Goal: Transaction & Acquisition: Purchase product/service

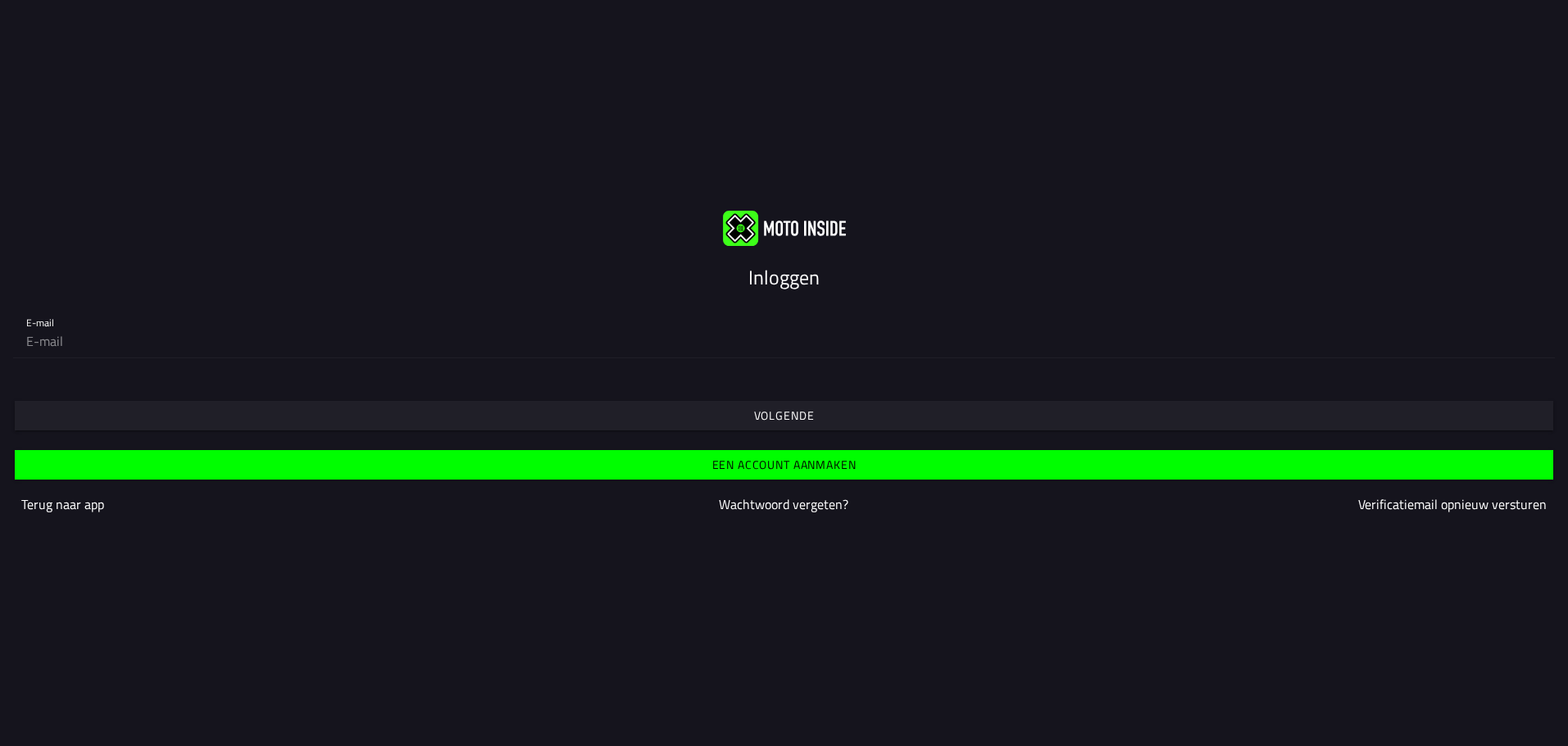
click at [890, 460] on span "Een account aanmaken" at bounding box center [783, 464] width 1513 height 29
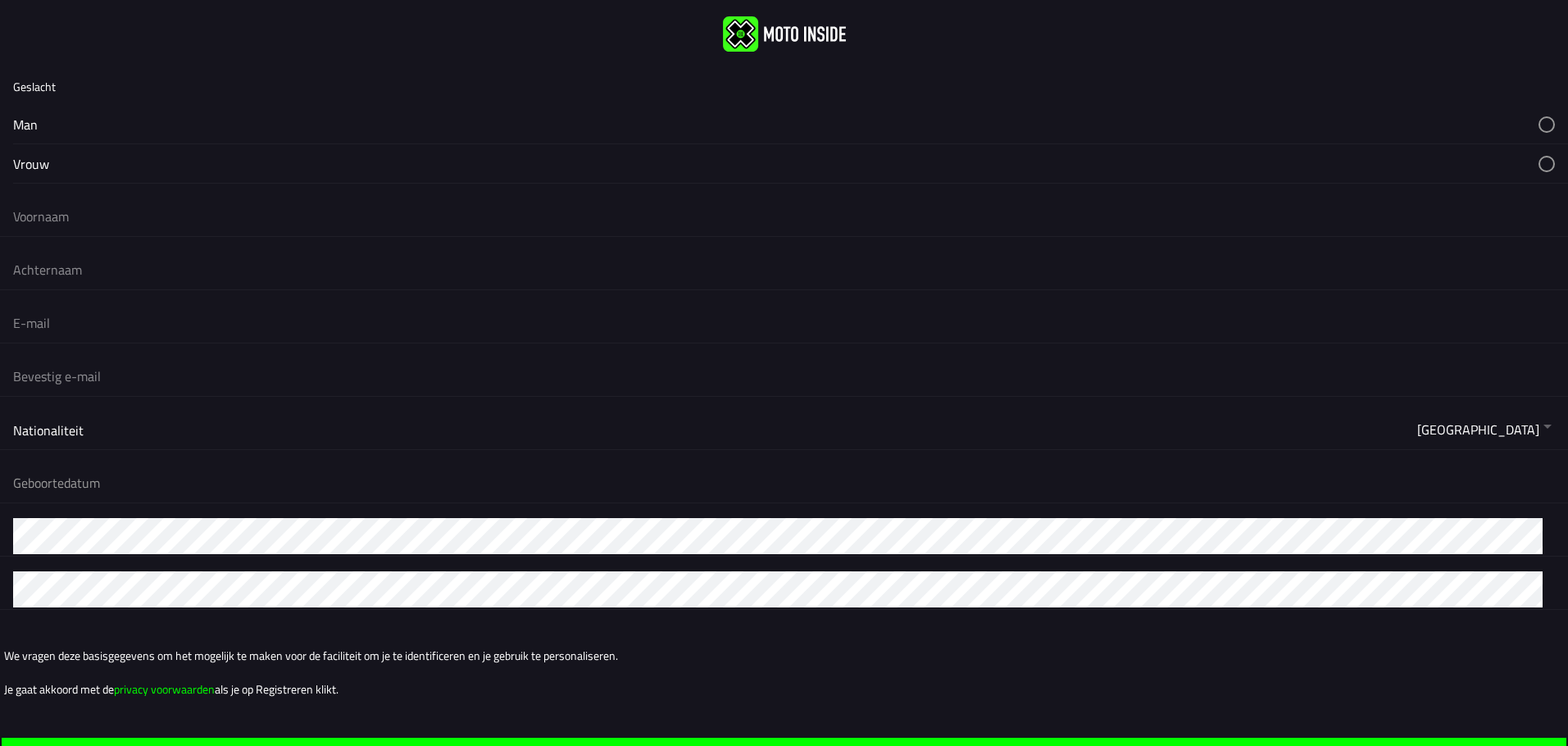
click at [119, 123] on button "button" at bounding box center [790, 124] width 1555 height 38
click at [169, 129] on button "button" at bounding box center [790, 124] width 1555 height 38
click at [194, 214] on input "text" at bounding box center [784, 216] width 1541 height 36
type input "[PERSON_NAME]"
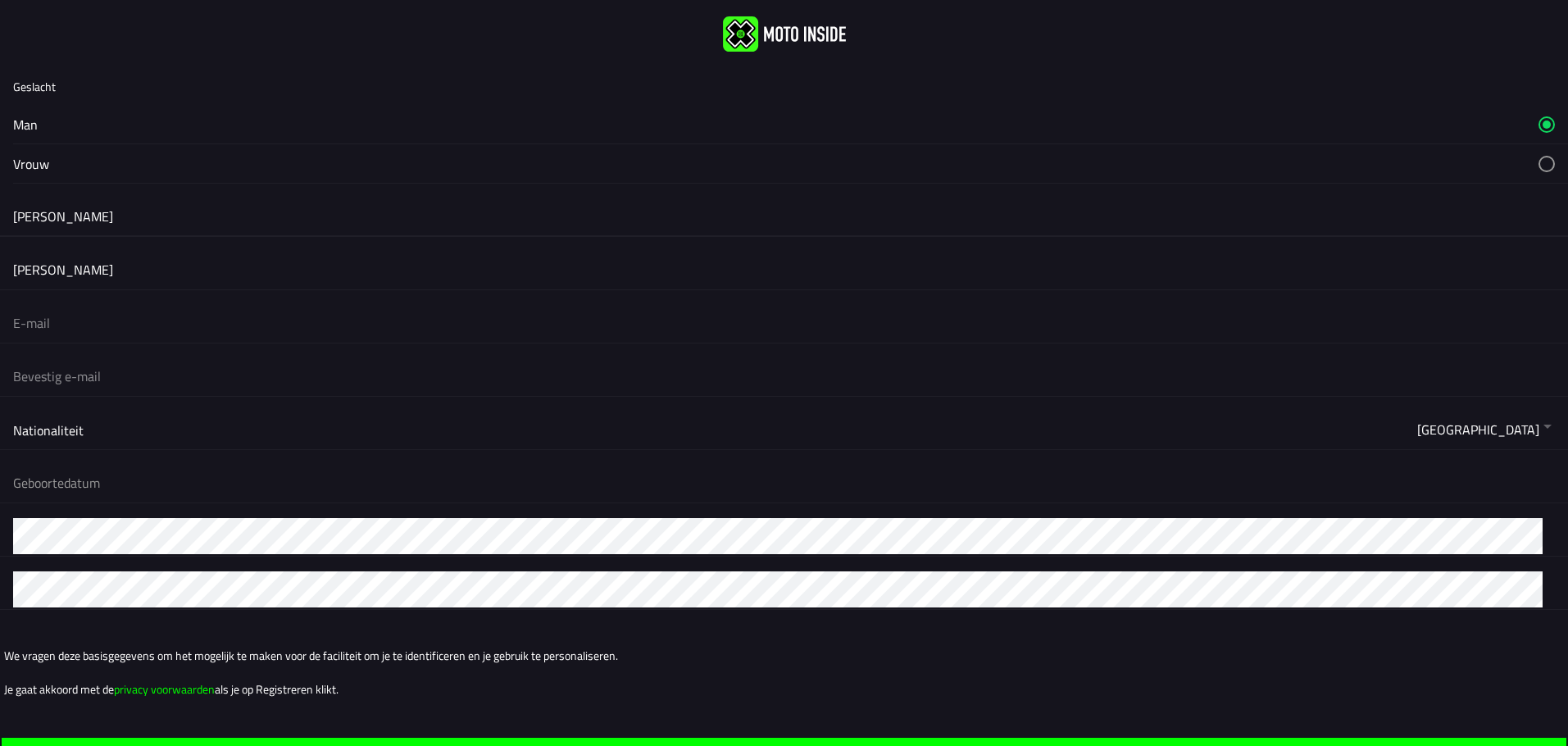
type input "[EMAIL_ADDRESS][DOMAIN_NAME]"
click at [150, 476] on button "button" at bounding box center [790, 482] width 1555 height 39
click at [153, 426] on ion-backdrop at bounding box center [784, 373] width 1568 height 746
click at [132, 474] on button "button" at bounding box center [790, 482] width 1555 height 39
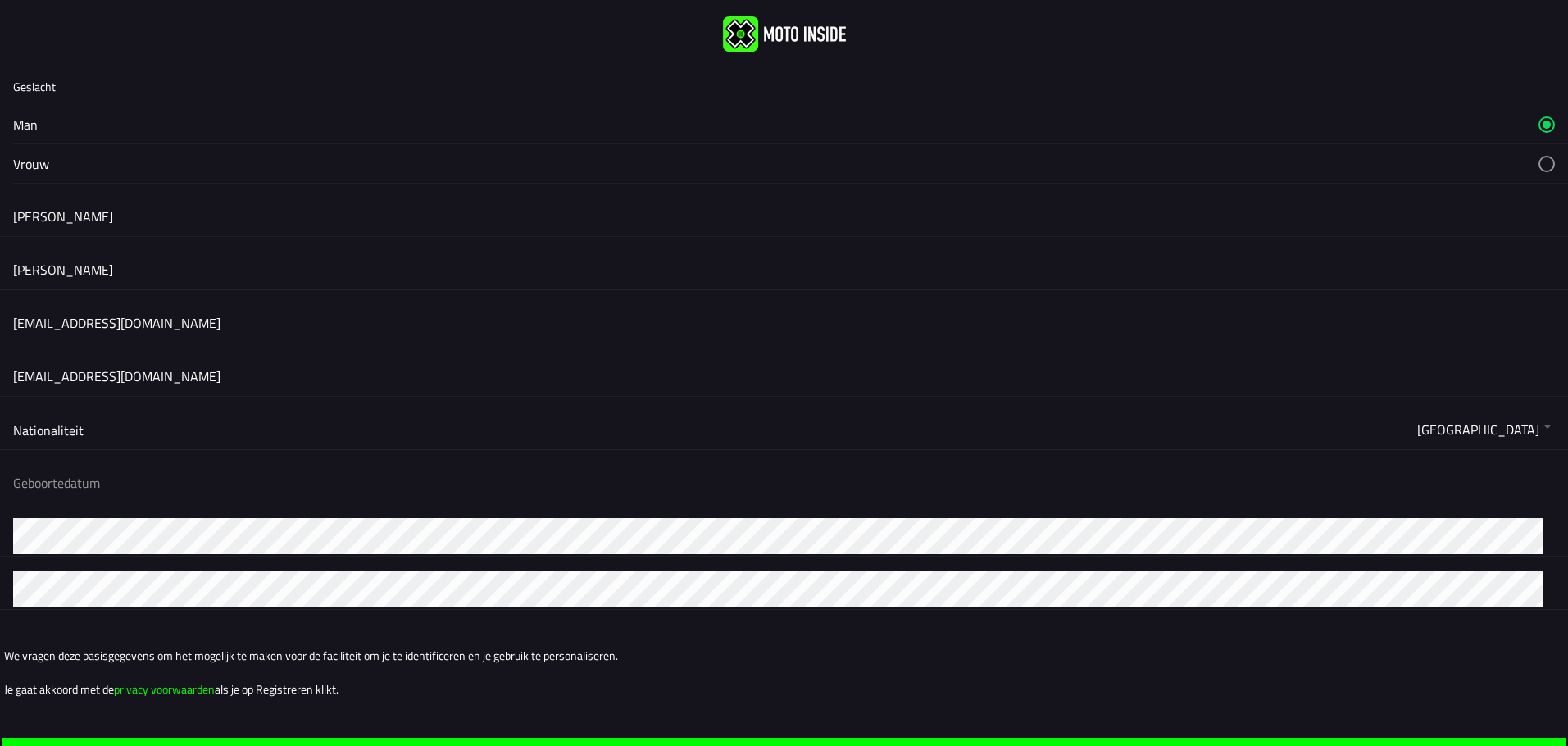
click at [160, 471] on ion-backdrop at bounding box center [784, 373] width 1568 height 746
click at [373, 474] on button "button" at bounding box center [790, 482] width 1555 height 39
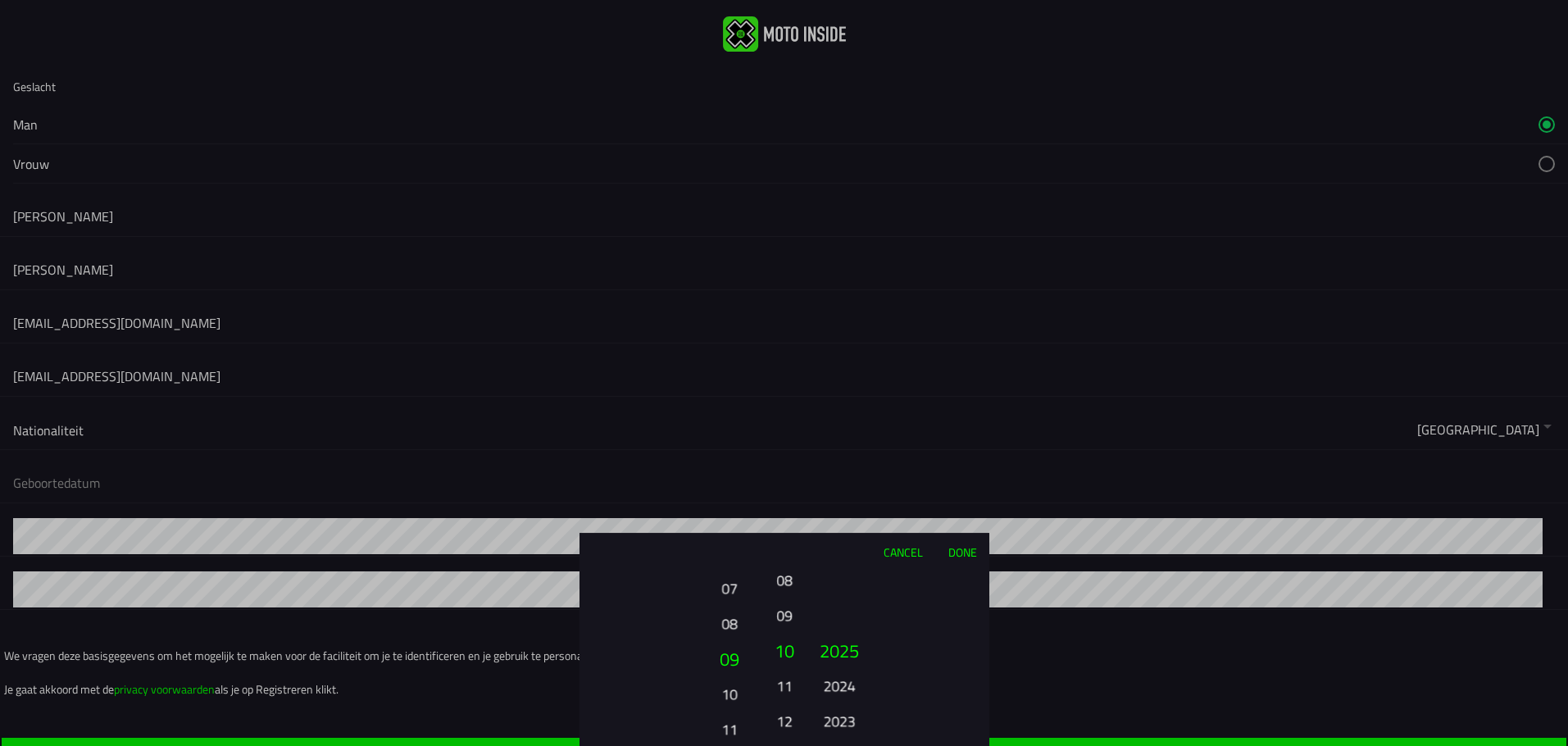
drag, startPoint x: 728, startPoint y: 572, endPoint x: 725, endPoint y: 581, distance: 9.5
click at [725, 581] on button "07" at bounding box center [729, 587] width 45 height 28
drag, startPoint x: 734, startPoint y: 678, endPoint x: 717, endPoint y: 568, distance: 111.3
click at [734, 543] on div "Cancel Done 01 02 03 04 05 06 07 08 09 10 11 12 13 14 15 16 17 18 19 20 21 22 2…" at bounding box center [784, 638] width 410 height 213
drag, startPoint x: 725, startPoint y: 688, endPoint x: 729, endPoint y: 566, distance: 122.1
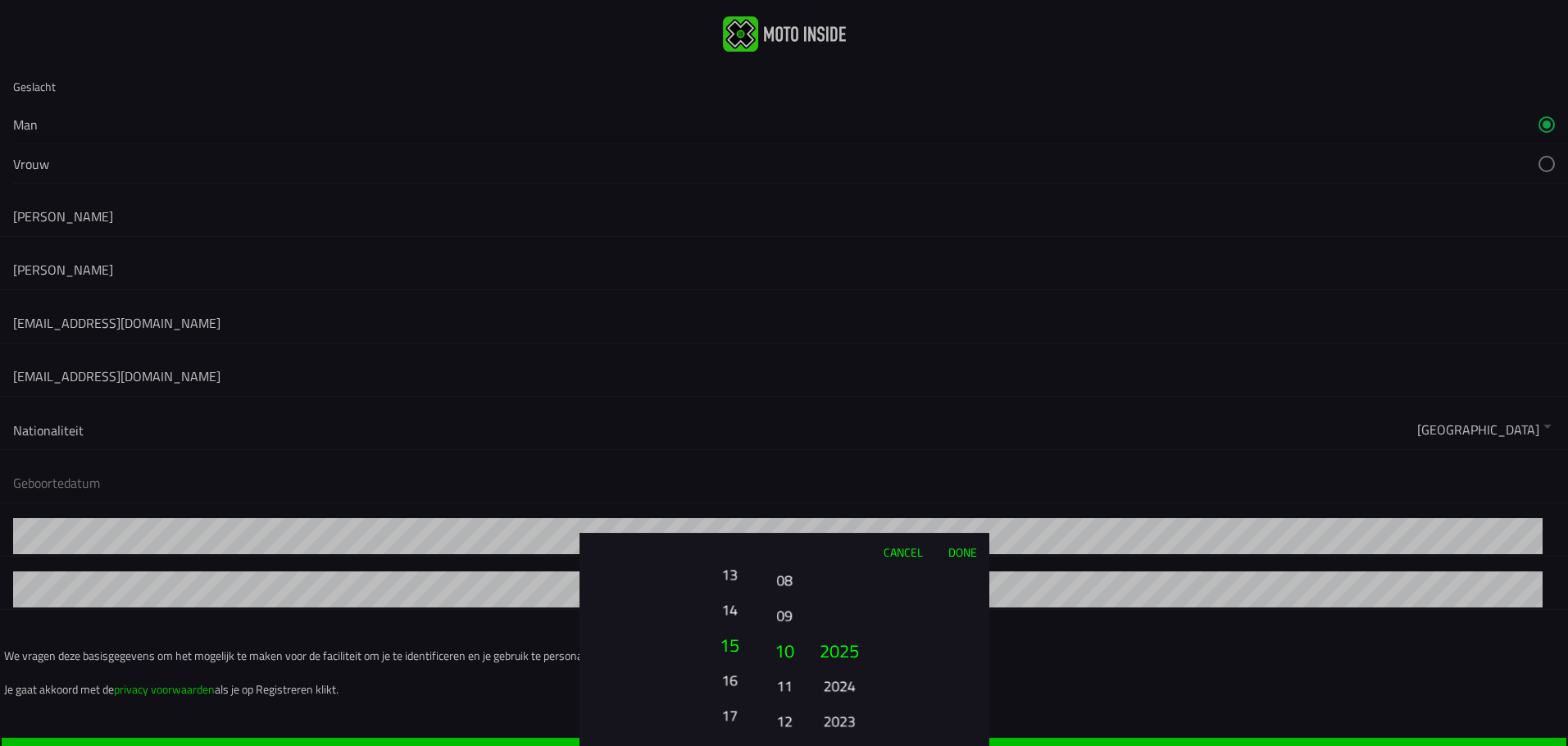
click at [727, 595] on button "14" at bounding box center [729, 609] width 45 height 28
drag, startPoint x: 723, startPoint y: 693, endPoint x: 730, endPoint y: 609, distance: 84.3
click at [730, 618] on button "19" at bounding box center [729, 636] width 56 height 35
drag, startPoint x: 729, startPoint y: 623, endPoint x: 732, endPoint y: 575, distance: 48.1
click at [730, 580] on button "20" at bounding box center [729, 582] width 45 height 28
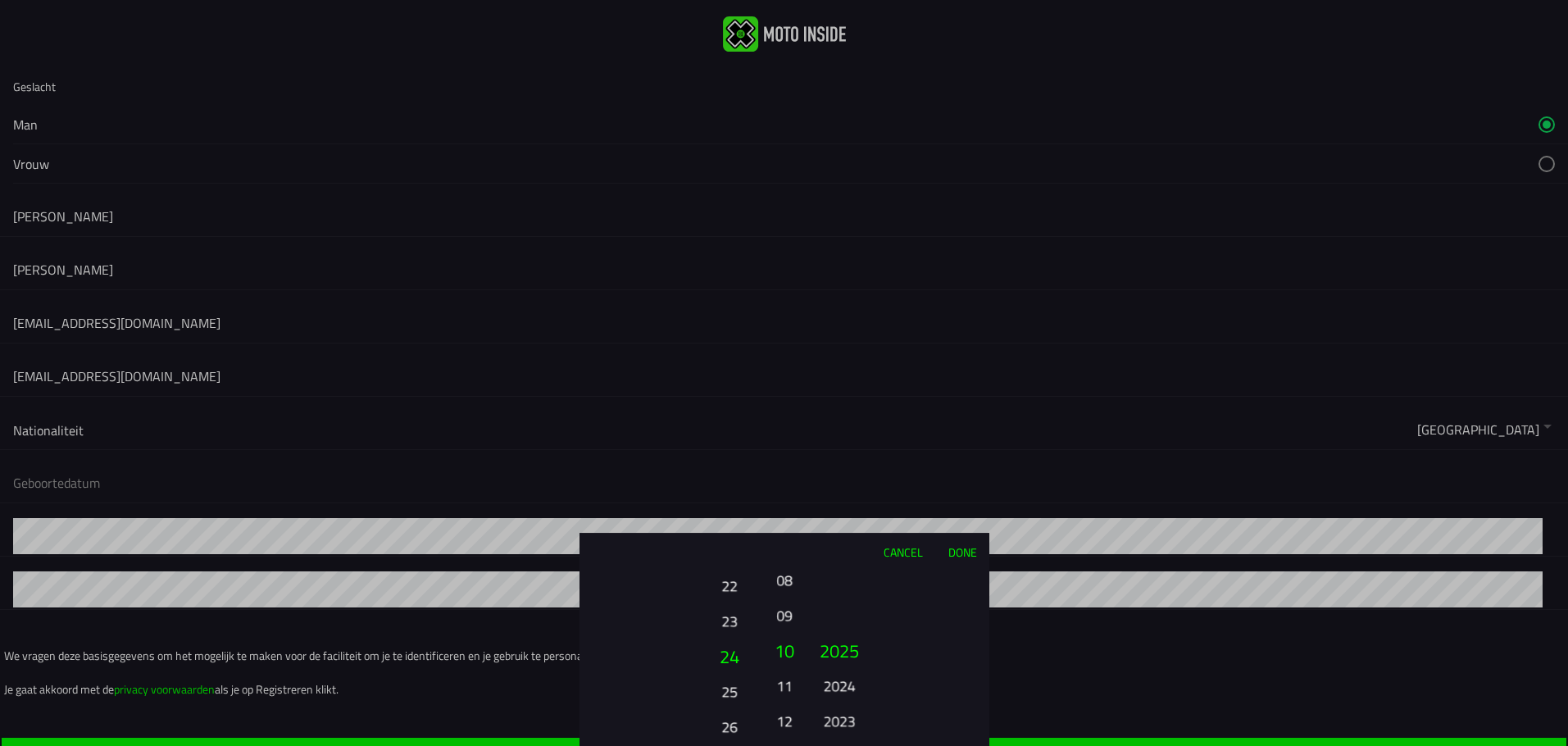
drag, startPoint x: 720, startPoint y: 690, endPoint x: 721, endPoint y: 640, distance: 50.0
click at [721, 640] on button "24" at bounding box center [729, 656] width 56 height 35
click at [724, 687] on button "26" at bounding box center [729, 685] width 45 height 28
drag, startPoint x: 786, startPoint y: 655, endPoint x: 776, endPoint y: 756, distance: 101.5
click at [776, 745] on html "Geslacht Man Vrouw [PERSON_NAME] [EMAIL_ADDRESS][DOMAIN_NAME] [EMAIL_ADDRESS][D…" at bounding box center [784, 373] width 1568 height 746
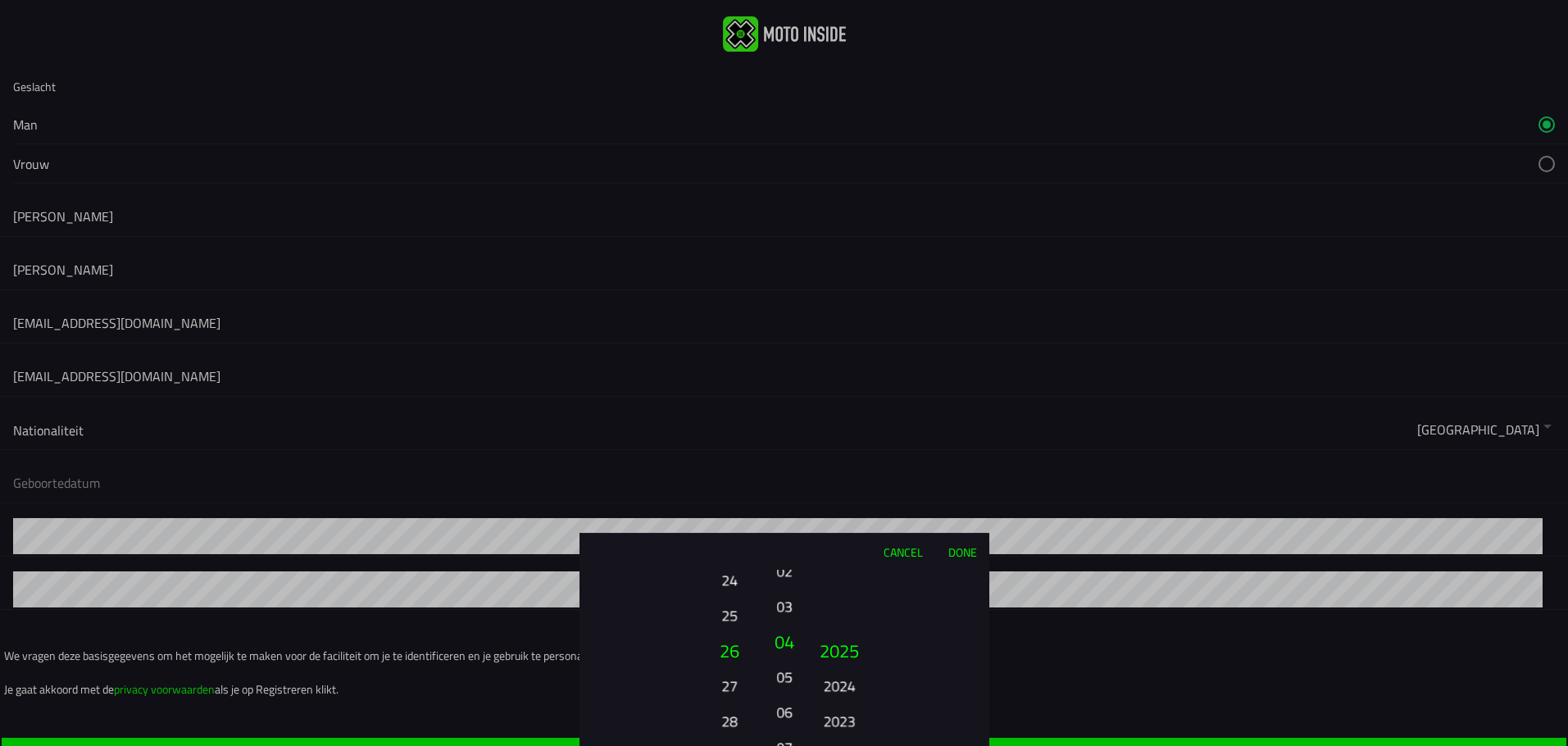
drag, startPoint x: 780, startPoint y: 622, endPoint x: 774, endPoint y: 731, distance: 109.2
click at [774, 726] on button "06" at bounding box center [784, 712] width 23 height 28
click at [786, 683] on button "03" at bounding box center [784, 685] width 23 height 28
drag, startPoint x: 849, startPoint y: 659, endPoint x: 850, endPoint y: 624, distance: 35.0
click at [850, 624] on button "2025" at bounding box center [839, 616] width 45 height 28
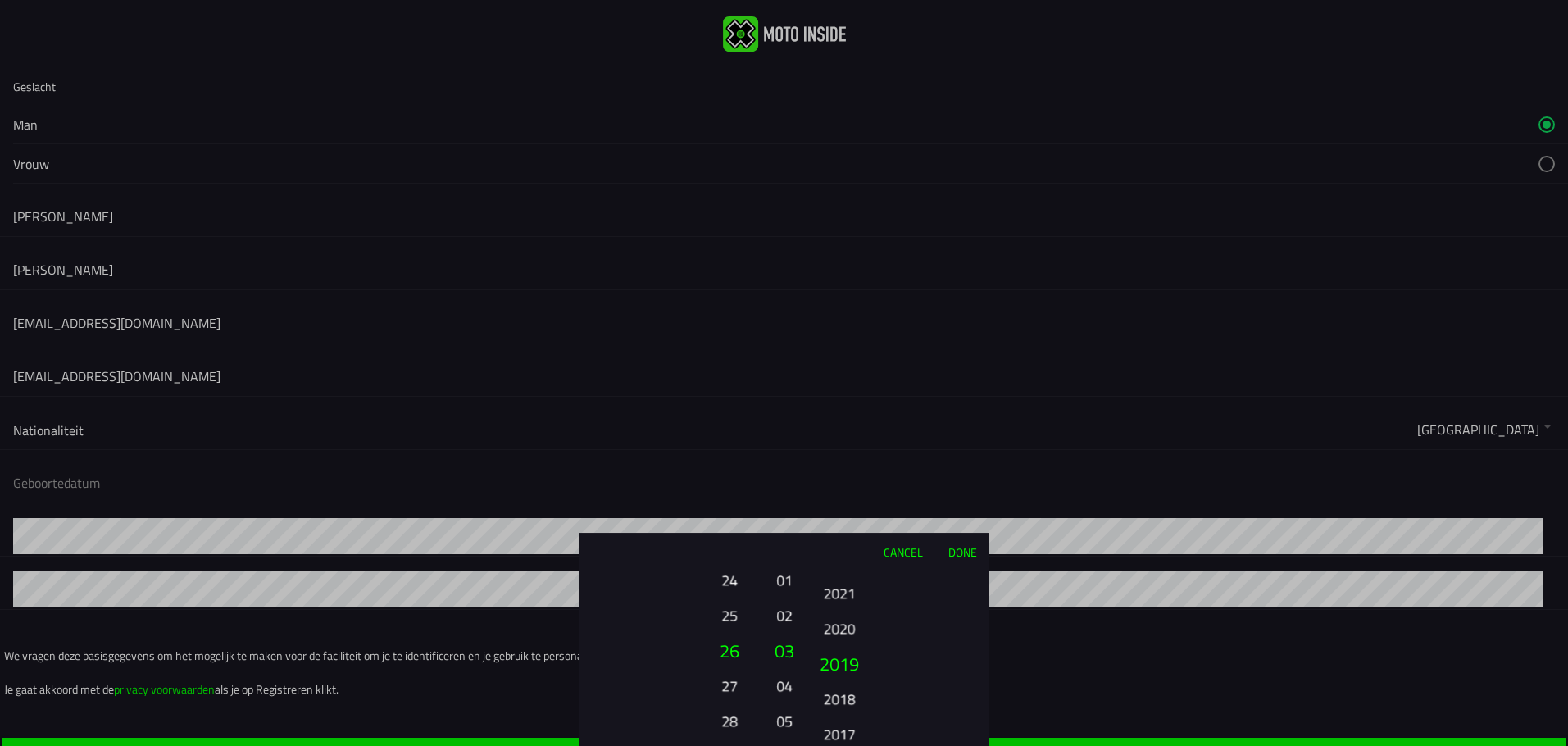
drag, startPoint x: 845, startPoint y: 719, endPoint x: 768, endPoint y: 520, distance: 213.4
click at [768, 520] on ion-picker "Cancel Done 01 02 03 04 05 06 07 08 09 10 11 12 13 14 15 16 17 18 19 20 21 22 2…" at bounding box center [784, 373] width 1568 height 746
drag, startPoint x: 824, startPoint y: 705, endPoint x: 831, endPoint y: 344, distance: 361.1
click at [831, 344] on ion-picker "Cancel Done 01 02 03 04 05 06 07 08 09 10 11 12 13 14 15 16 17 18 19 20 21 22 2…" at bounding box center [784, 373] width 1568 height 746
drag, startPoint x: 848, startPoint y: 698, endPoint x: 874, endPoint y: 441, distance: 258.3
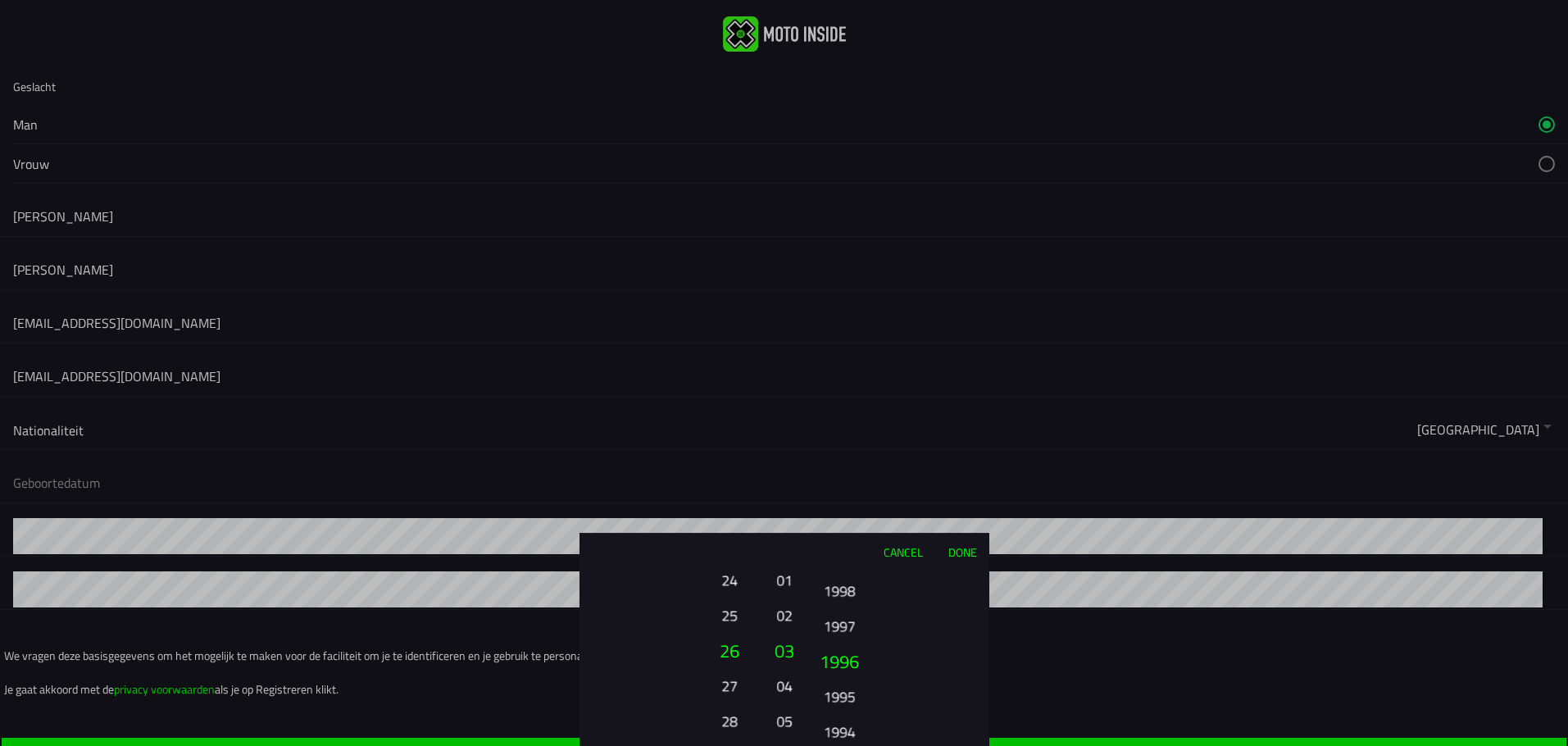
click at [871, 461] on ion-picker "Cancel Done 01 02 03 04 05 06 07 08 09 10 11 12 13 14 15 16 17 18 19 20 21 22 2…" at bounding box center [784, 373] width 1568 height 746
drag, startPoint x: 843, startPoint y: 703, endPoint x: 835, endPoint y: 431, distance: 272.1
click at [843, 452] on ion-picker "Cancel Done 01 02 03 04 05 06 07 08 09 10 11 12 13 14 15 16 17 18 19 20 21 22 2…" at bounding box center [784, 373] width 1568 height 746
drag, startPoint x: 841, startPoint y: 728, endPoint x: 855, endPoint y: 481, distance: 247.4
click at [851, 509] on ion-picker "Cancel Done 01 02 03 04 05 06 07 08 09 10 11 12 13 14 15 16 17 18 19 20 21 22 2…" at bounding box center [784, 373] width 1568 height 746
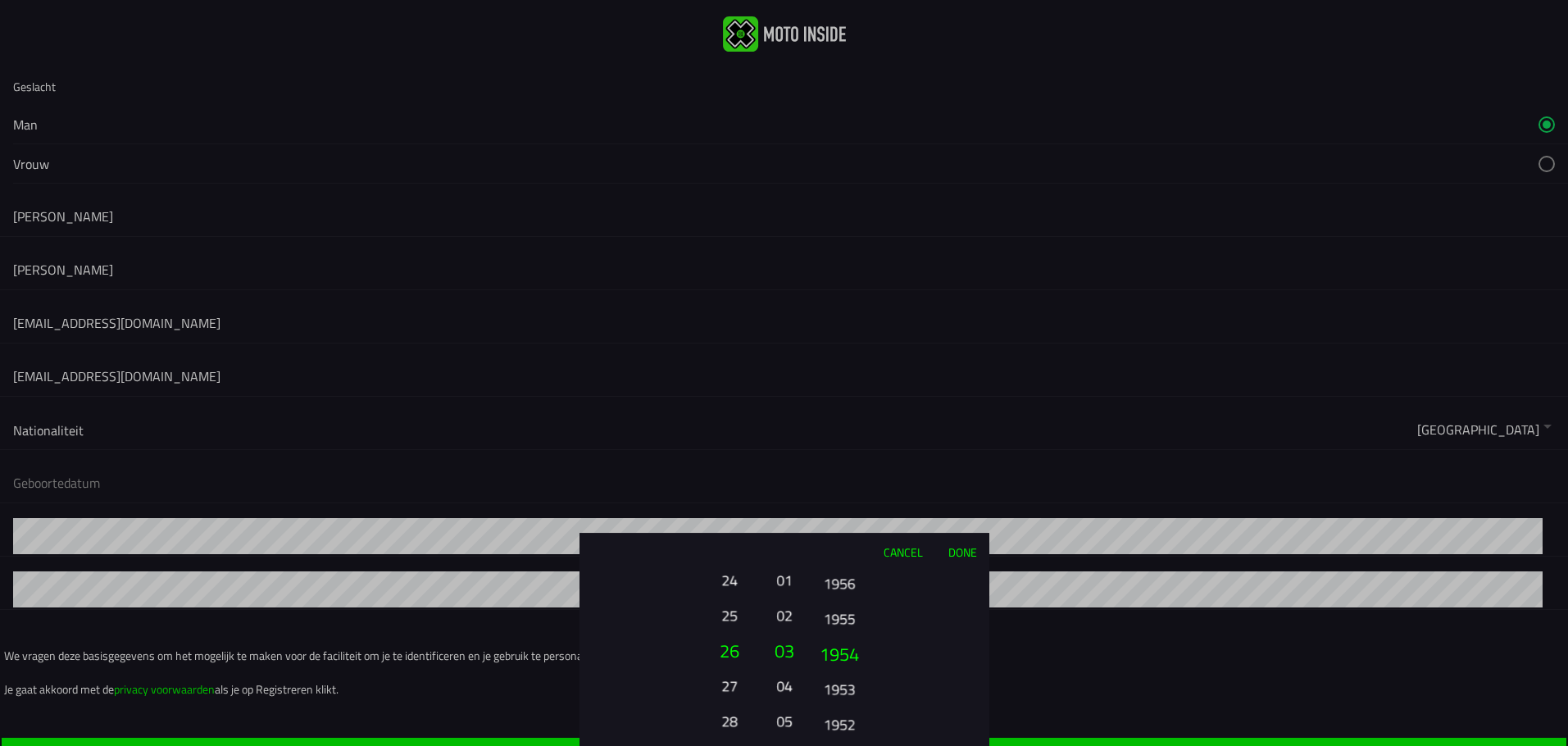
drag, startPoint x: 831, startPoint y: 715, endPoint x: 832, endPoint y: 457, distance: 258.0
click at [838, 477] on ion-picker "Cancel Done 01 02 03 04 05 06 07 08 09 10 11 12 13 14 15 16 17 18 19 20 21 22 2…" at bounding box center [784, 373] width 1568 height 746
click at [842, 686] on button "1947" at bounding box center [839, 685] width 45 height 28
click at [960, 553] on button "Done" at bounding box center [961, 551] width 54 height 36
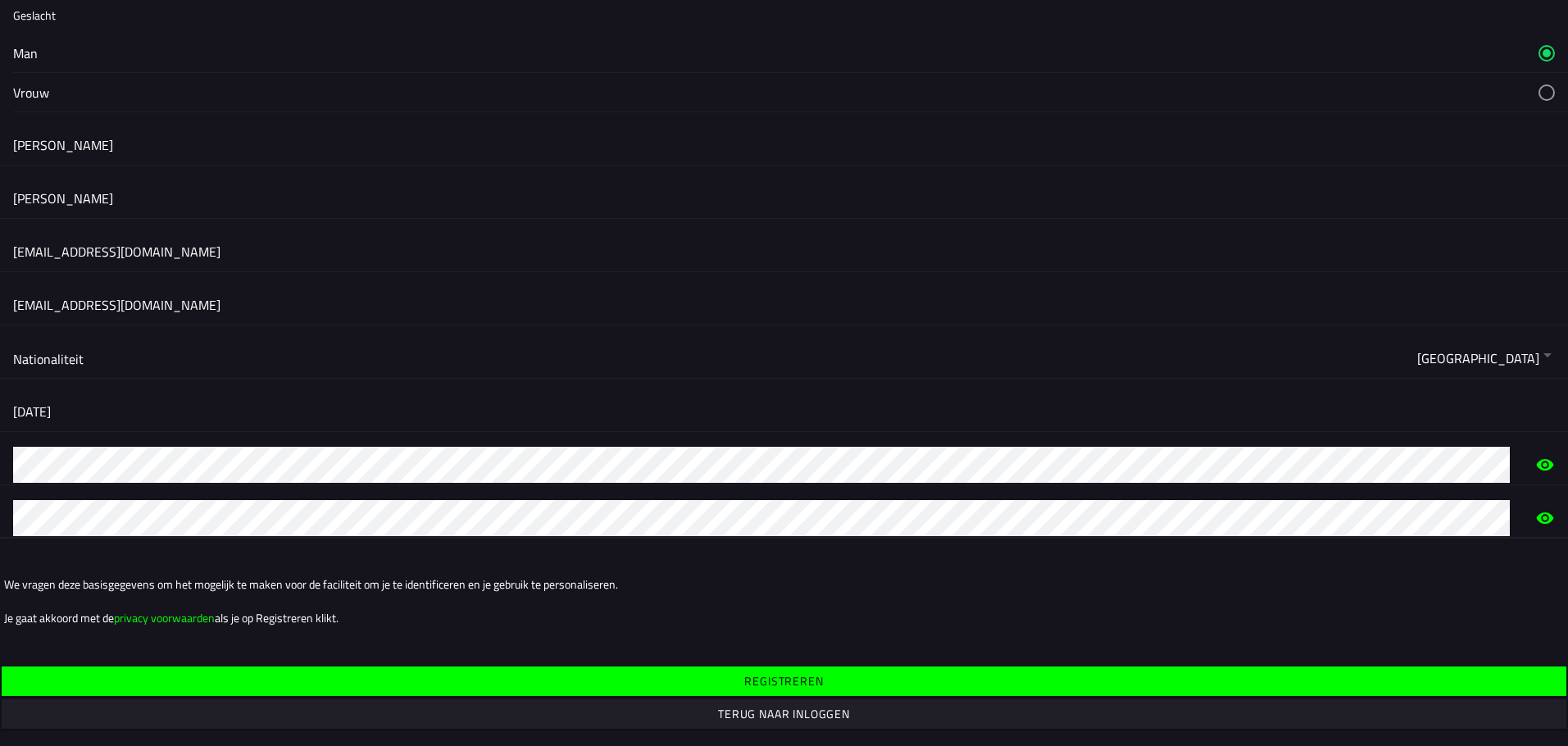
scroll to position [73, 0]
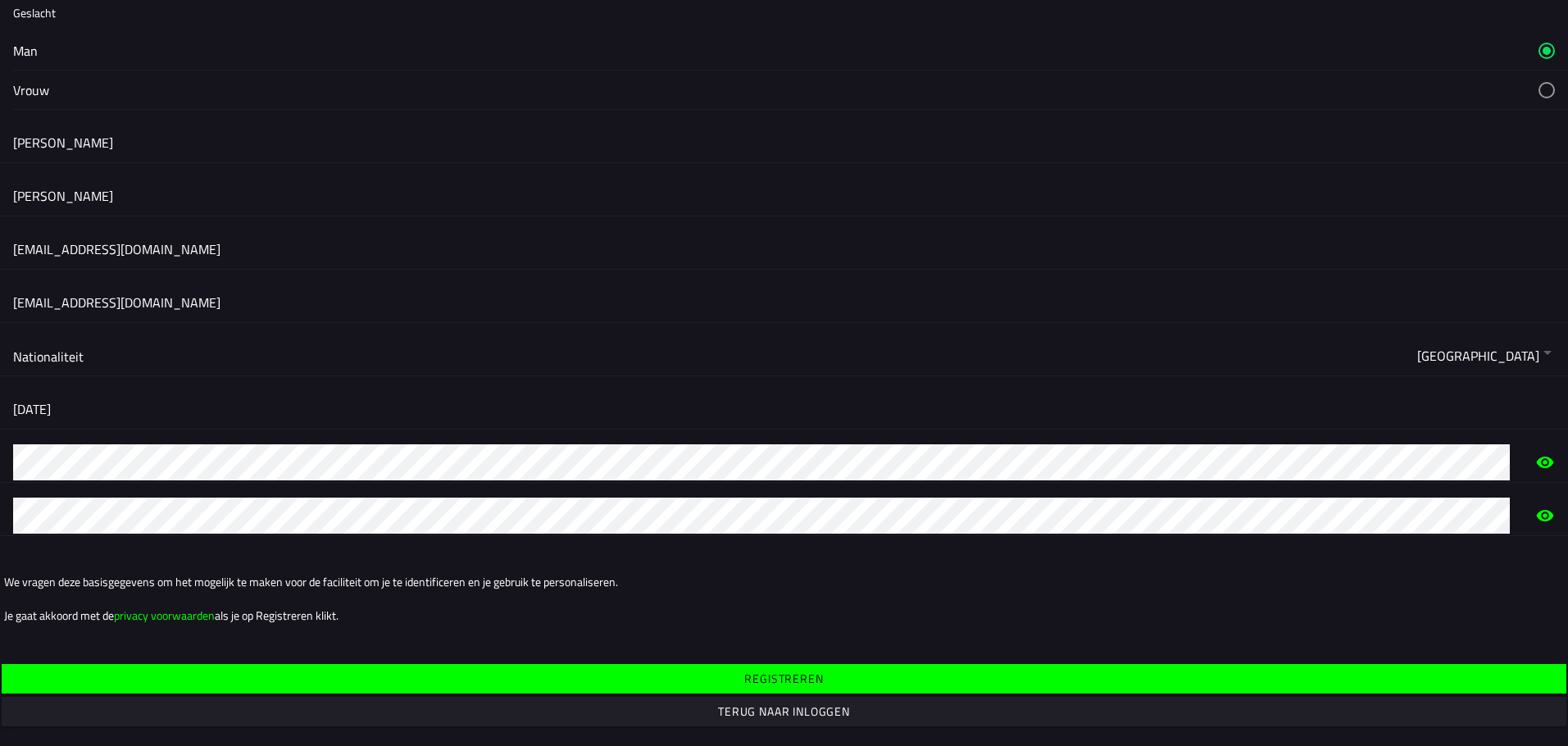
click at [0, 0] on slot "privacy voorwaarden" at bounding box center [0, 0] width 0 height 0
click at [617, 671] on span "Registreren" at bounding box center [784, 678] width 1539 height 29
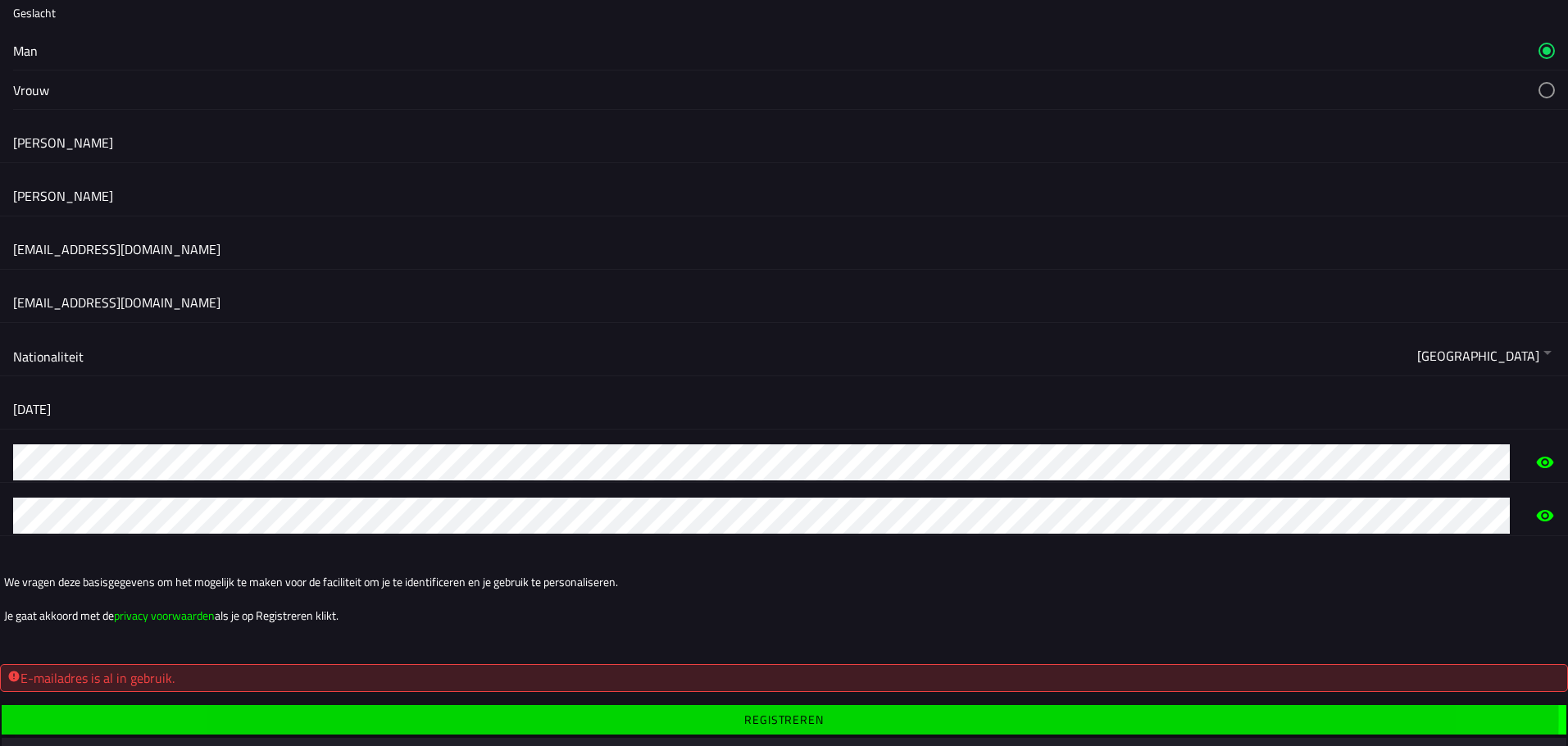
click at [285, 712] on span "button" at bounding box center [784, 718] width 1539 height 29
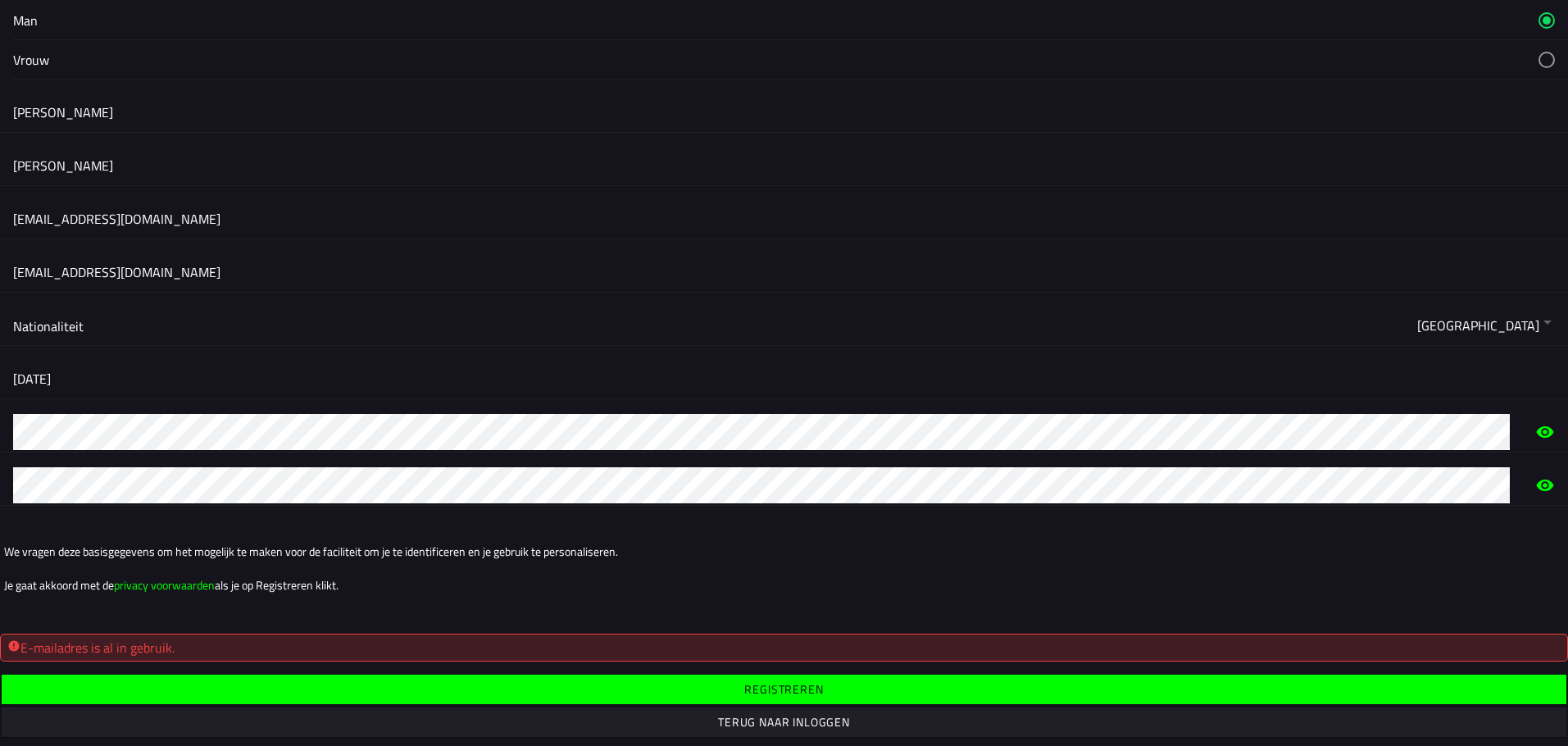
scroll to position [114, 0]
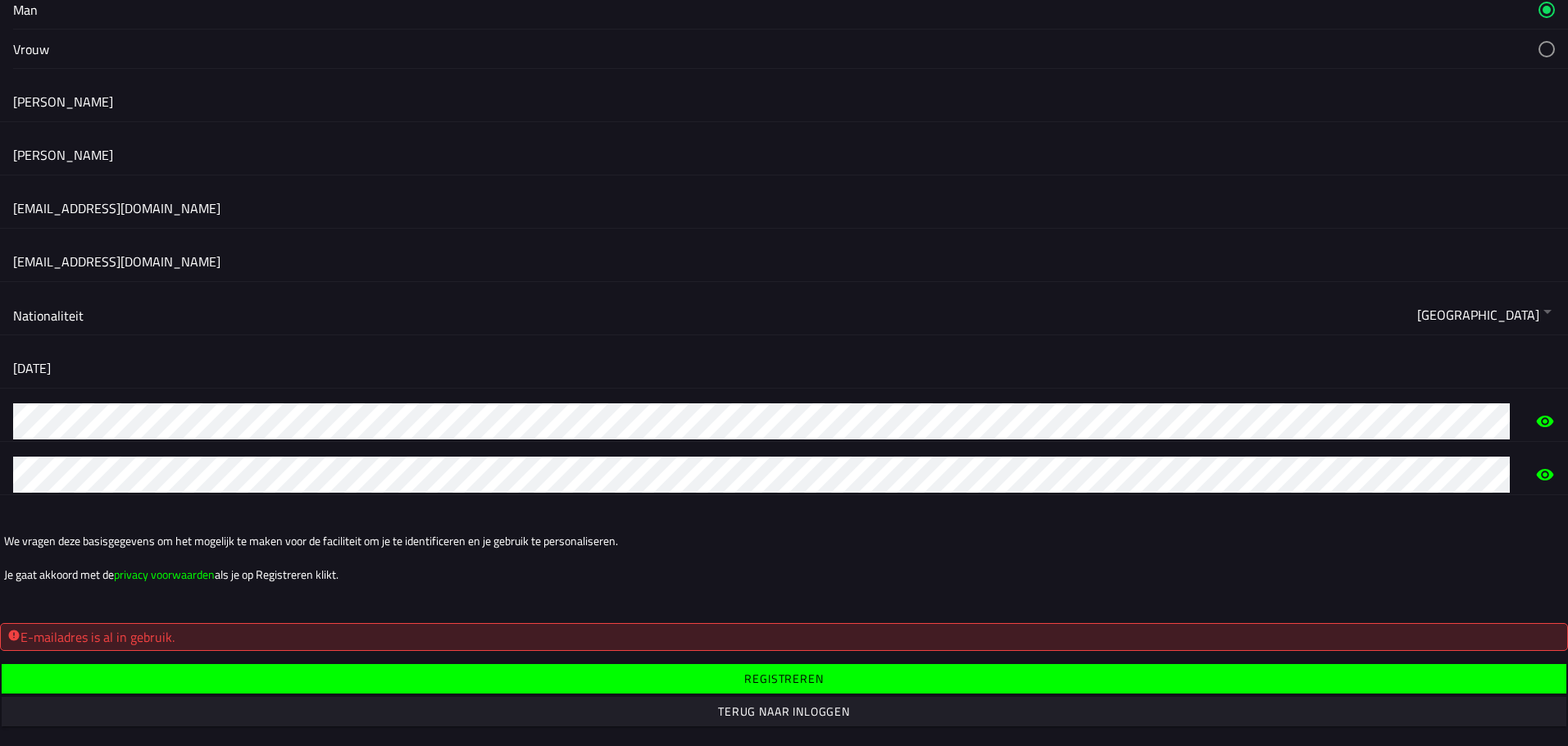
click at [650, 670] on span "button" at bounding box center [784, 678] width 1539 height 29
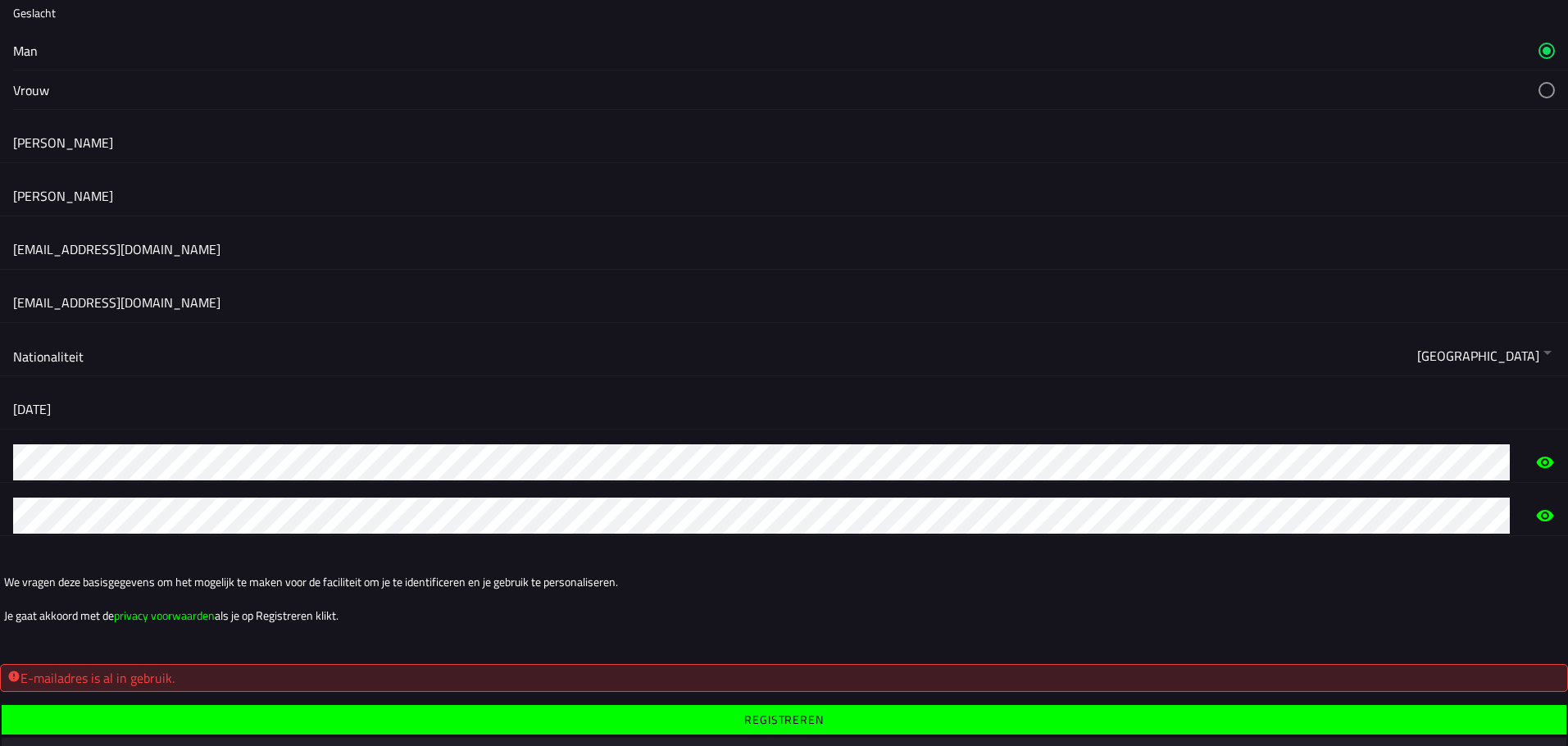
click at [627, 717] on span "button" at bounding box center [784, 718] width 1539 height 29
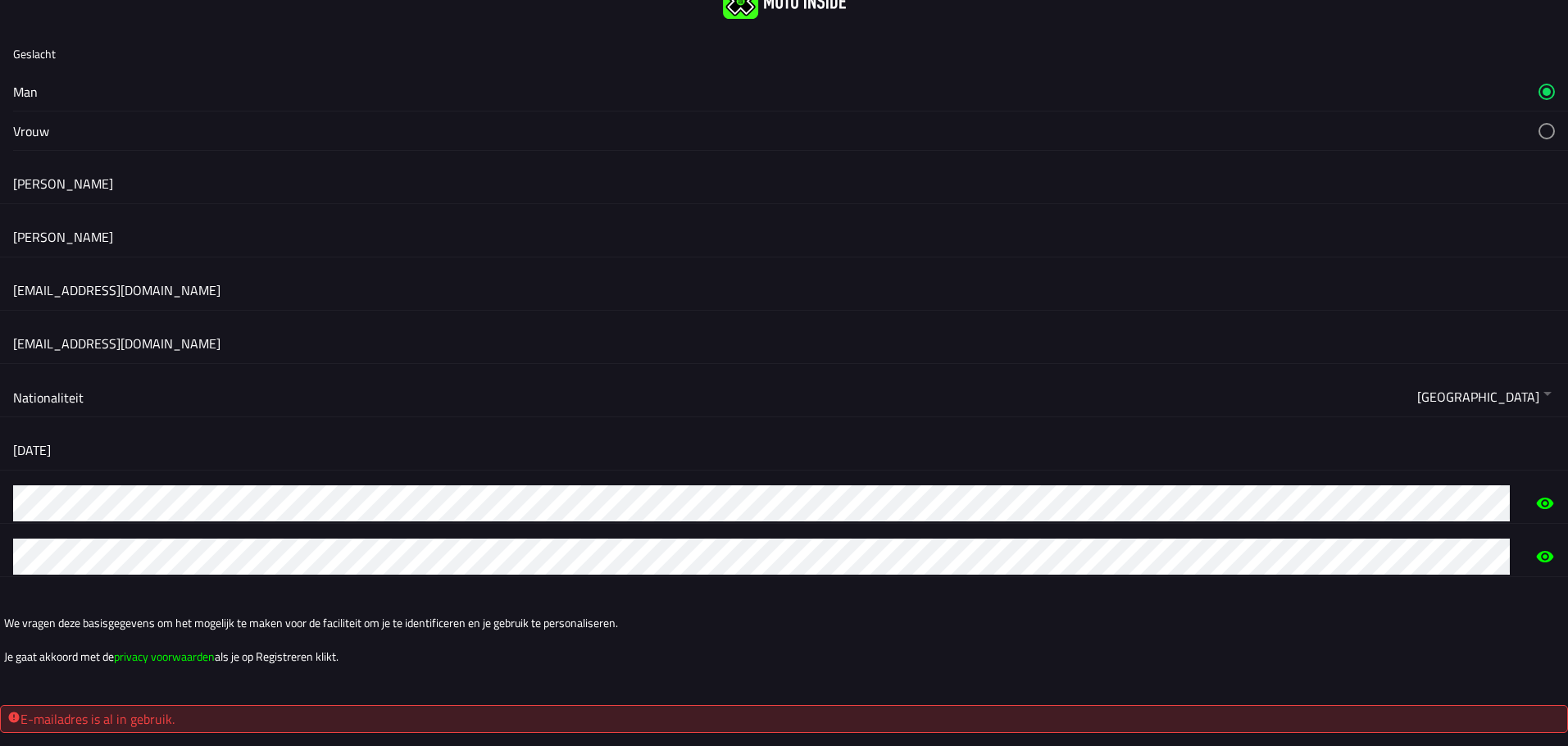
scroll to position [114, 0]
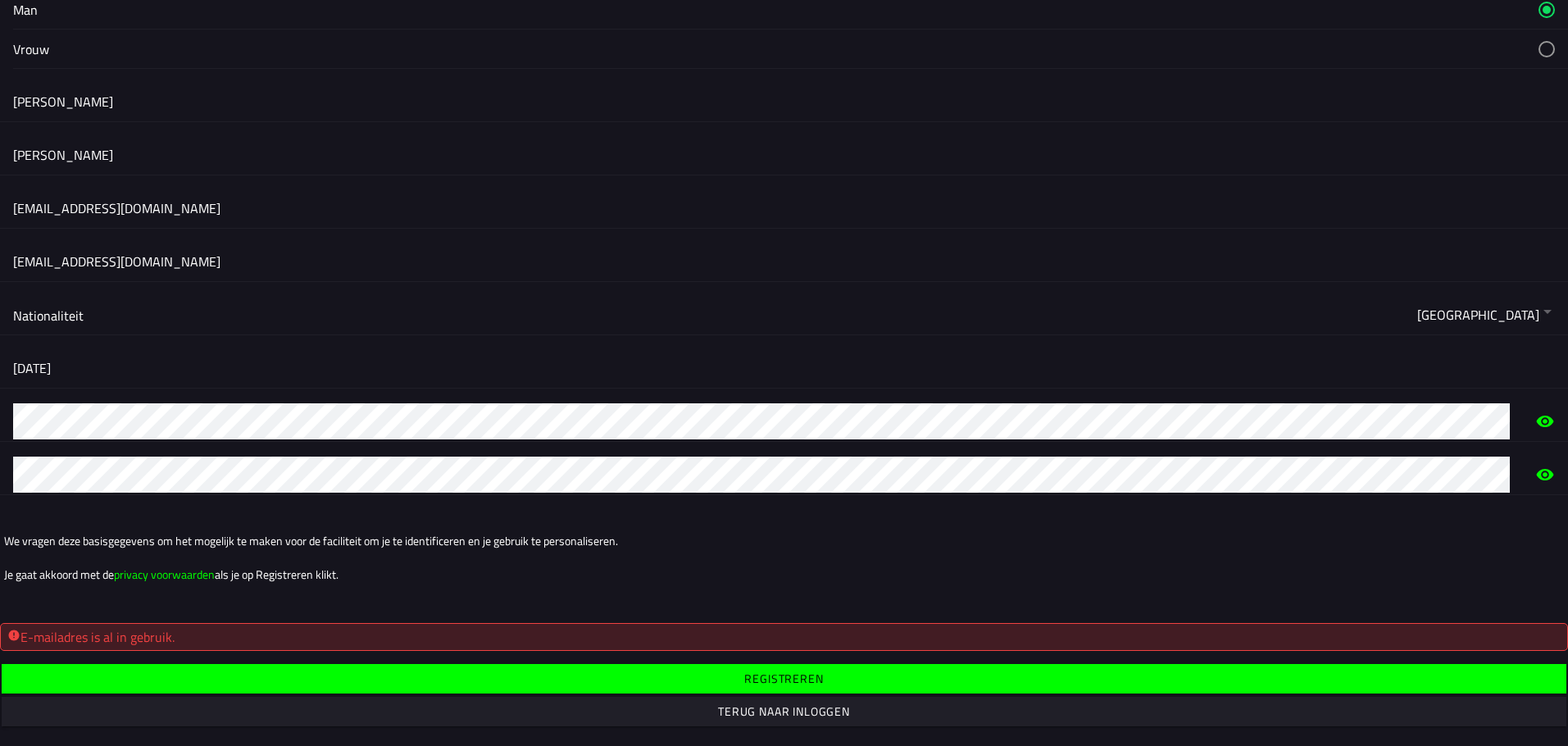
click at [597, 671] on span "button" at bounding box center [784, 678] width 1539 height 29
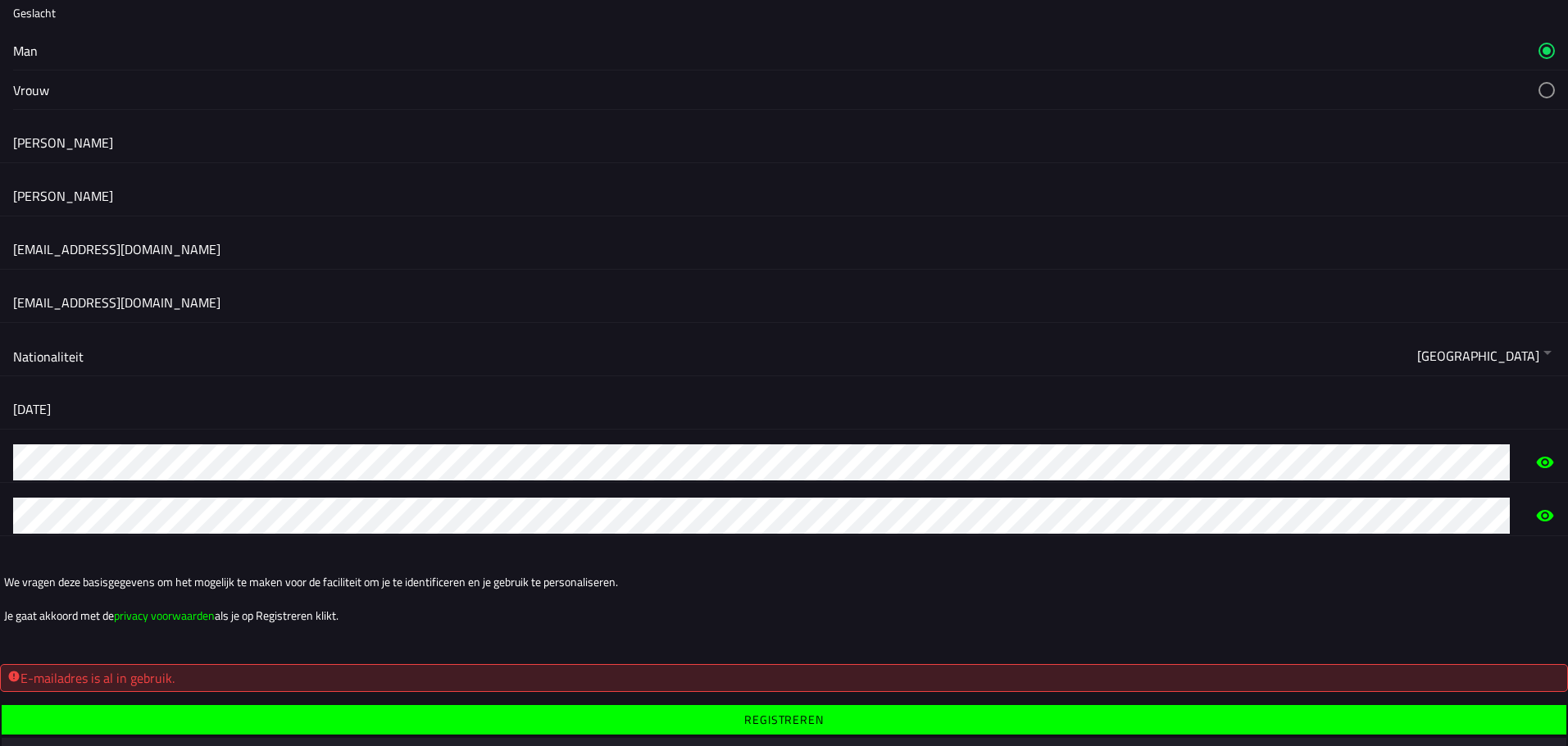
click at [194, 710] on span "button" at bounding box center [784, 718] width 1539 height 29
click at [219, 672] on div "E-mailadres is al in gebruik." at bounding box center [784, 678] width 1553 height 20
click at [121, 678] on div "E-mailadres is al in gebruik." at bounding box center [784, 678] width 1553 height 20
click at [677, 714] on span "button" at bounding box center [784, 718] width 1539 height 29
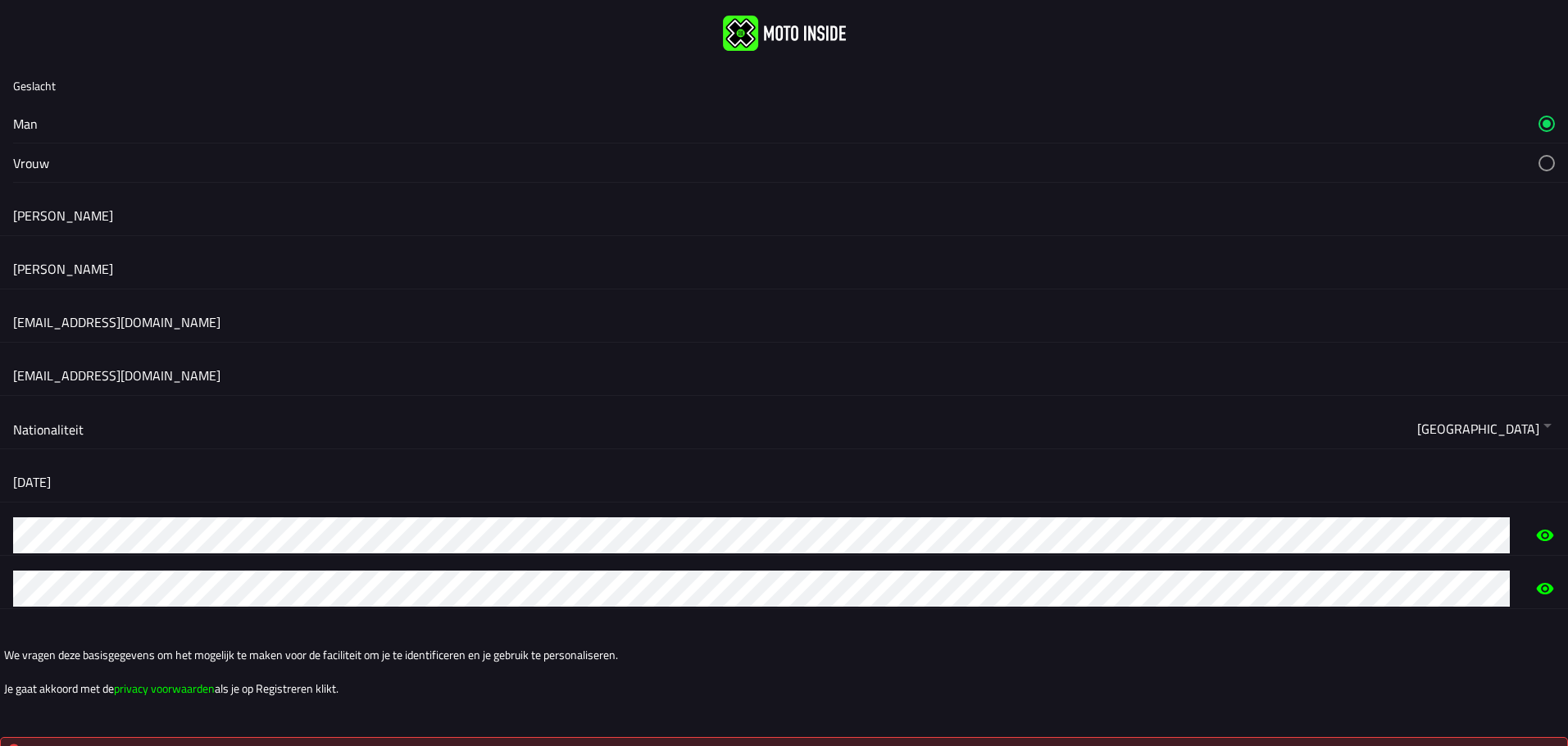
scroll to position [0, 0]
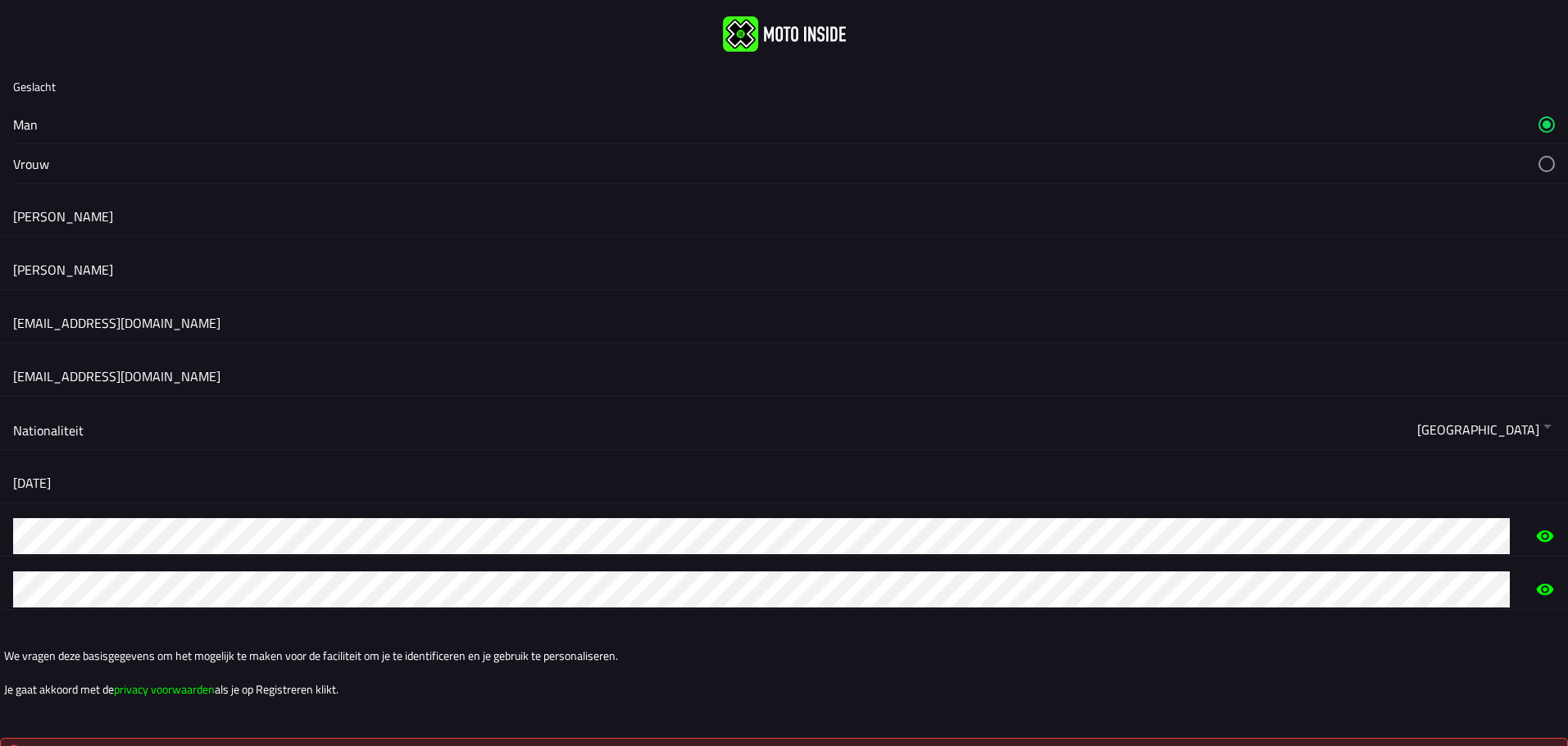
click at [728, 31] on img at bounding box center [784, 34] width 123 height 35
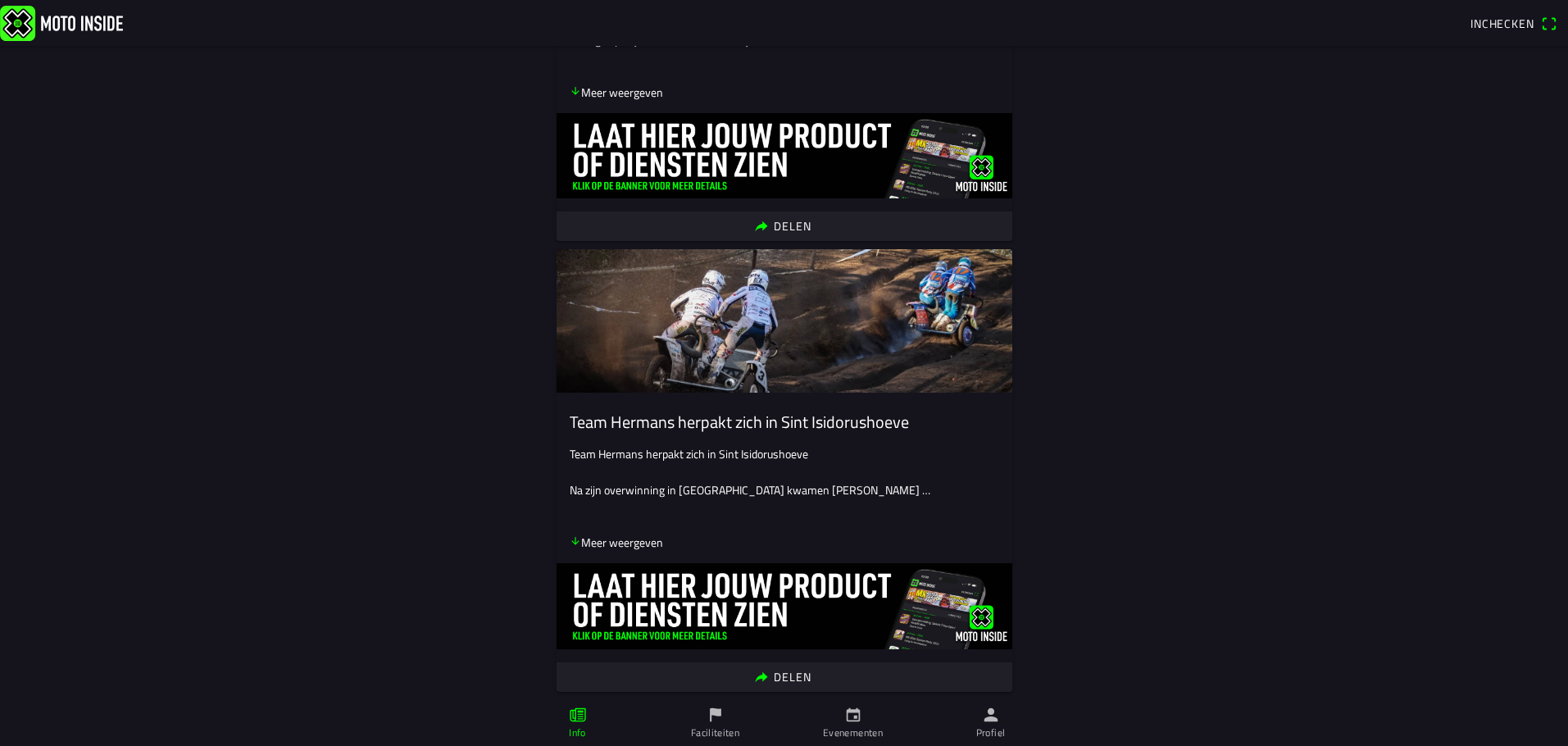
scroll to position [4038, 0]
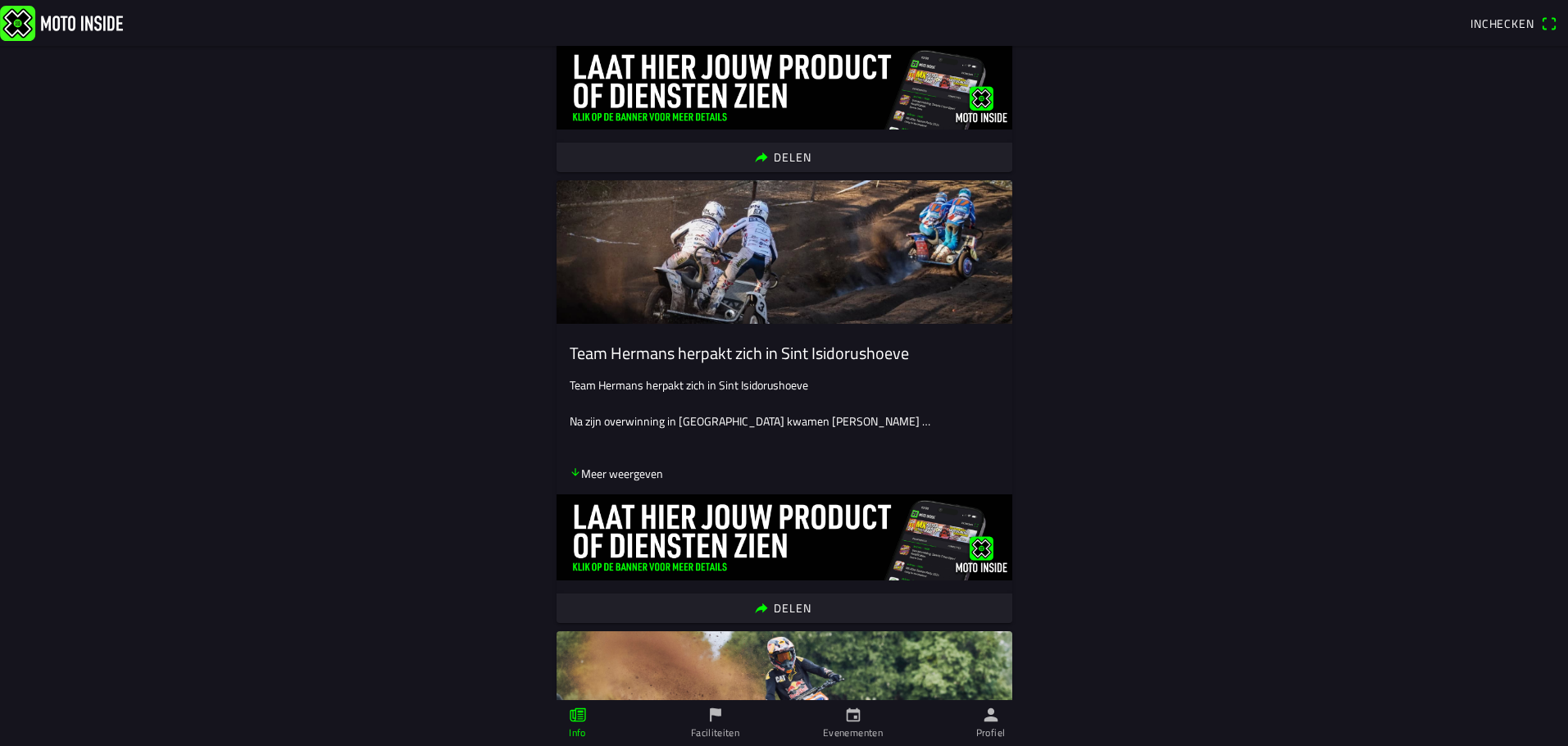
click at [15, 19] on img at bounding box center [61, 23] width 123 height 35
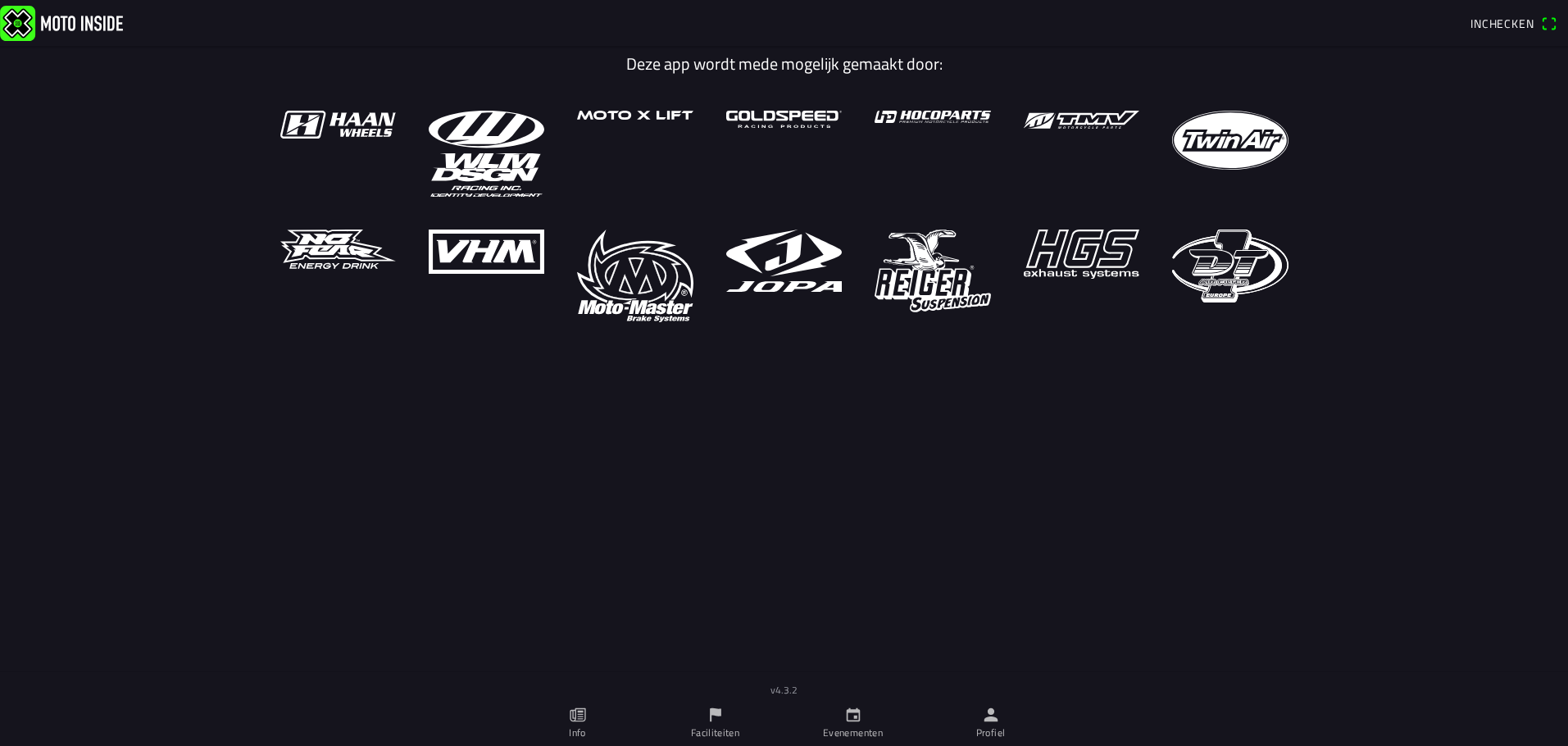
click at [851, 713] on icon "calendar" at bounding box center [853, 714] width 18 height 18
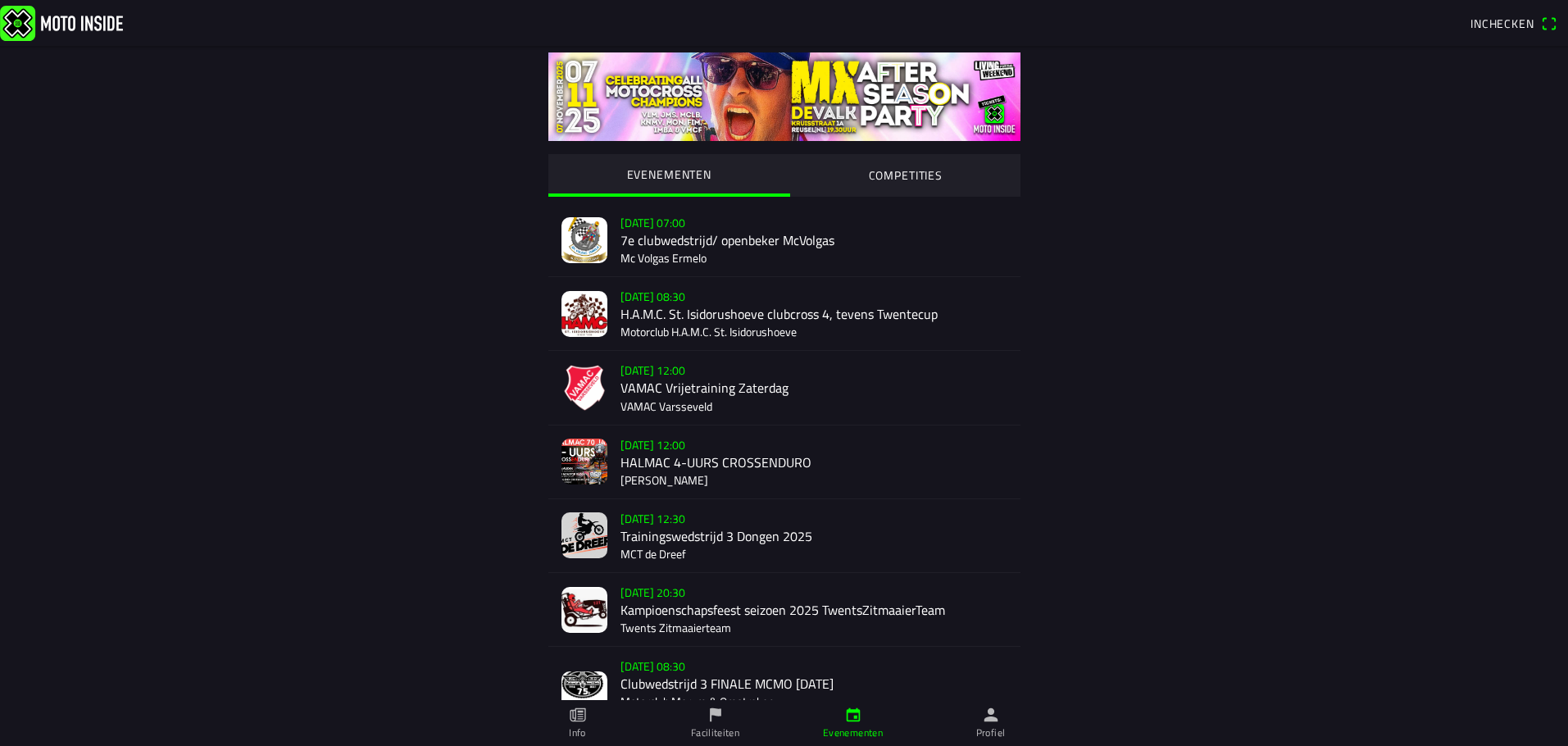
click at [587, 237] on img at bounding box center [584, 239] width 46 height 46
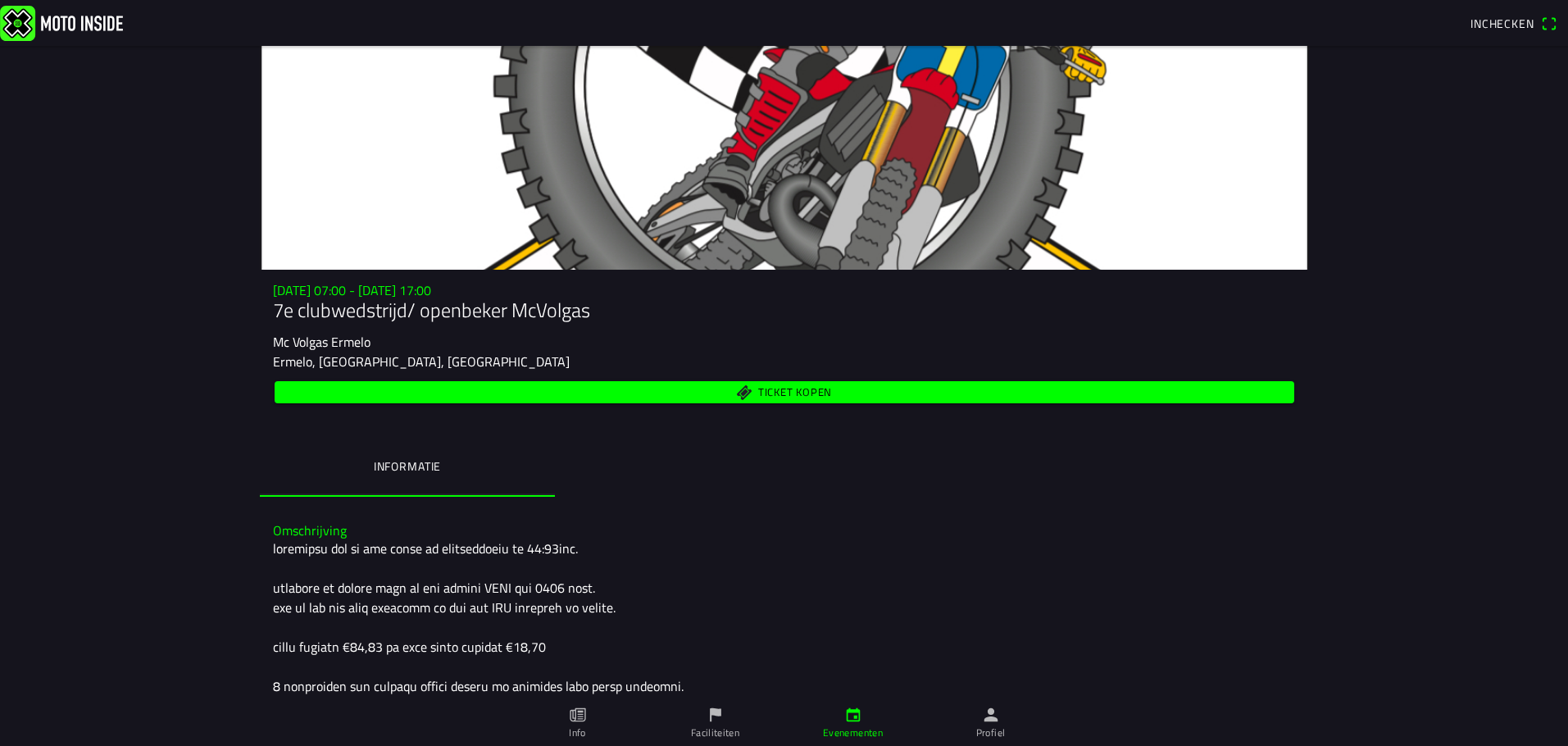
click at [771, 390] on span "Ticket kopen" at bounding box center [794, 391] width 73 height 11
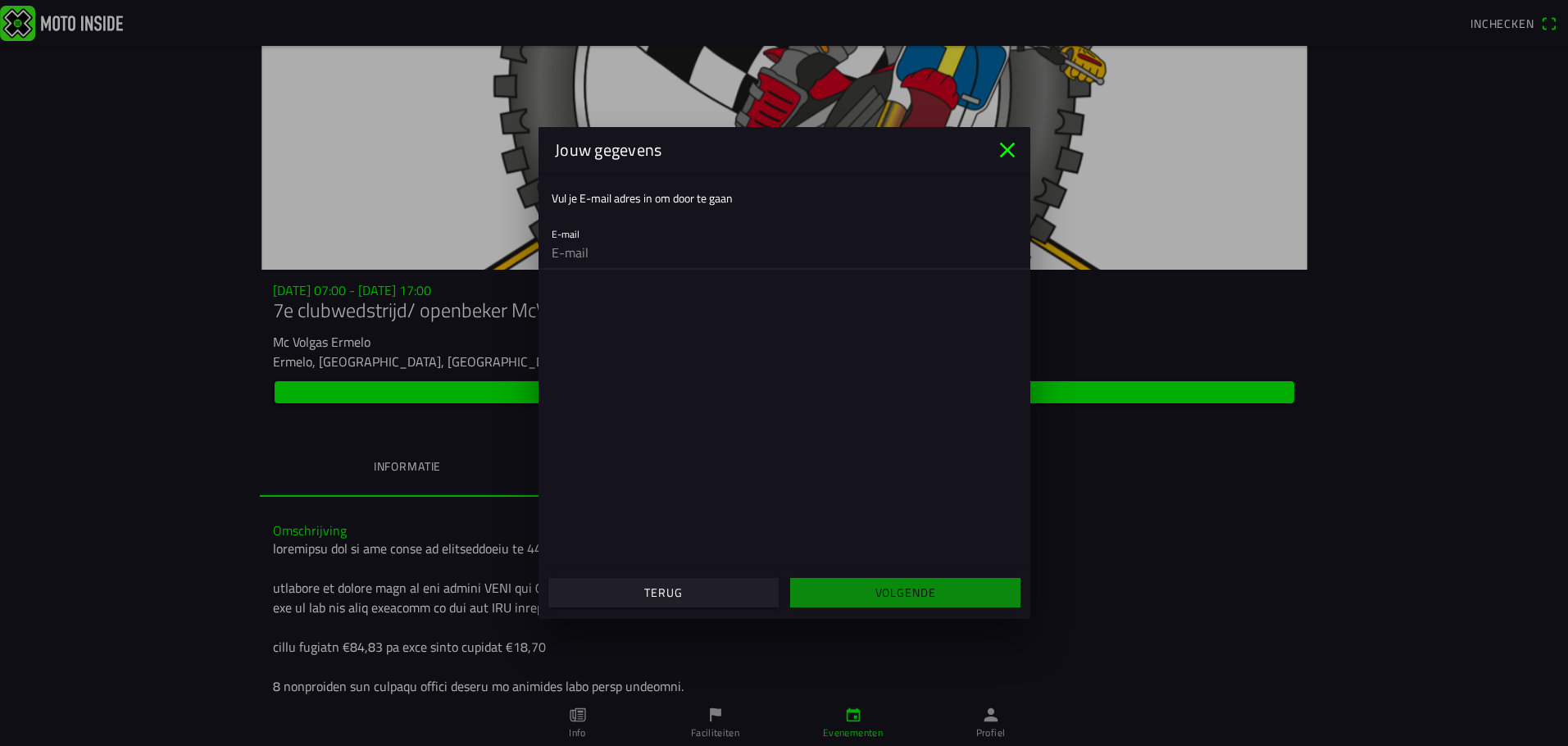
click at [652, 262] on input "email" at bounding box center [784, 252] width 466 height 33
type input "[EMAIL_ADDRESS][DOMAIN_NAME]"
click at [869, 587] on span "Volgende" at bounding box center [904, 592] width 204 height 29
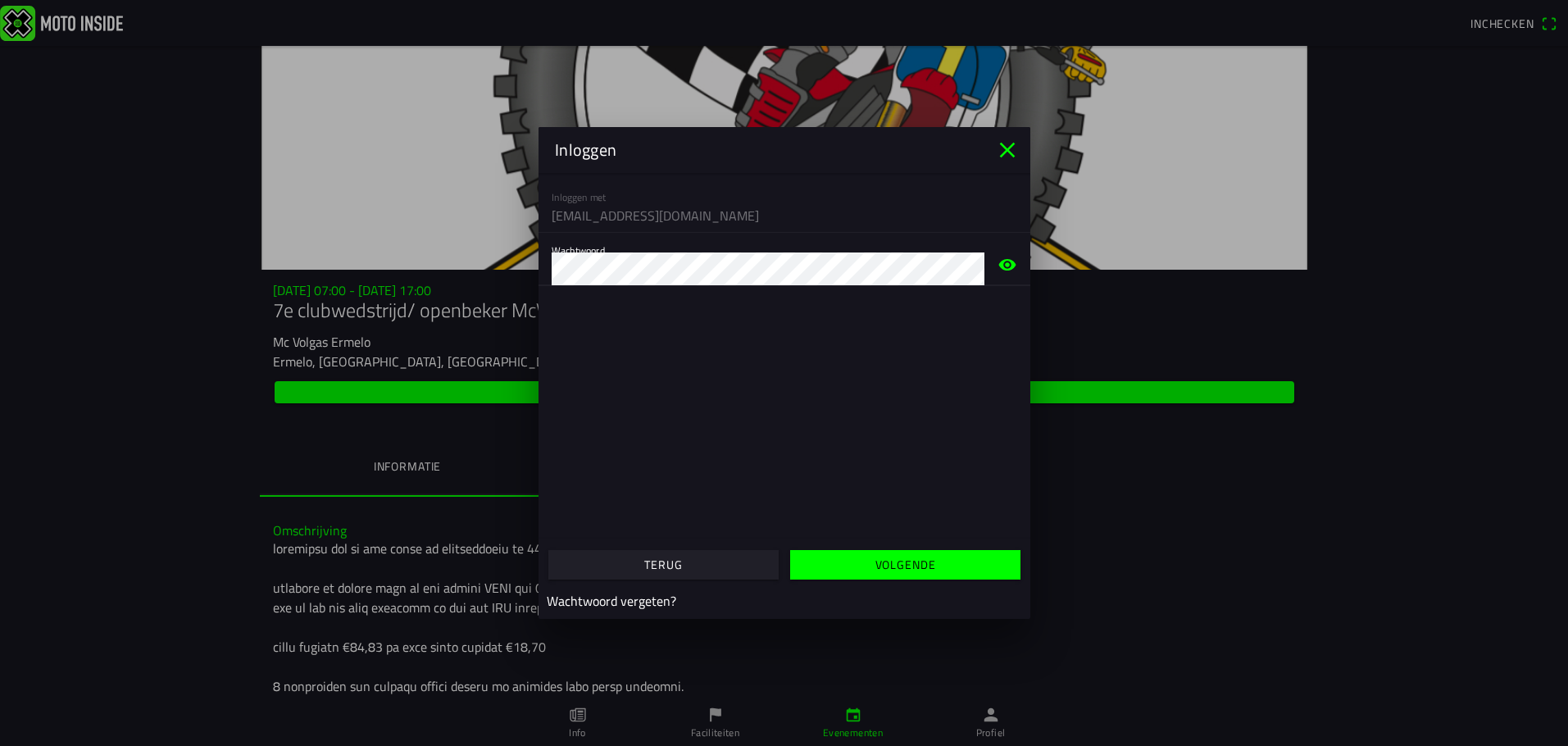
click at [0, 0] on slot "Volgende" at bounding box center [0, 0] width 0 height 0
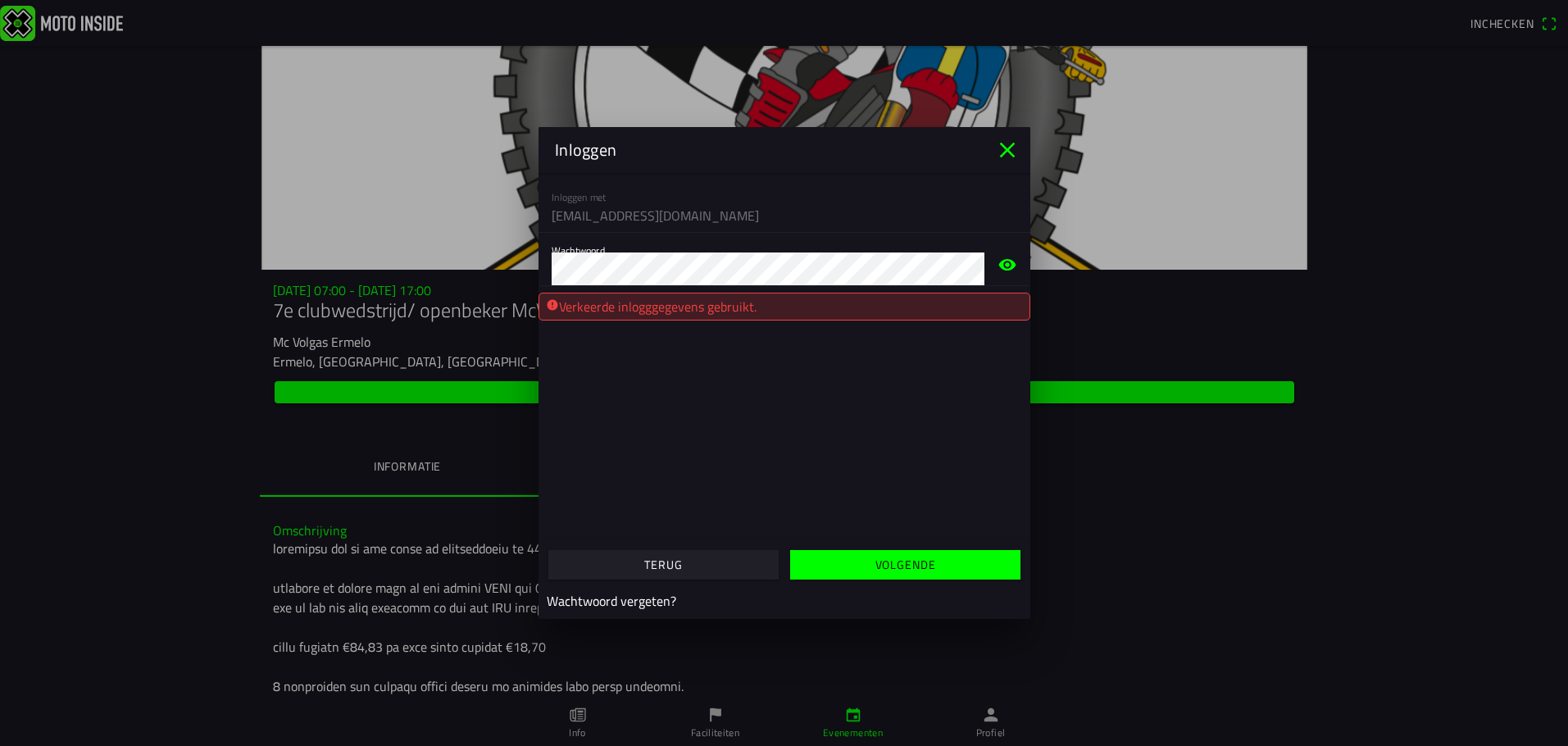
click at [642, 563] on span "Terug" at bounding box center [663, 564] width 204 height 29
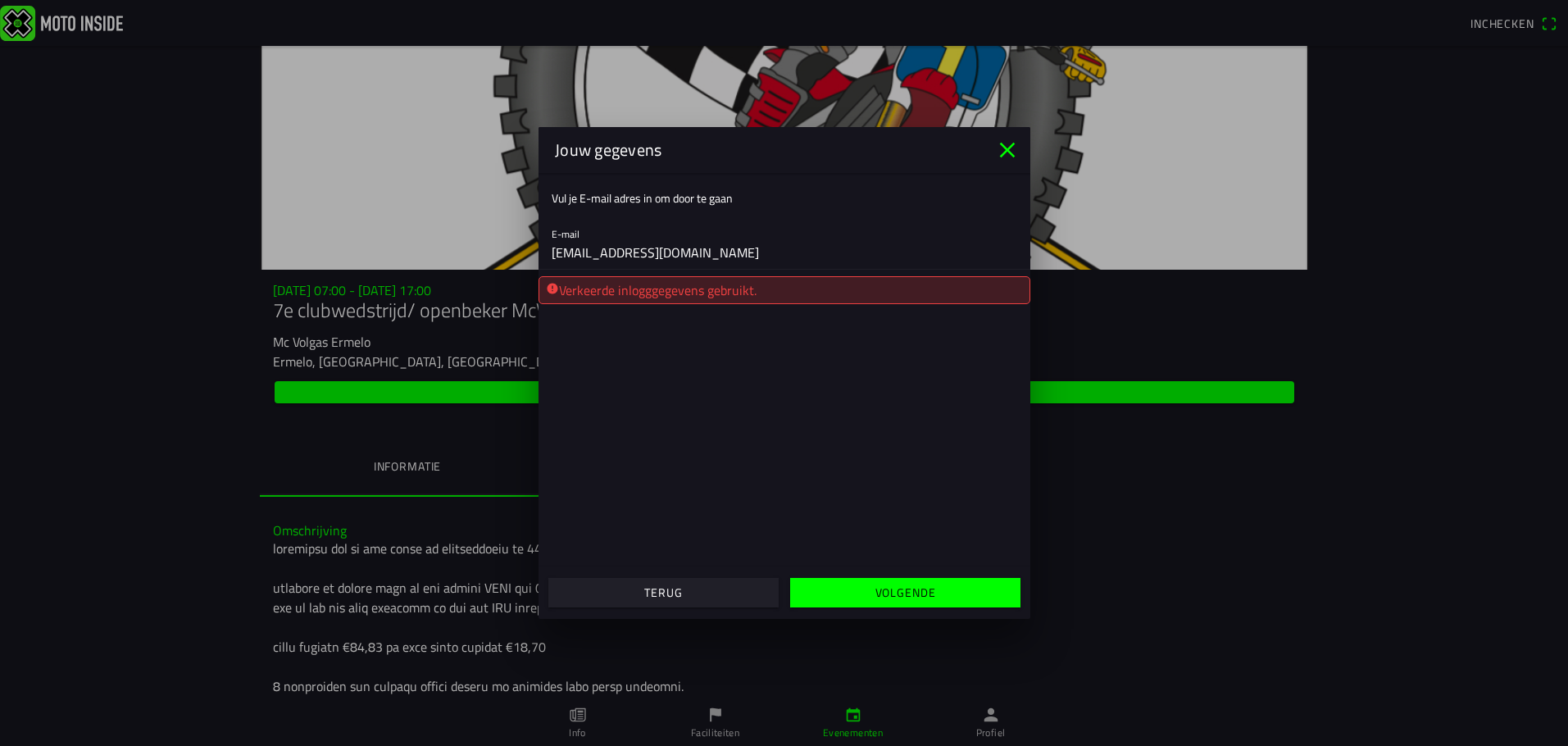
click at [774, 292] on div "Verkeerde inlogggegevens gebruikt." at bounding box center [784, 290] width 492 height 28
click at [635, 591] on span "Terug" at bounding box center [663, 592] width 204 height 29
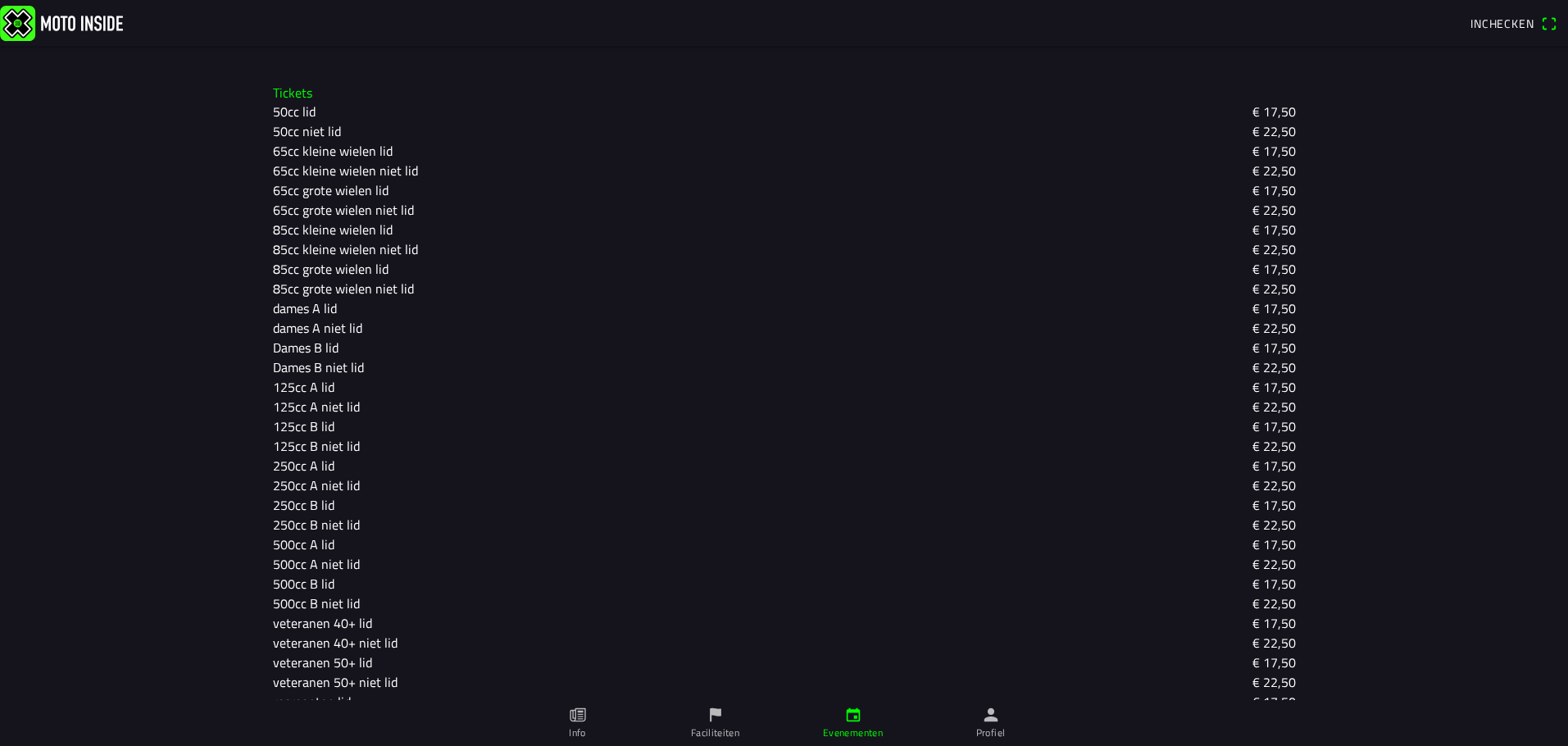
scroll to position [1127, 0]
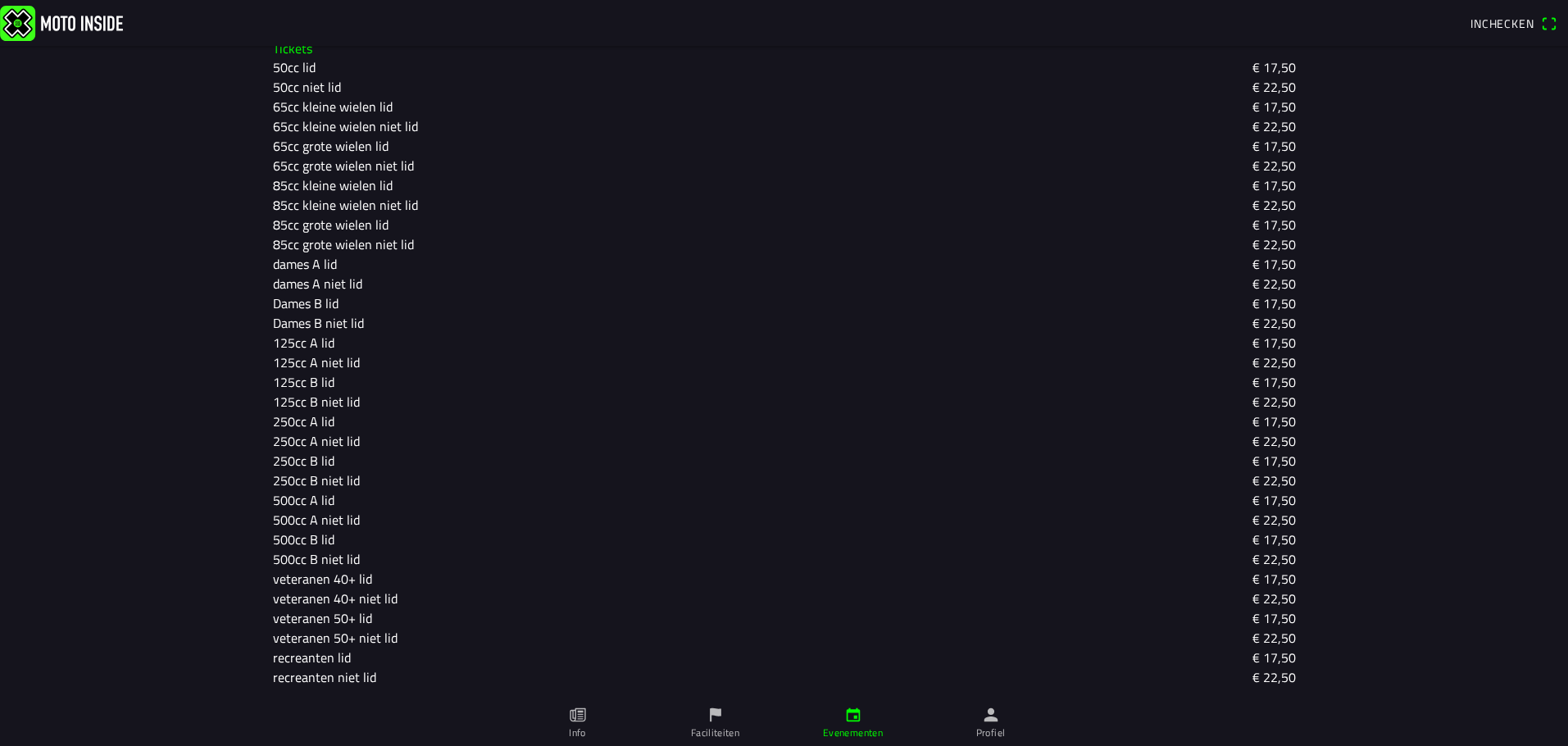
click at [0, 0] on slot "veteranen 50+ lid" at bounding box center [0, 0] width 0 height 0
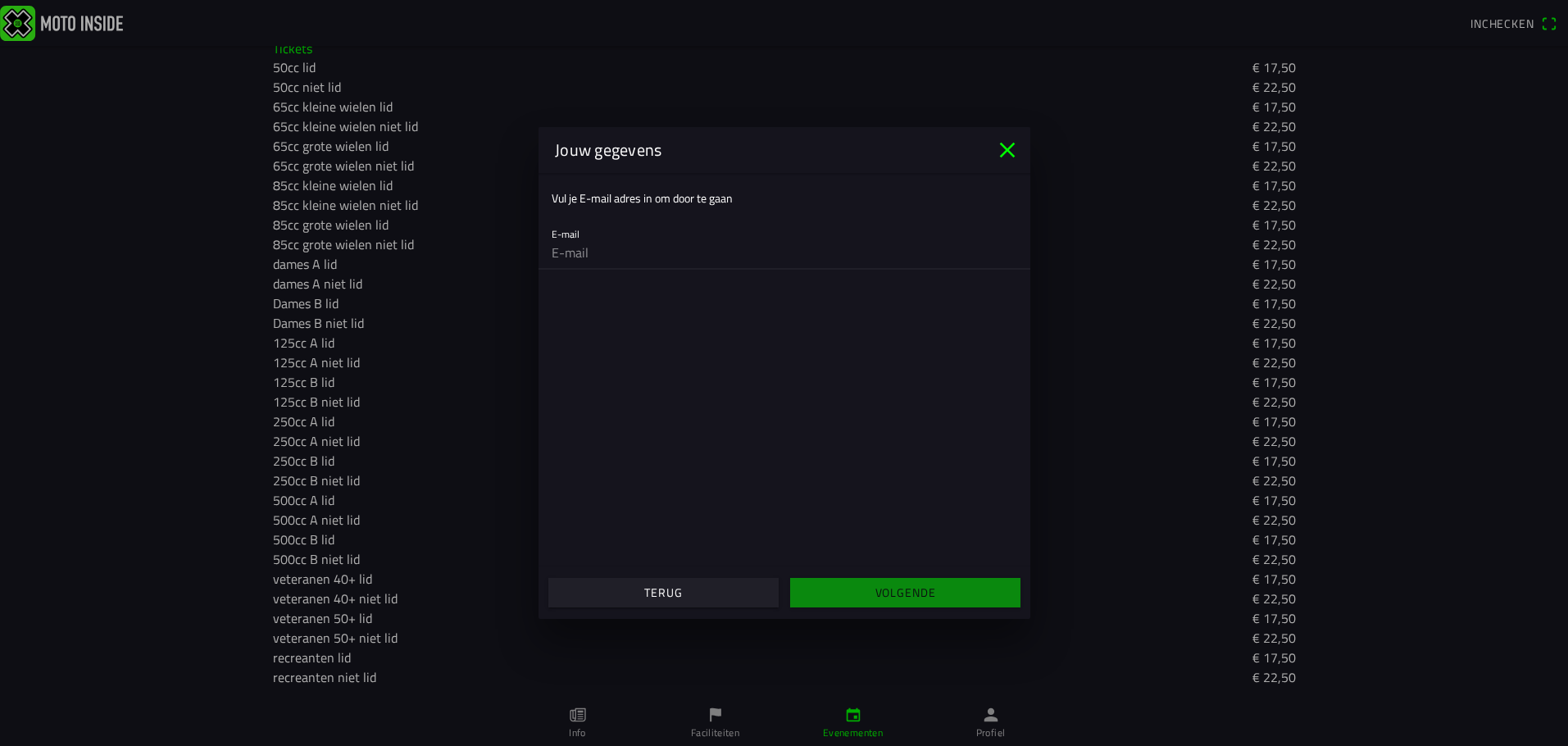
click at [606, 254] on input "email" at bounding box center [784, 252] width 466 height 33
type input "[EMAIL_ADDRESS][DOMAIN_NAME]"
click at [869, 592] on span "Volgende" at bounding box center [904, 592] width 204 height 29
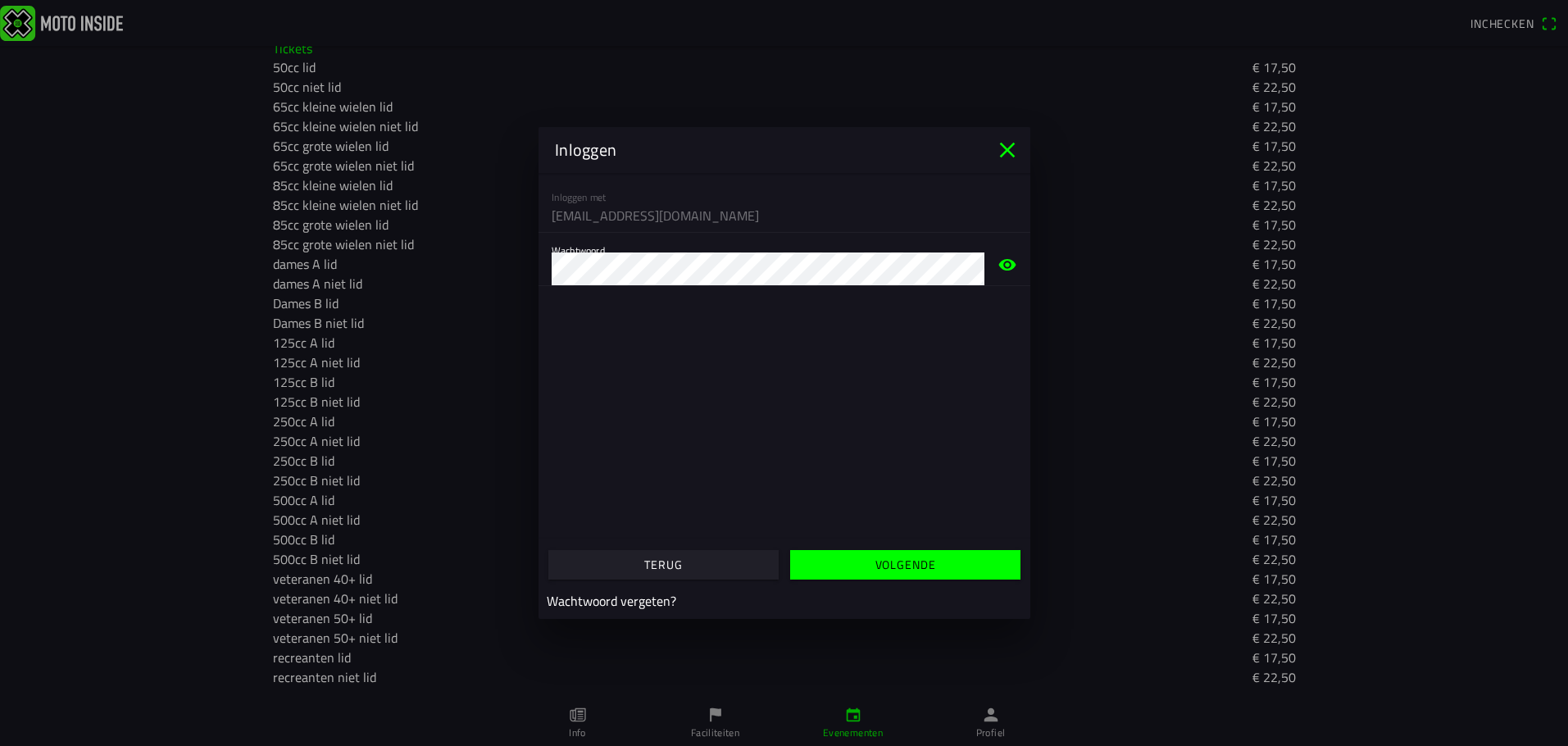
click at [868, 560] on span "Volgende" at bounding box center [904, 564] width 204 height 29
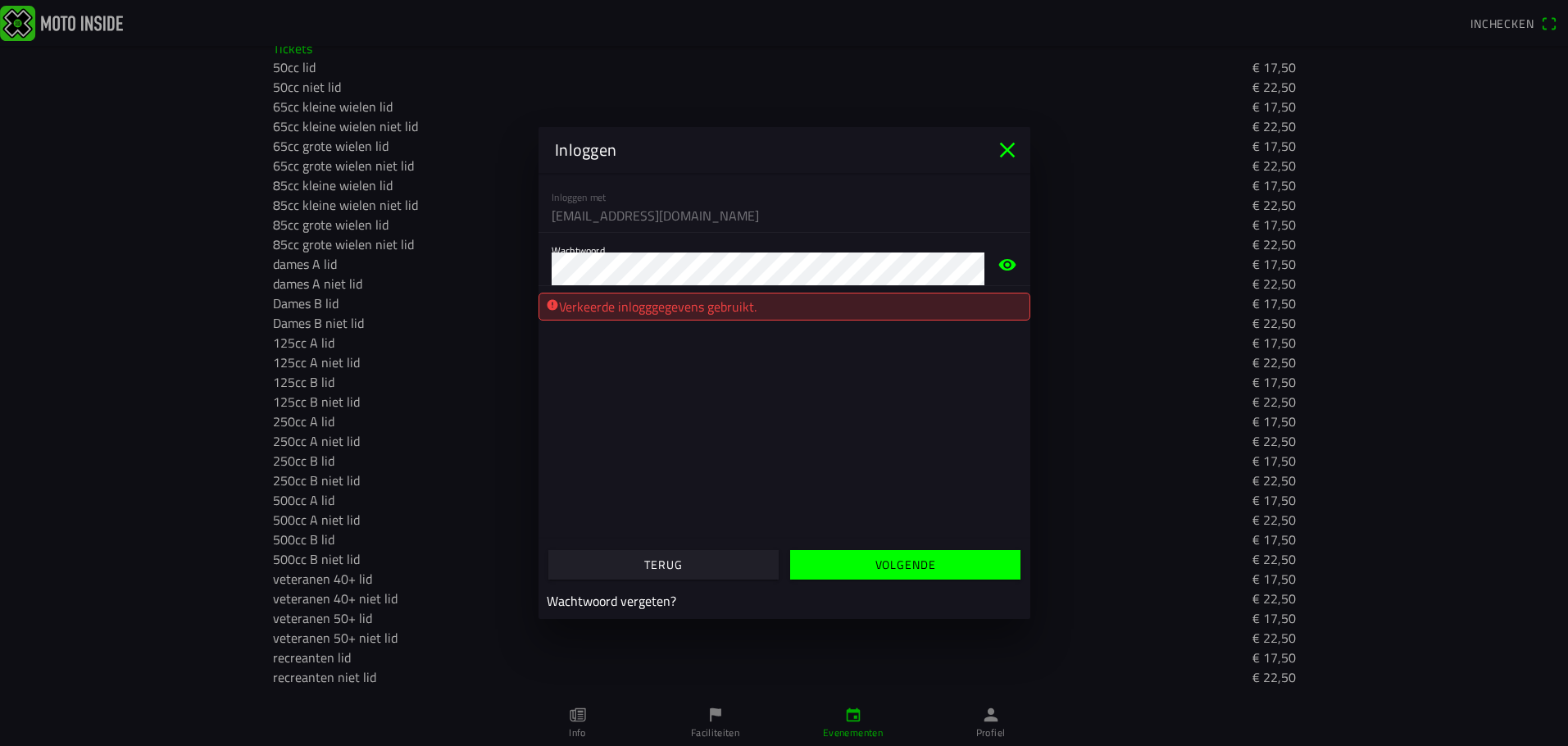
click at [703, 309] on div "Verkeerde inlogggegevens gebruikt." at bounding box center [784, 306] width 492 height 28
click at [1004, 265] on icon "eye" at bounding box center [1007, 265] width 20 height 53
click at [1008, 260] on icon "eye" at bounding box center [1007, 265] width 20 height 53
click at [869, 563] on span "button" at bounding box center [904, 564] width 204 height 29
click at [0, 0] on slot "Volgende" at bounding box center [0, 0] width 0 height 0
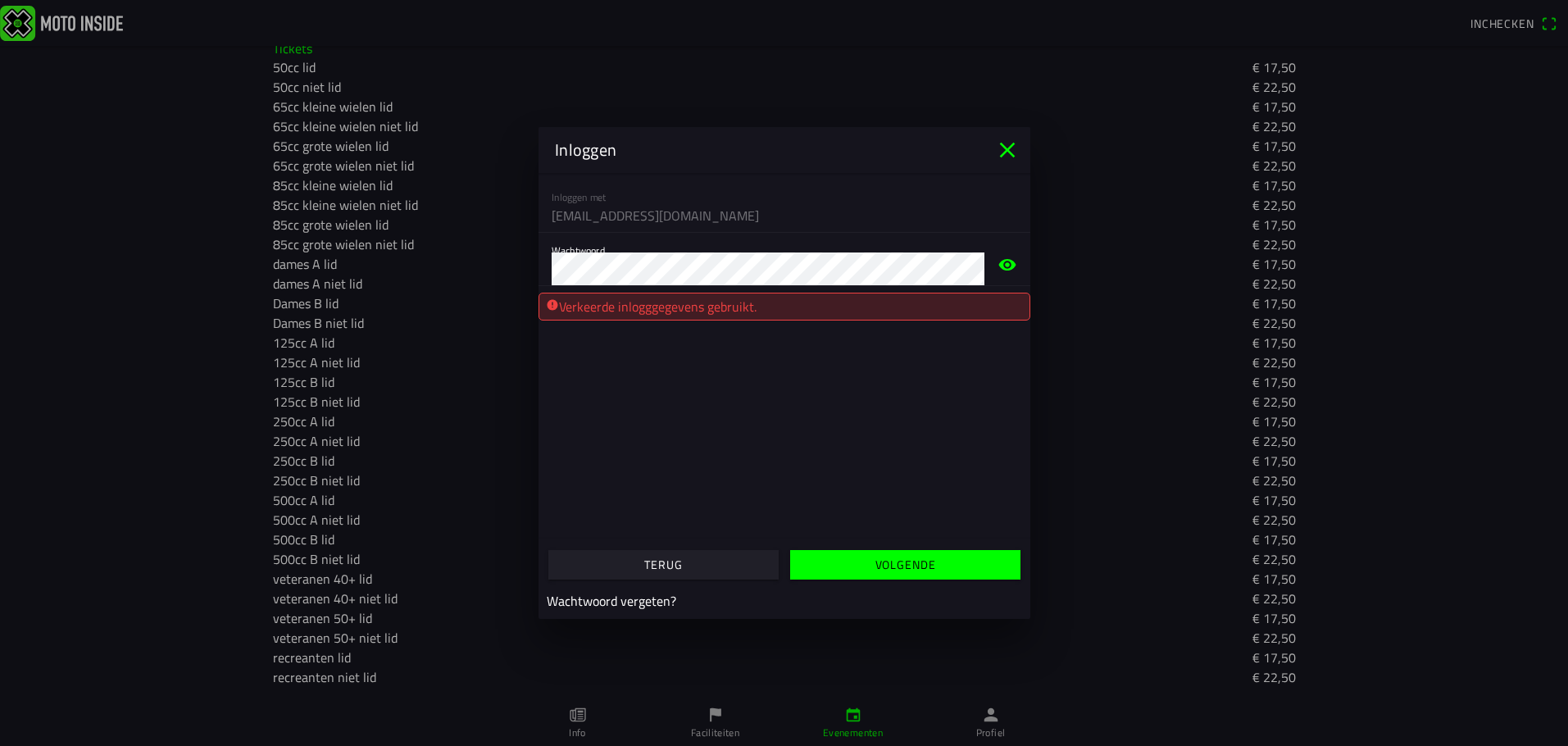
click at [0, 0] on slot "Wachtwoord vergeten?" at bounding box center [0, 0] width 0 height 0
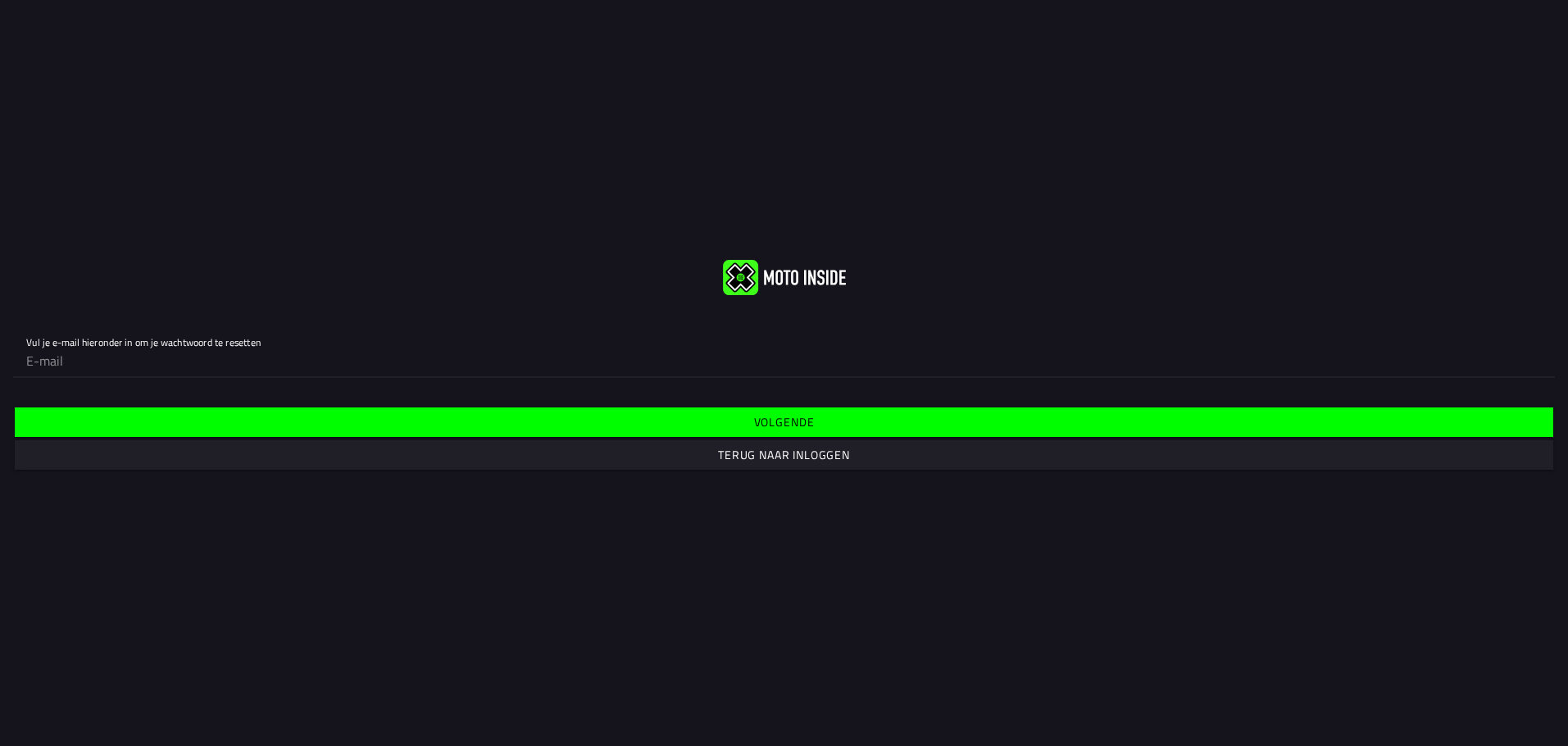
click at [61, 367] on input "email" at bounding box center [784, 360] width 1515 height 33
type input "[EMAIL_ADDRESS][DOMAIN_NAME]"
click at [0, 0] on slot "Volgende" at bounding box center [0, 0] width 0 height 0
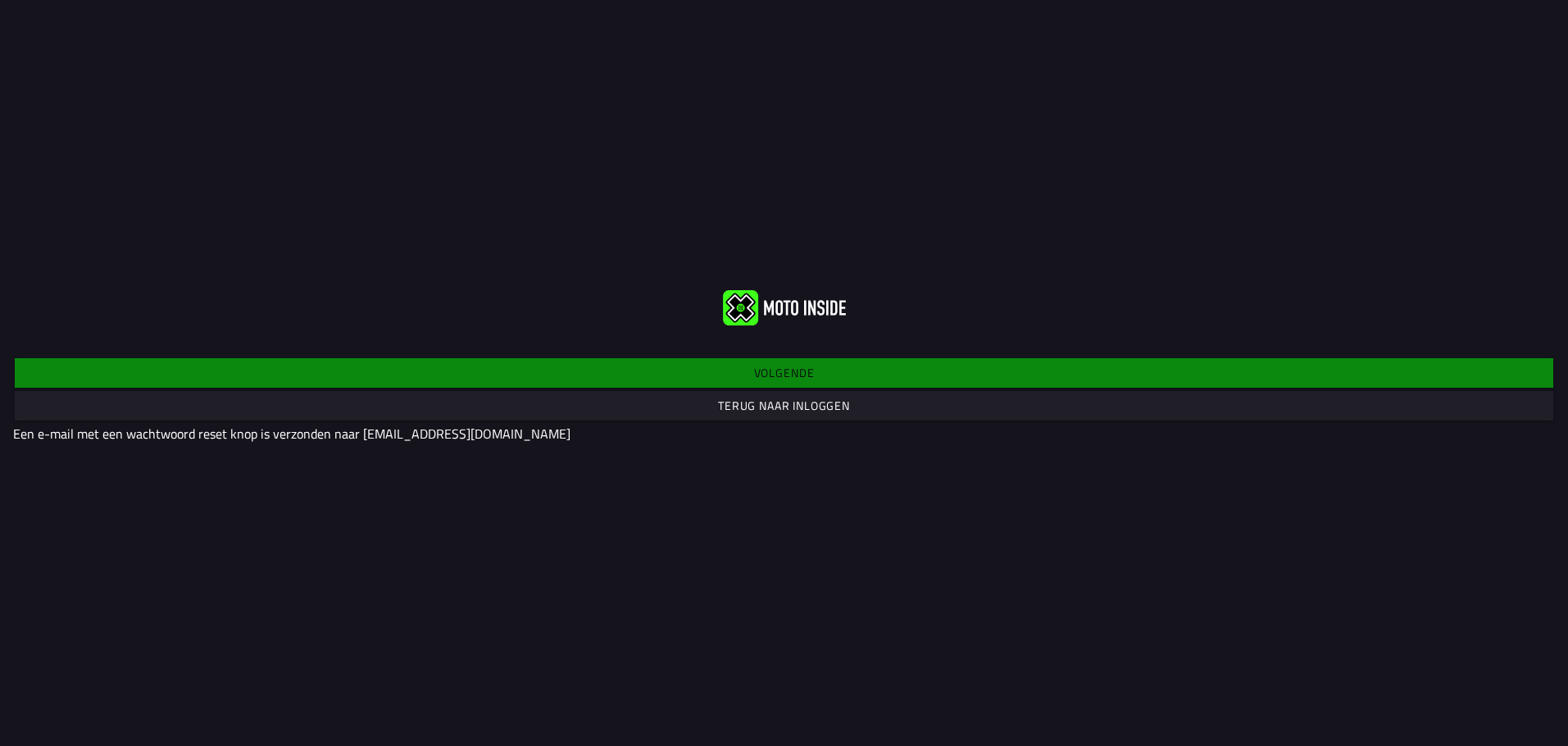
click at [791, 373] on div "Volgende Terug naar inloggen Een e-mail met een wachtwoord reset knop is verzon…" at bounding box center [784, 398] width 1568 height 114
click at [0, 0] on slot "Terug naar inloggen" at bounding box center [0, 0] width 0 height 0
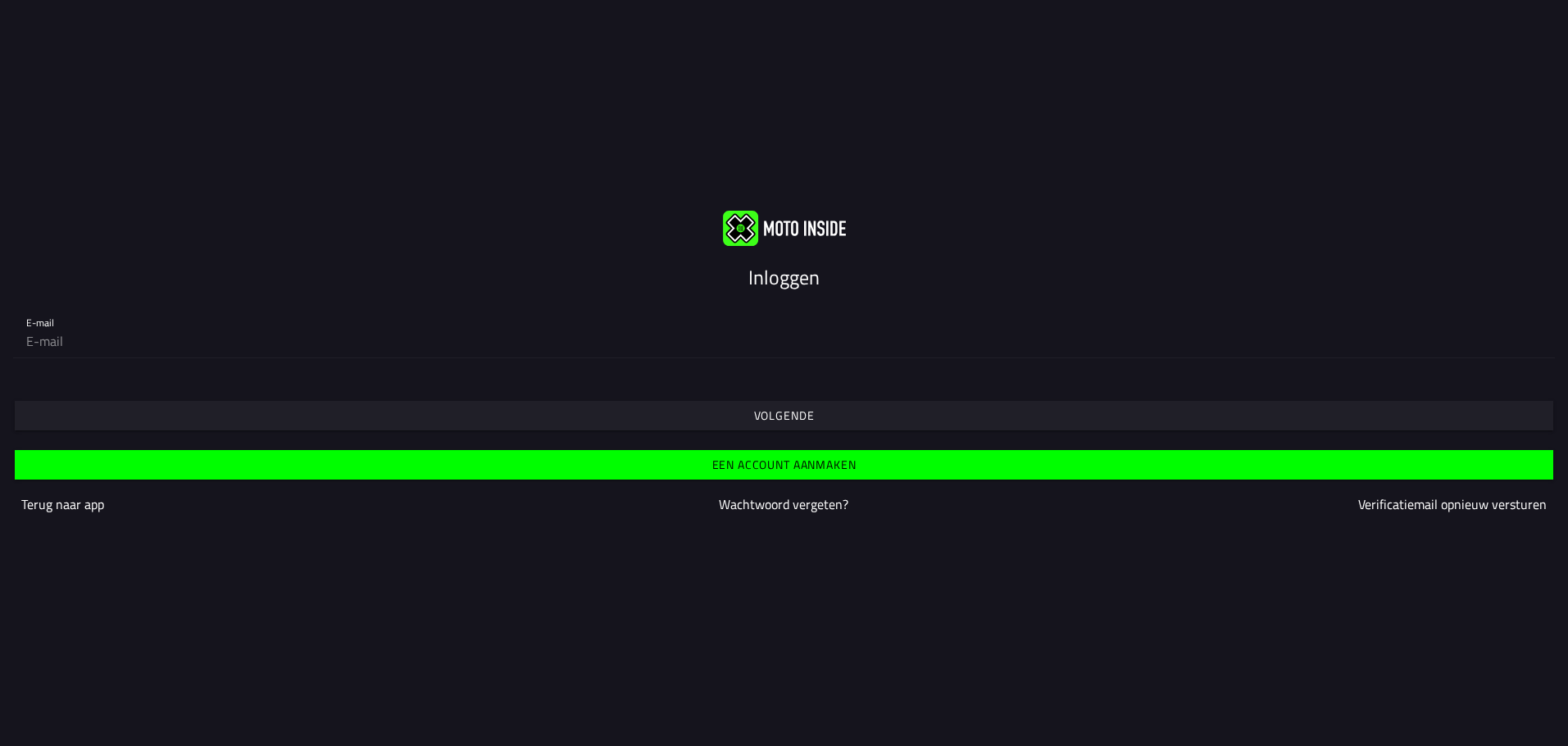
click at [747, 225] on img at bounding box center [784, 228] width 123 height 35
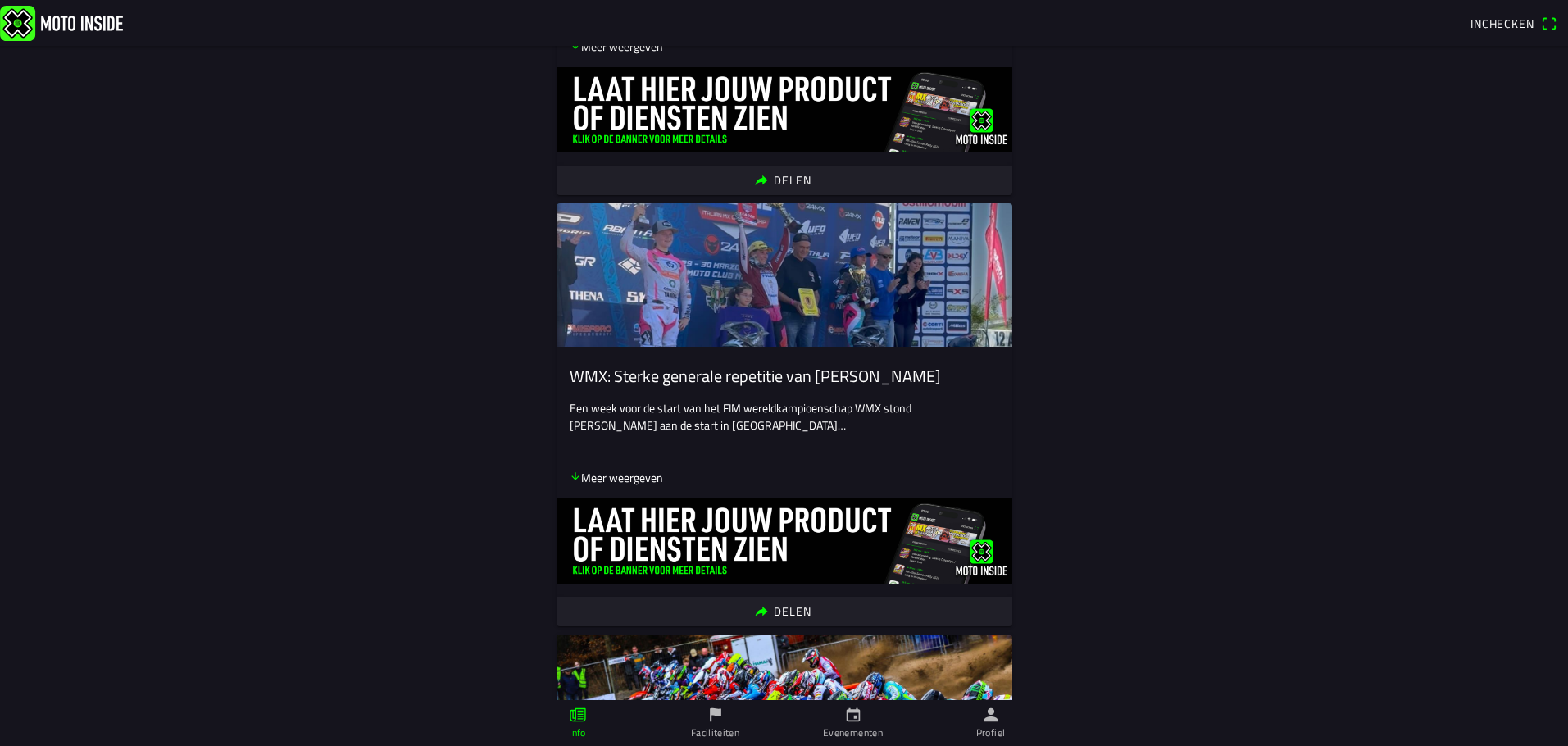
scroll to position [1721, 0]
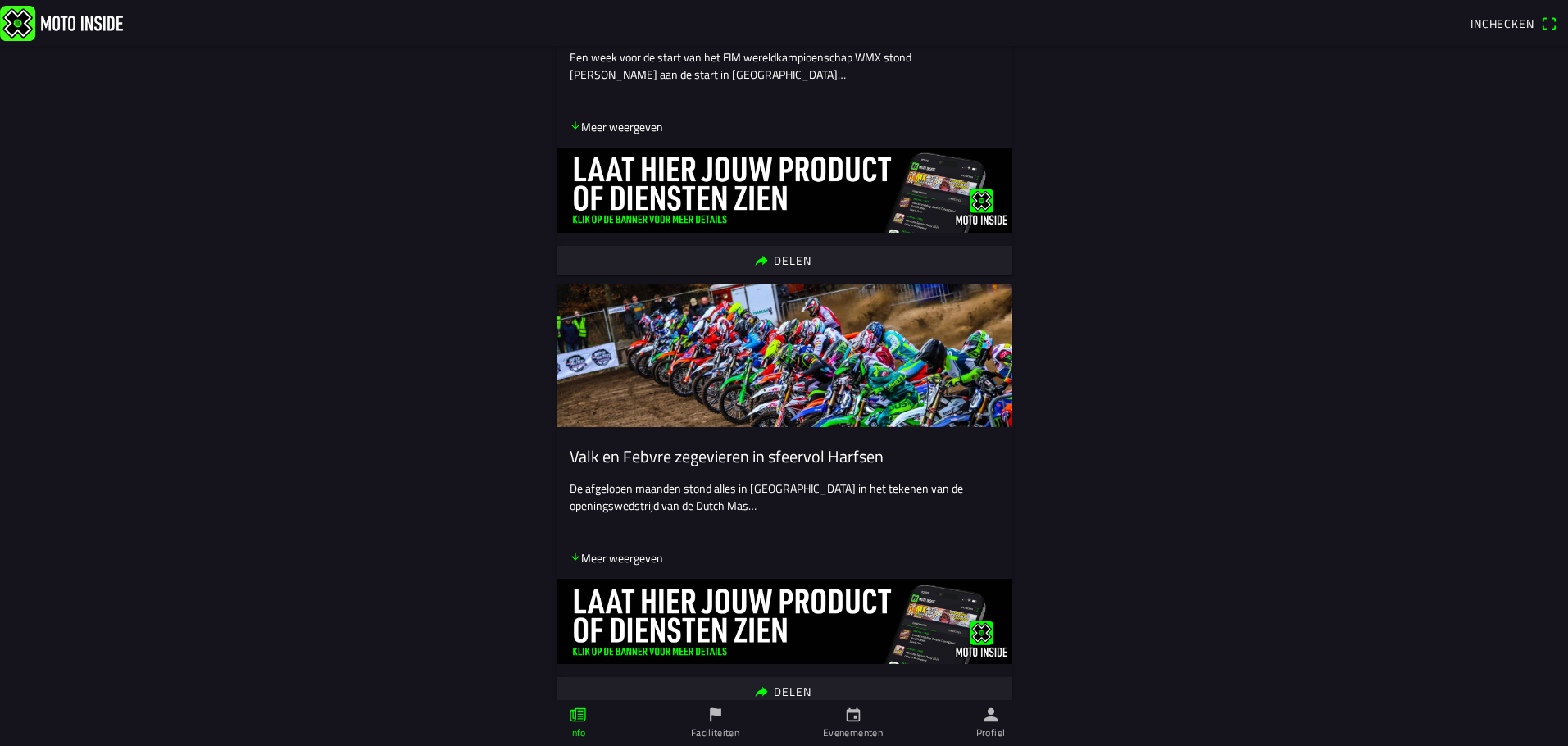
click at [851, 714] on icon "calendar" at bounding box center [853, 714] width 18 height 18
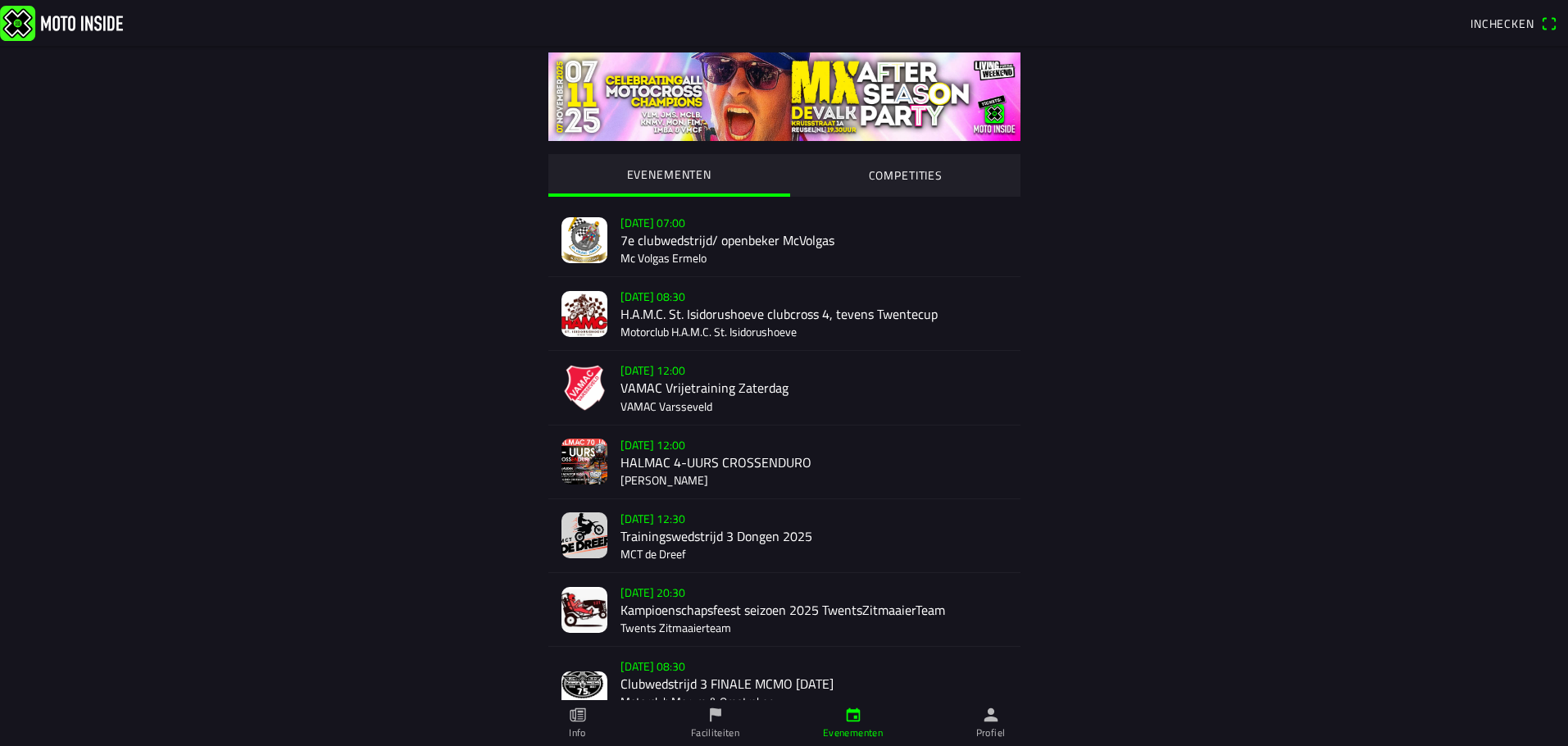
click at [584, 232] on img at bounding box center [584, 239] width 46 height 46
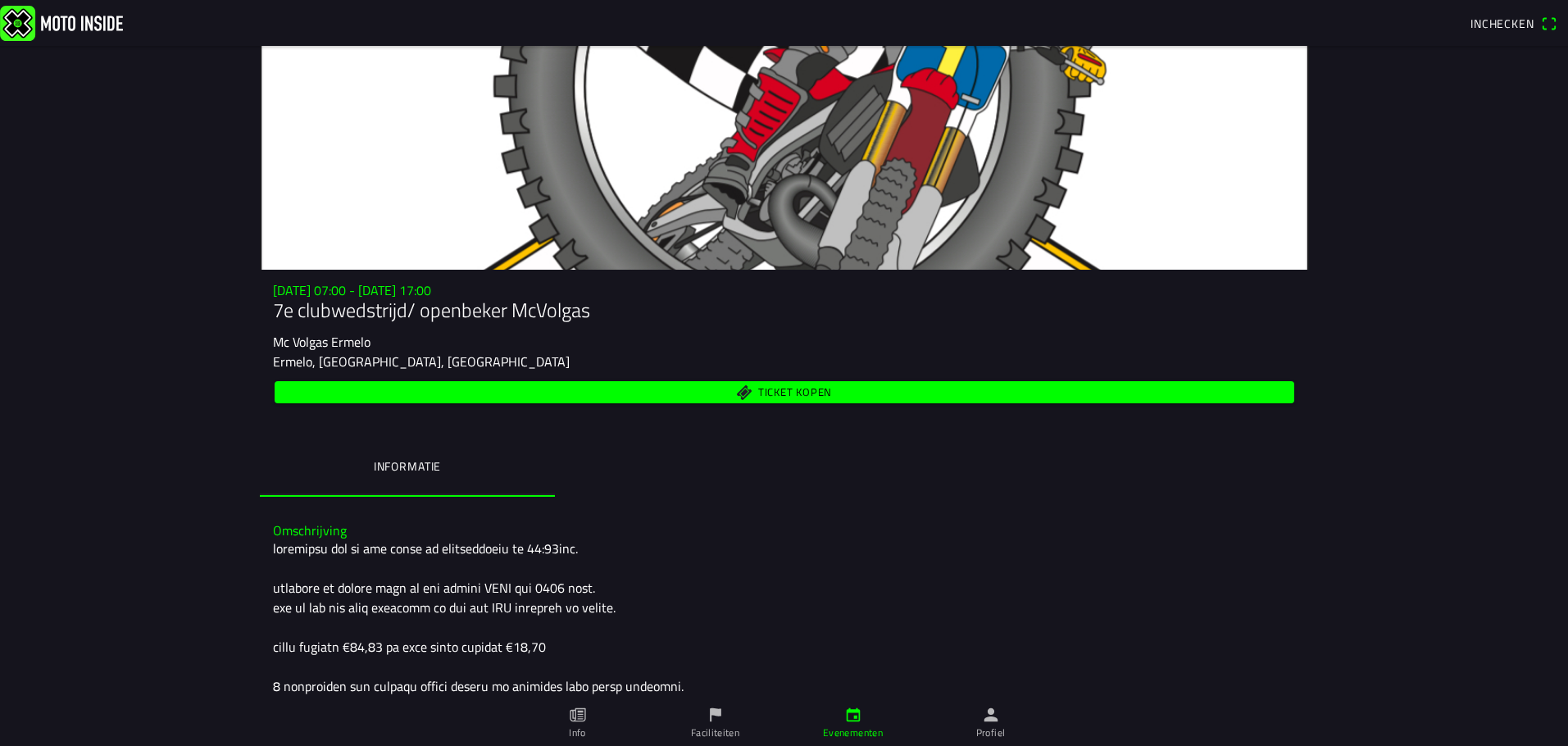
click at [811, 390] on span "Ticket kopen" at bounding box center [794, 391] width 73 height 11
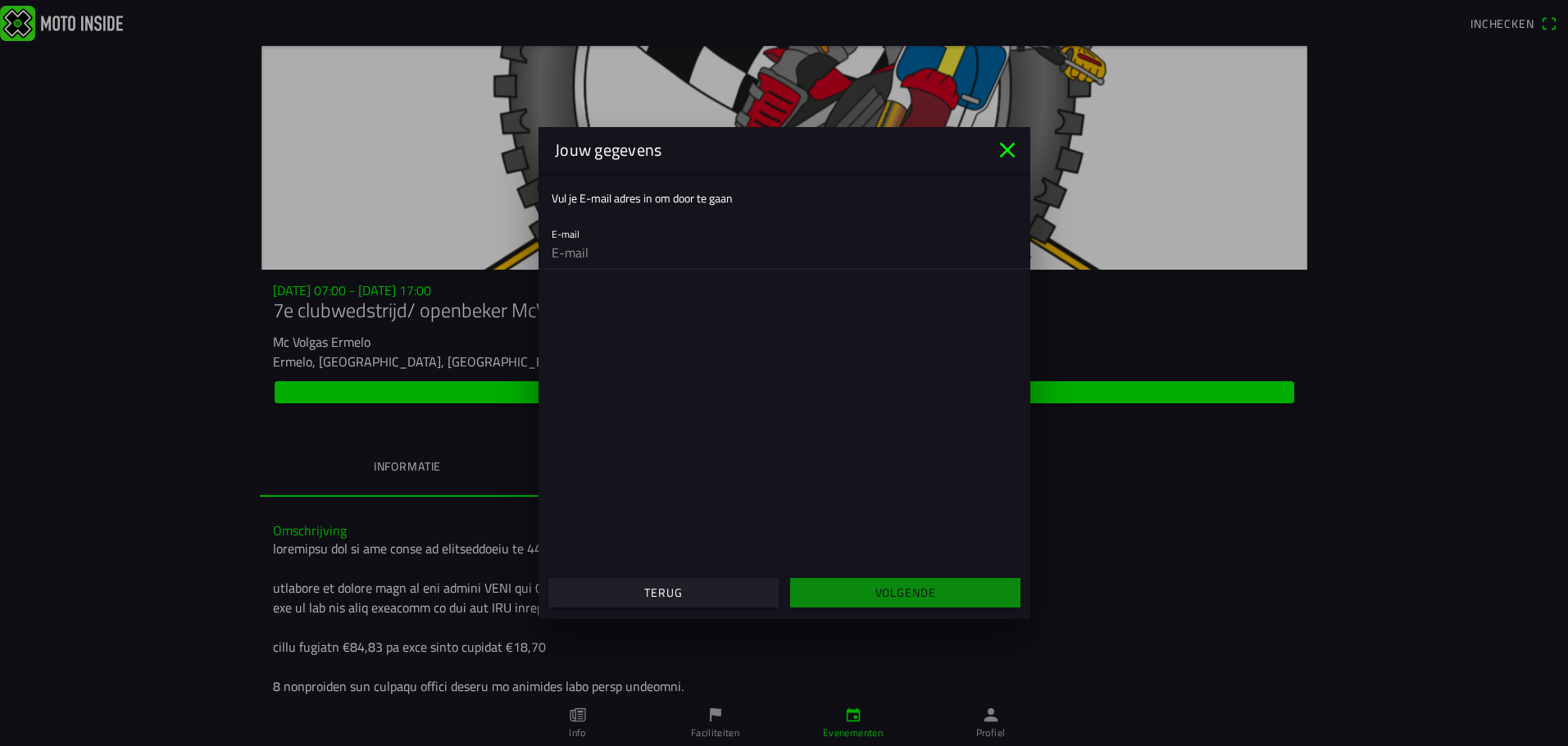
click at [581, 248] on input "email" at bounding box center [784, 252] width 466 height 33
type input "[EMAIL_ADDRESS][DOMAIN_NAME]"
click at [0, 0] on slot "Volgende" at bounding box center [0, 0] width 0 height 0
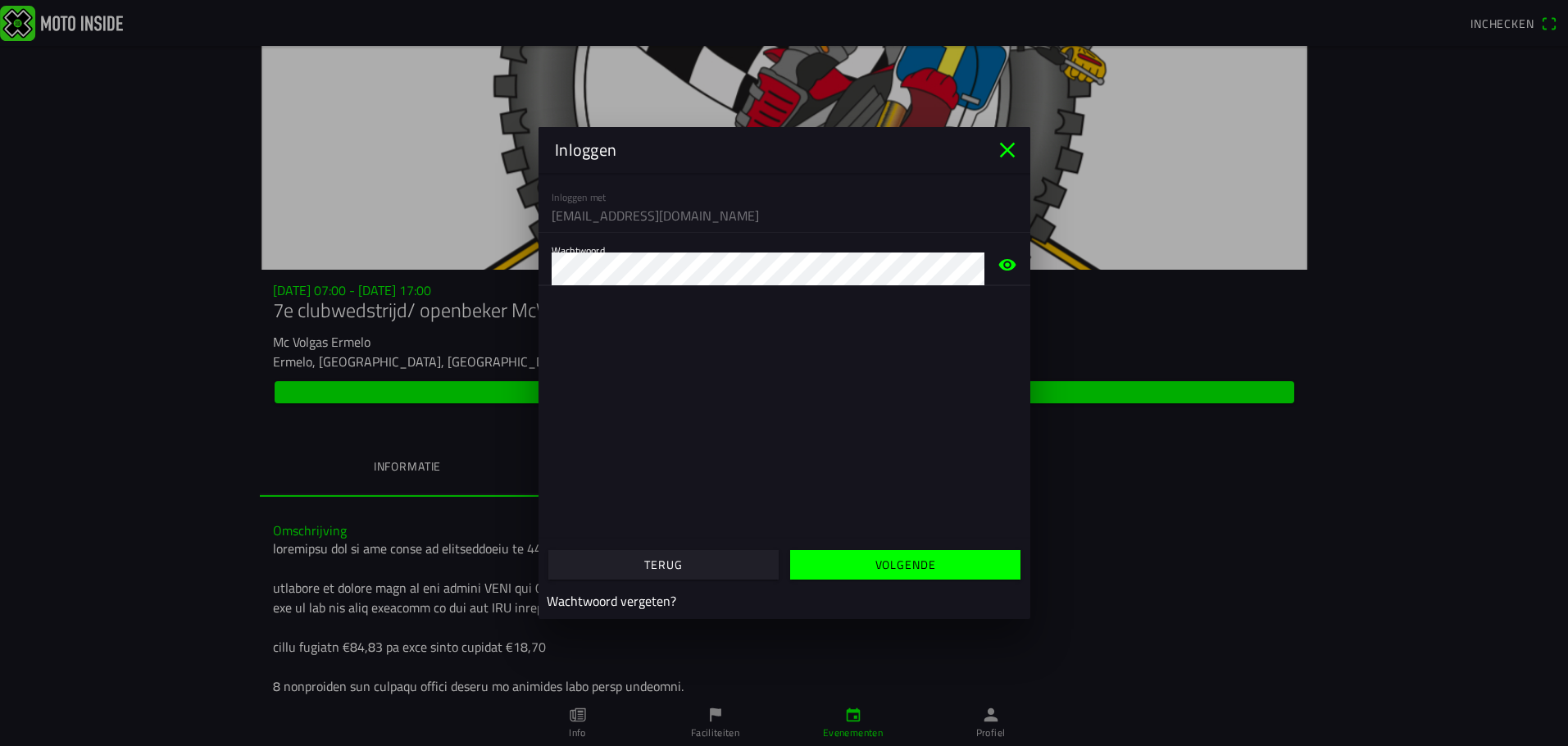
click at [1010, 264] on icon "eye" at bounding box center [1007, 265] width 20 height 53
click at [1006, 264] on icon "eye" at bounding box center [1006, 265] width 18 height 15
click at [851, 559] on span "Volgende" at bounding box center [904, 564] width 204 height 29
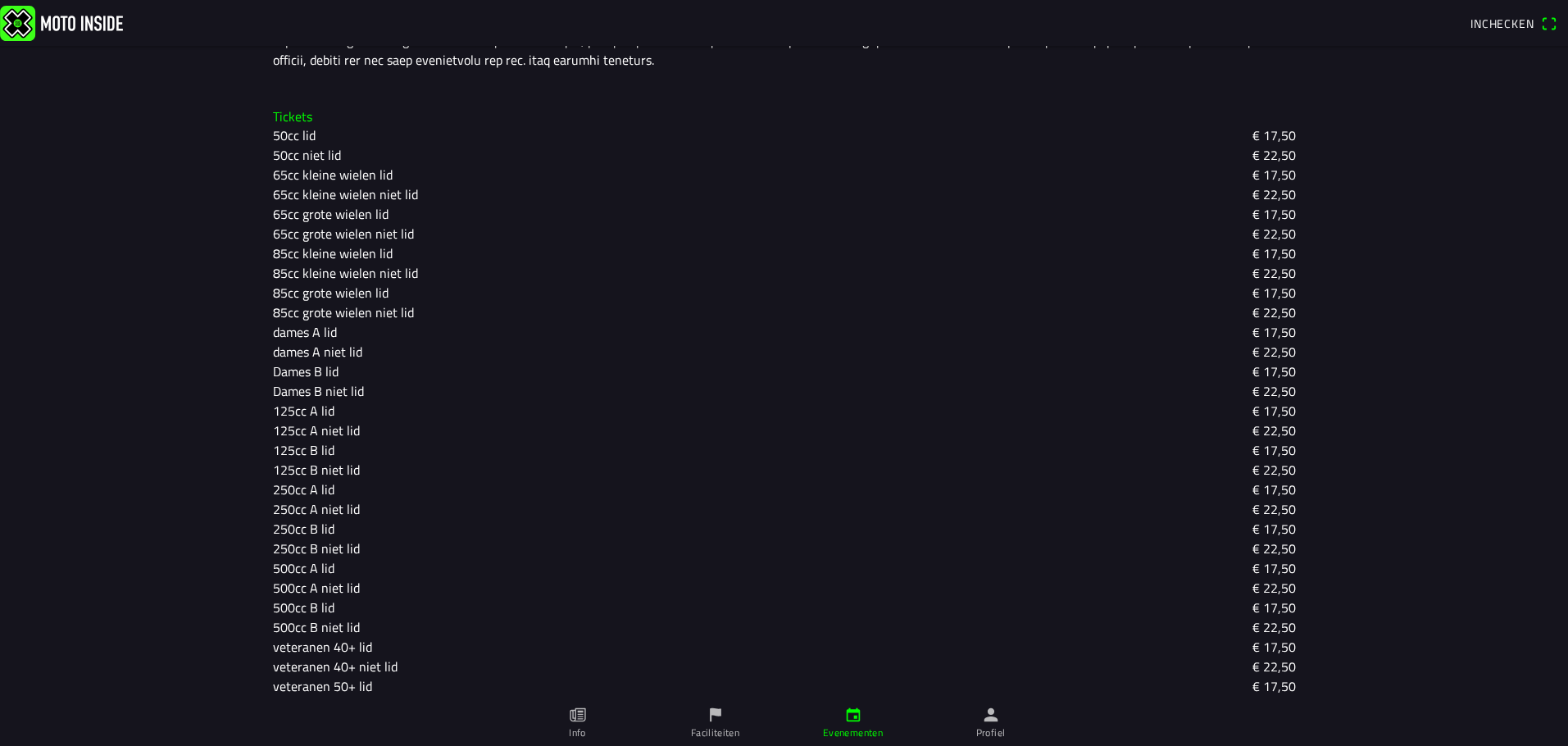
scroll to position [1127, 0]
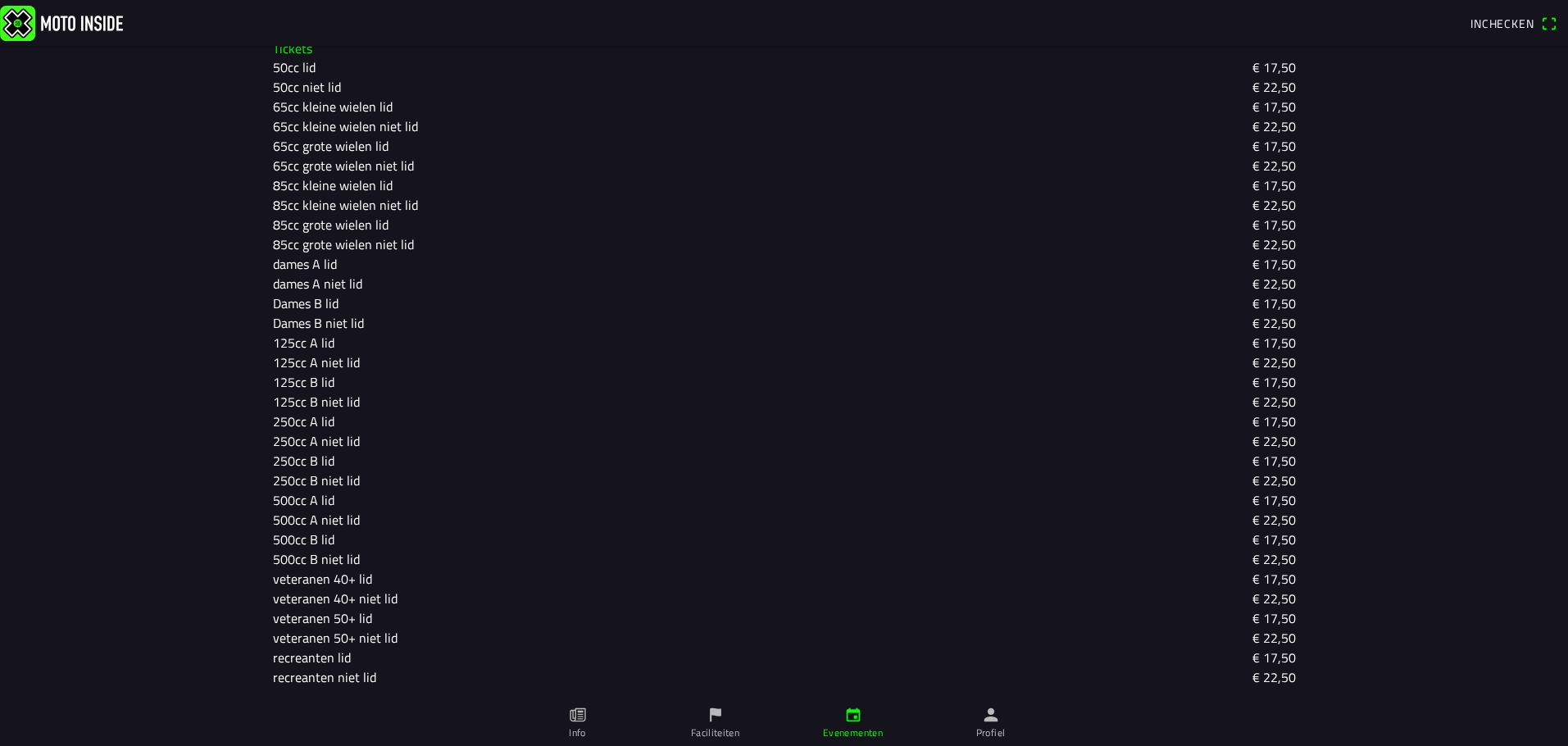
click at [0, 0] on slot "veteranen 50+ lid" at bounding box center [0, 0] width 0 height 0
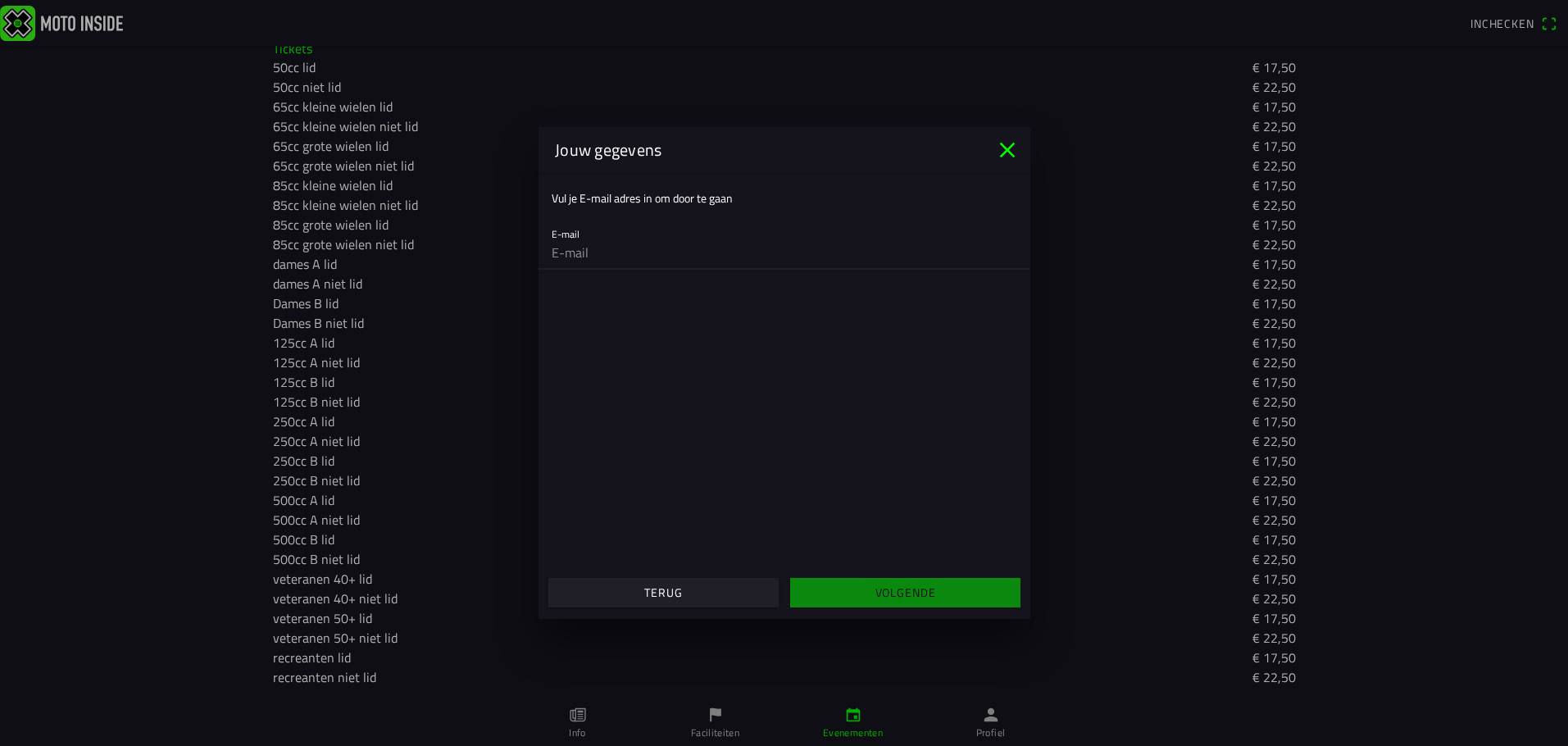
click at [619, 265] on input "email" at bounding box center [784, 252] width 466 height 33
type input "[EMAIL_ADDRESS][DOMAIN_NAME]"
click at [0, 0] on slot "Volgende" at bounding box center [0, 0] width 0 height 0
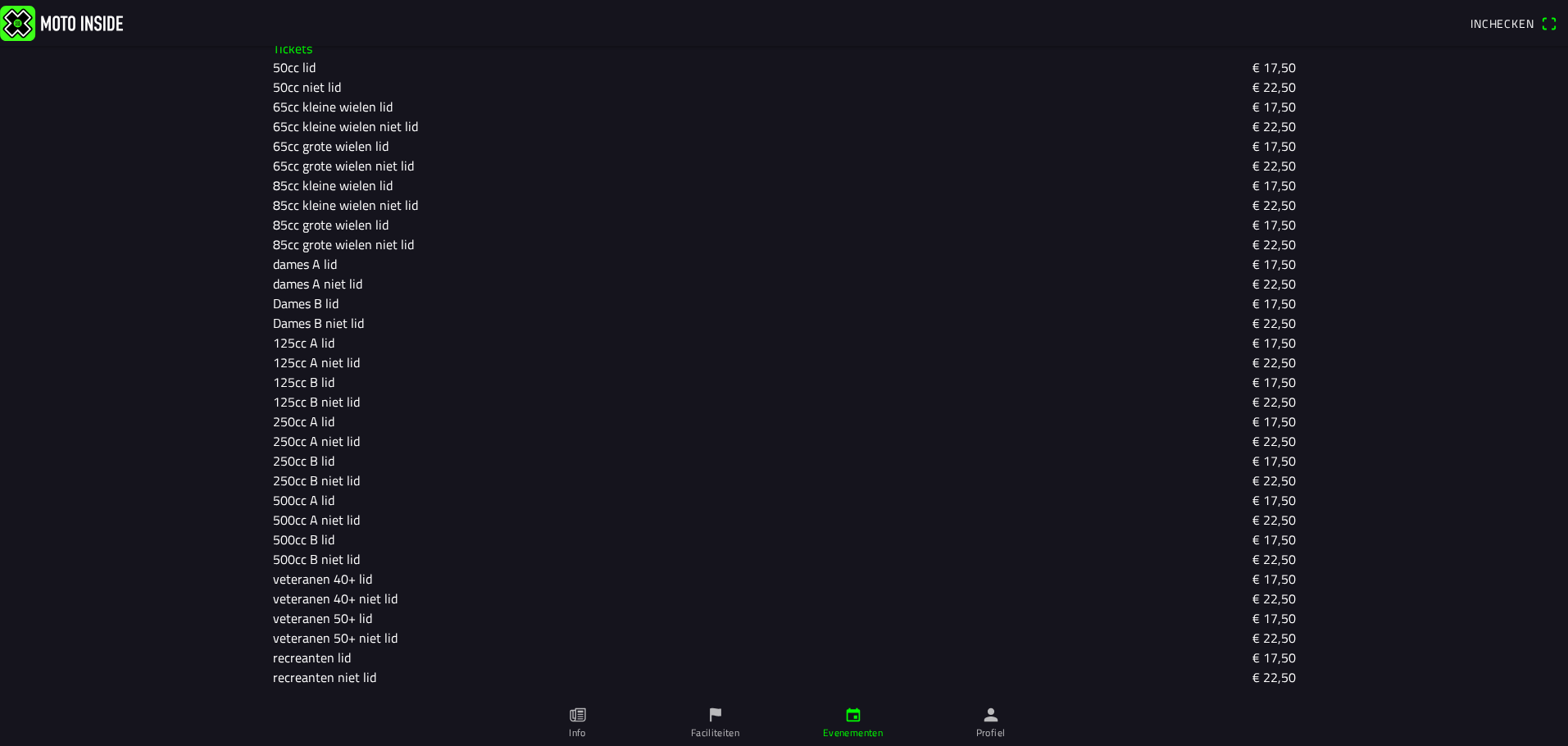
click at [994, 716] on ion-backdrop at bounding box center [784, 373] width 1568 height 746
click at [991, 717] on icon "person" at bounding box center [990, 714] width 14 height 14
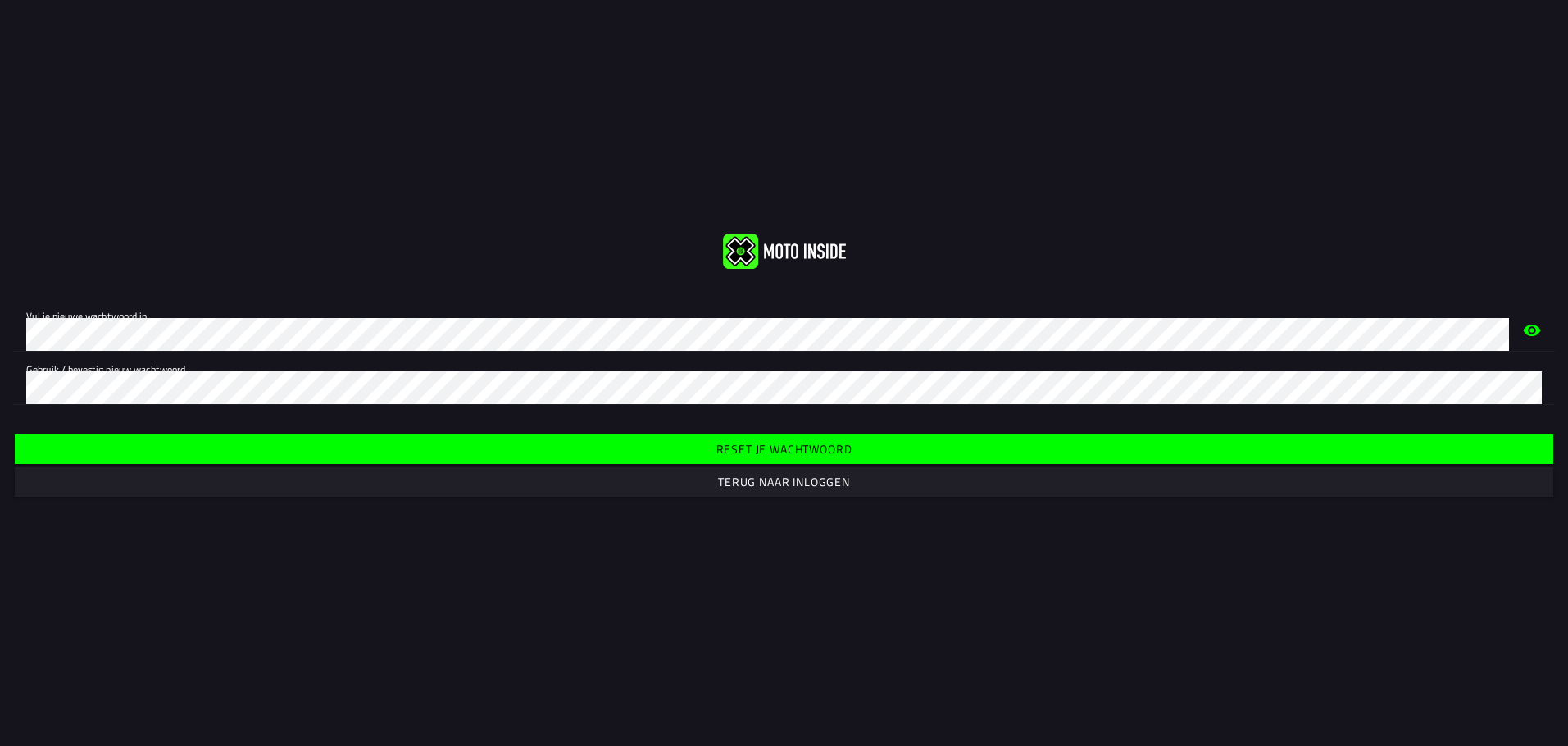
click at [1526, 325] on icon "eye" at bounding box center [1532, 330] width 20 height 53
click at [1534, 326] on icon "eye" at bounding box center [1531, 330] width 18 height 15
click at [1531, 381] on icon "eye" at bounding box center [1532, 383] width 20 height 53
click at [1523, 384] on icon "eye" at bounding box center [1531, 384] width 18 height 15
click at [1530, 381] on icon "eye" at bounding box center [1532, 383] width 20 height 53
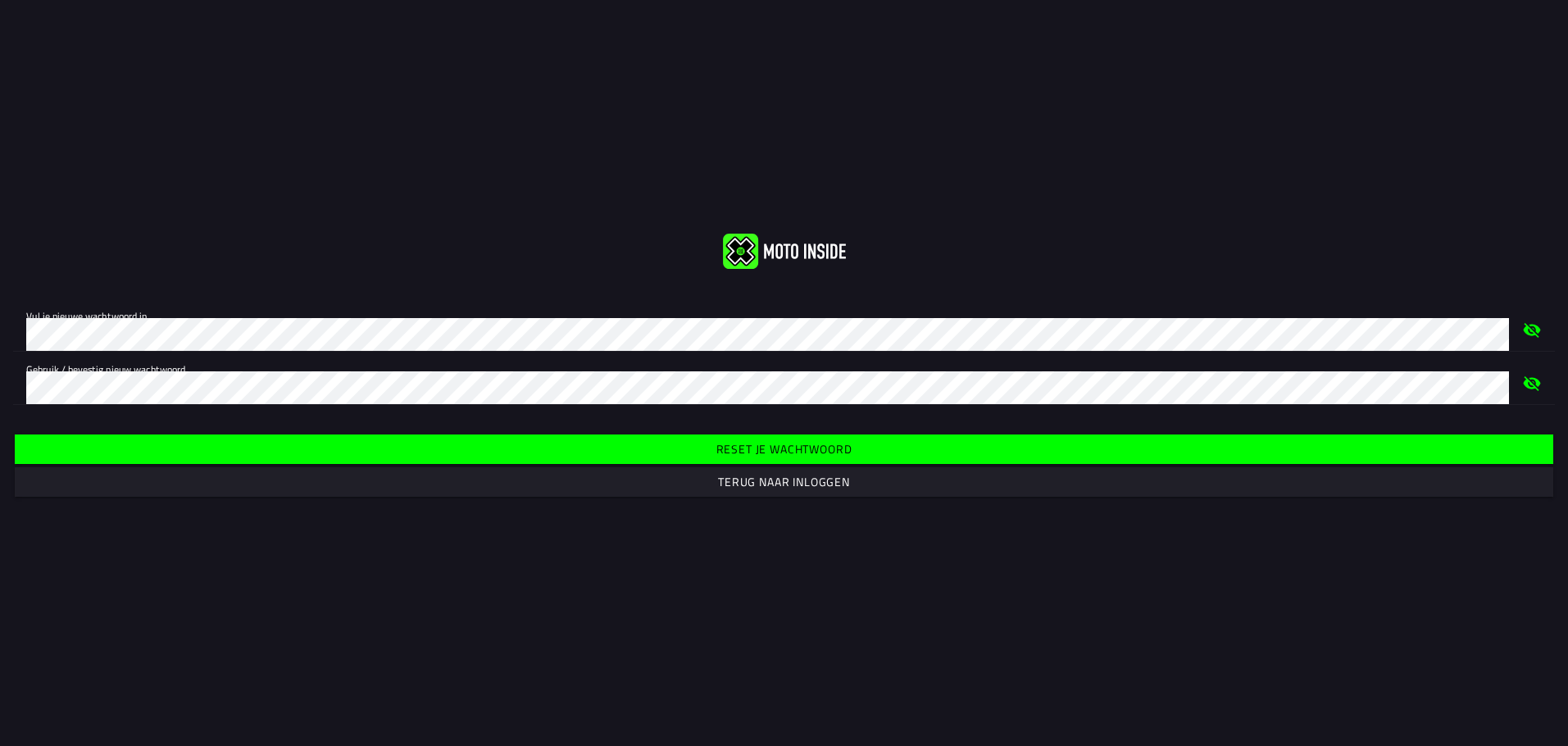
click at [1530, 381] on icon "eye" at bounding box center [1532, 383] width 20 height 53
click at [908, 444] on span "Reset je wachtwoord" at bounding box center [783, 448] width 1513 height 29
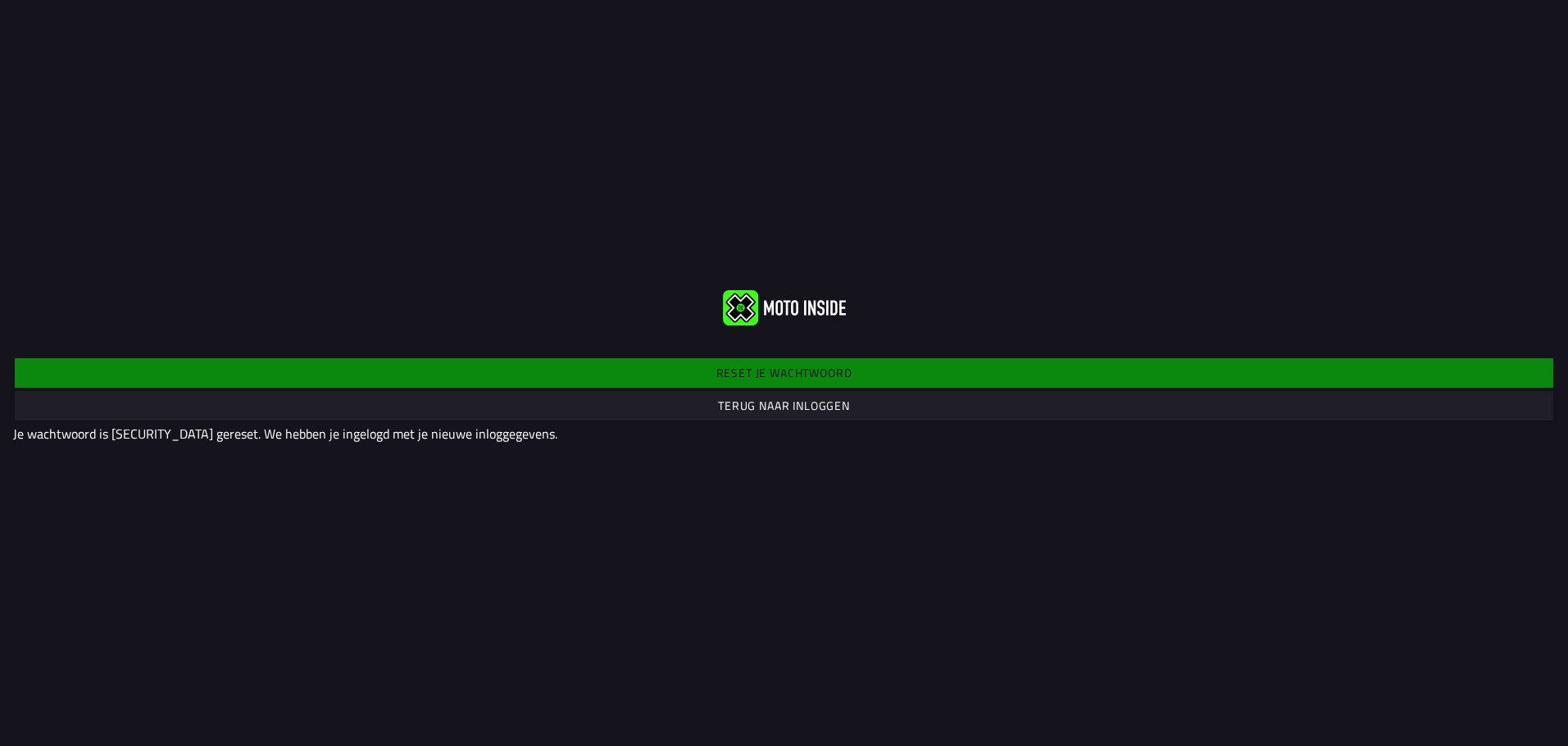
click at [771, 403] on font "Terug naar inloggen" at bounding box center [784, 405] width 132 height 18
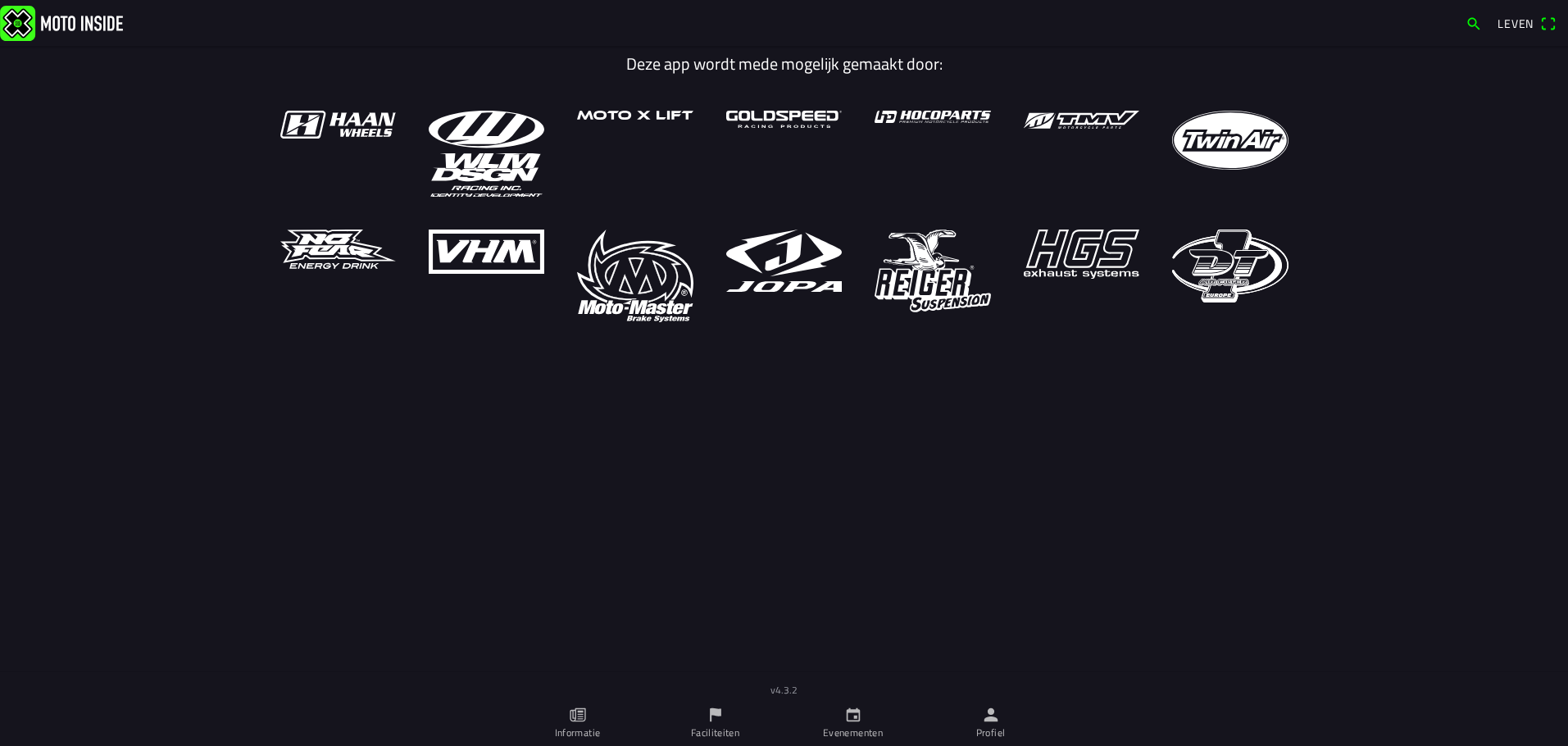
click at [850, 709] on icon "calendar" at bounding box center [852, 714] width 14 height 14
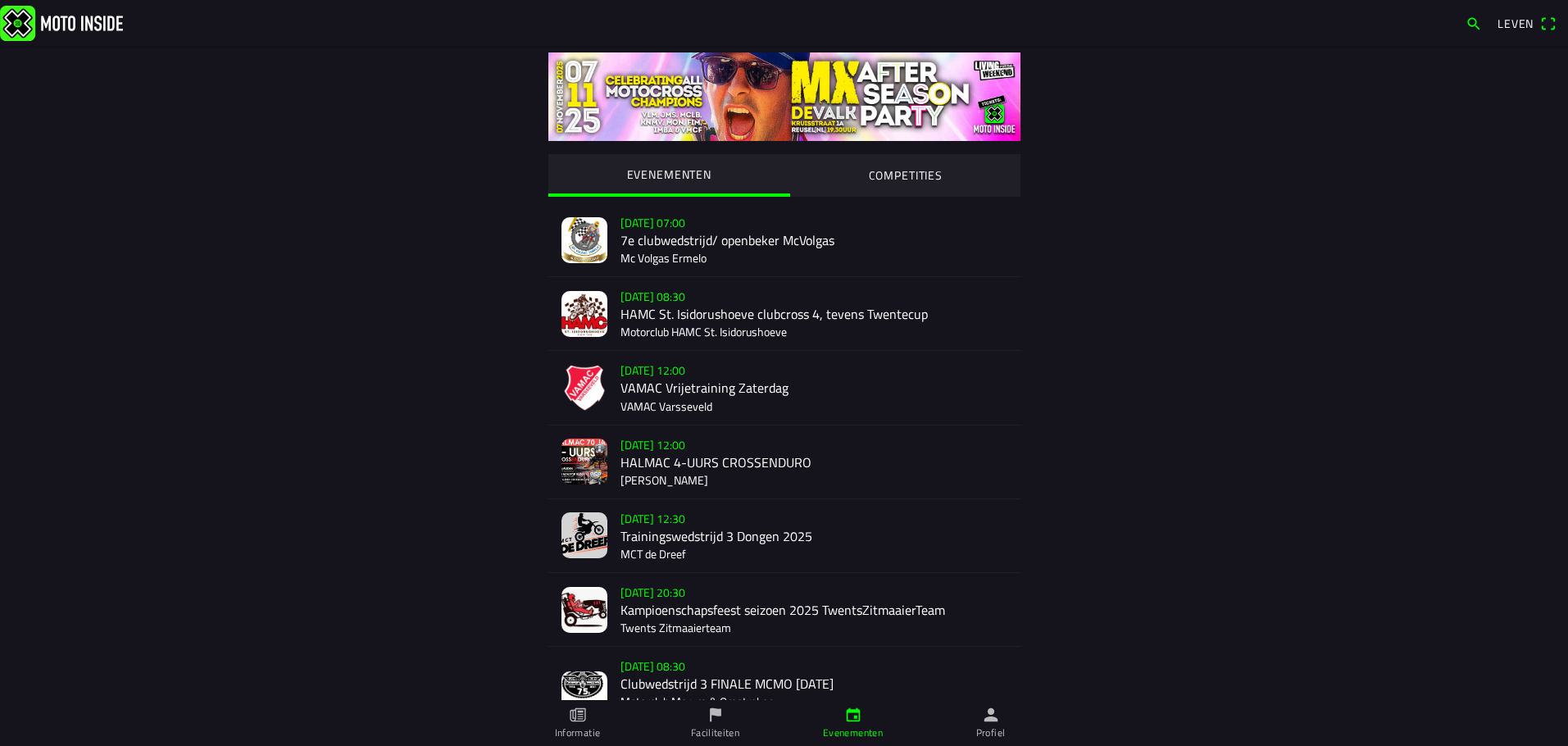
click at [656, 242] on div "za 11 okt. - 07:00 7e clubwedstrijd/ openbeker McVolgas Mc Volgas Ermelo" at bounding box center [813, 239] width 386 height 73
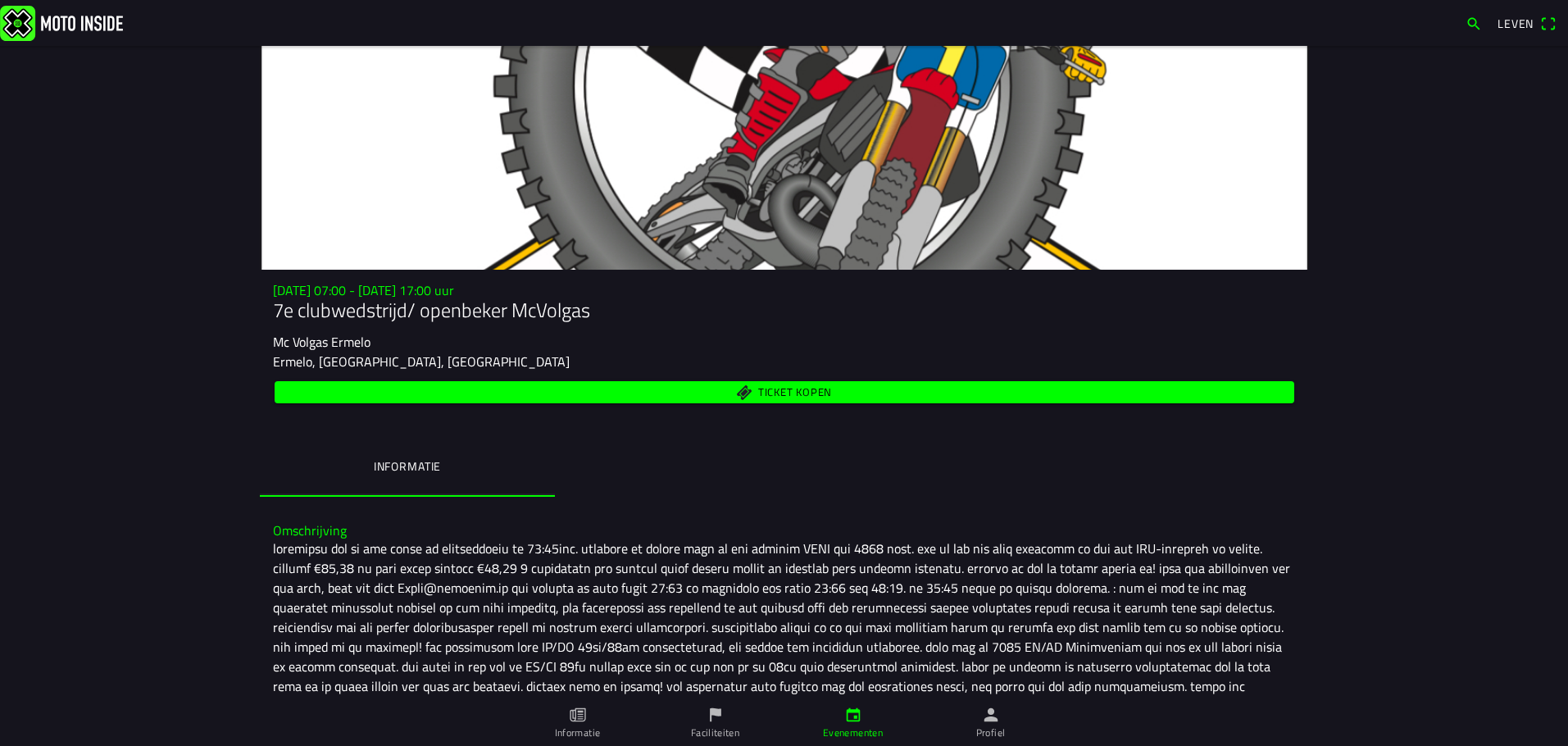
click at [809, 386] on font "Ticket kopen" at bounding box center [794, 392] width 73 height 17
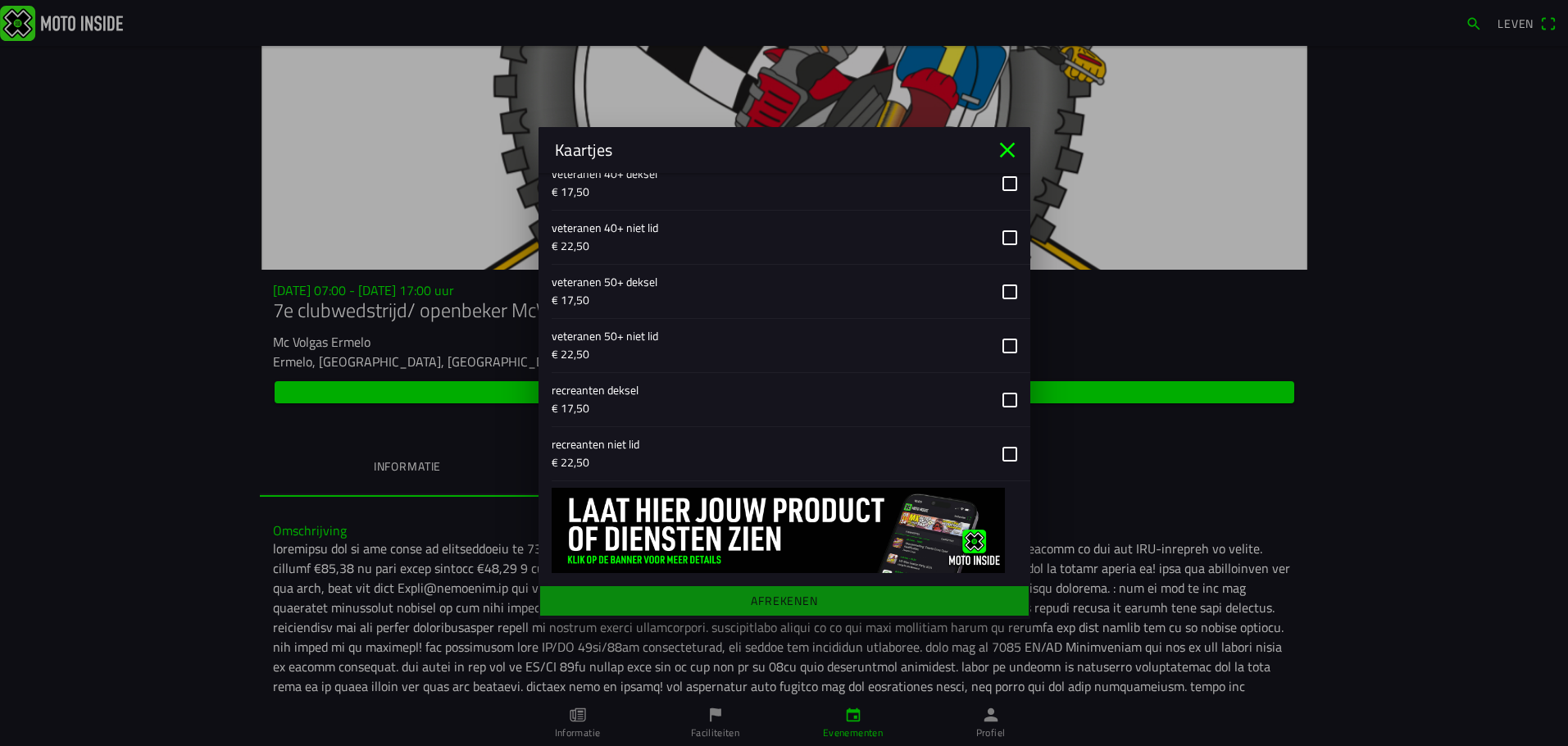
scroll to position [1811, 0]
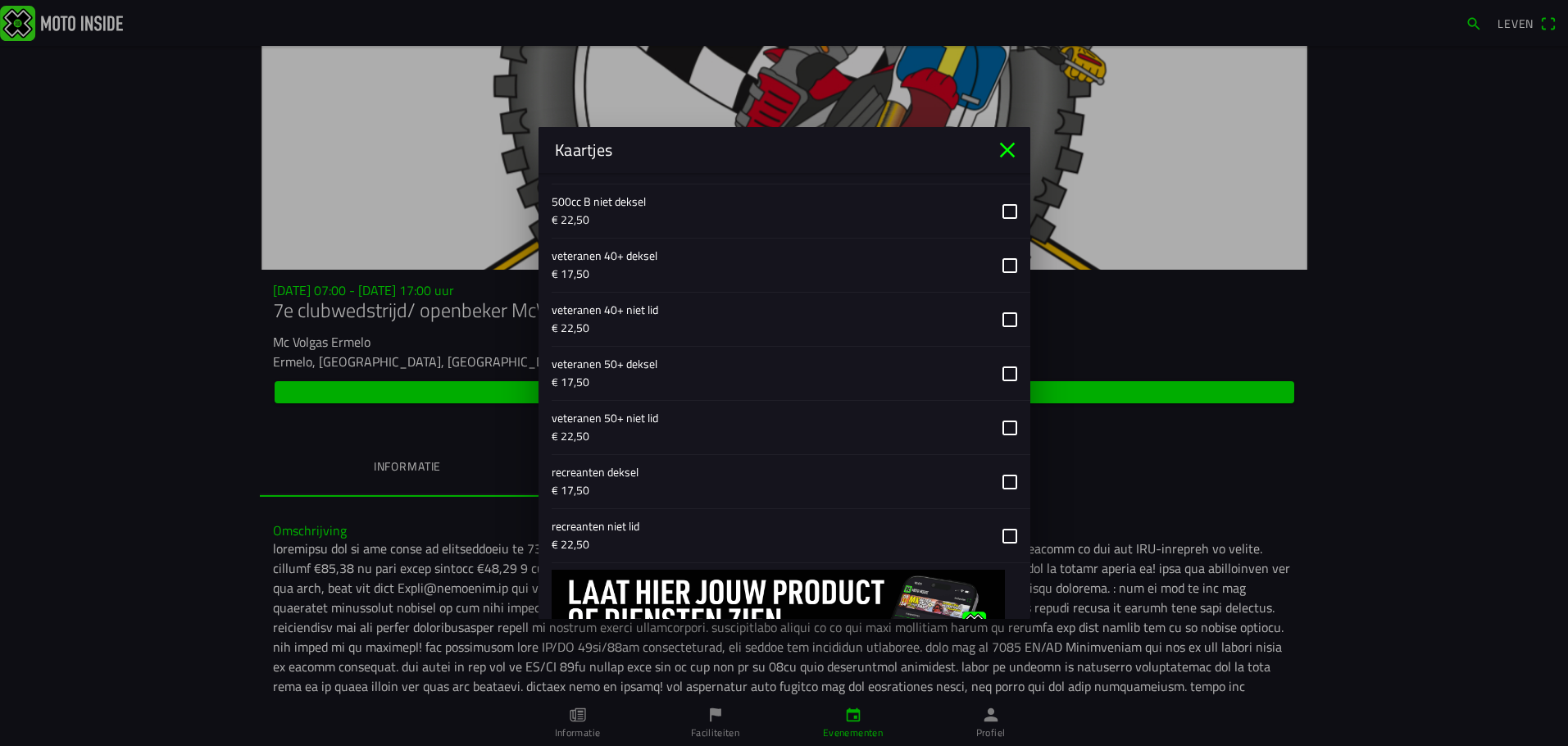
click at [1001, 370] on button "button" at bounding box center [790, 373] width 478 height 53
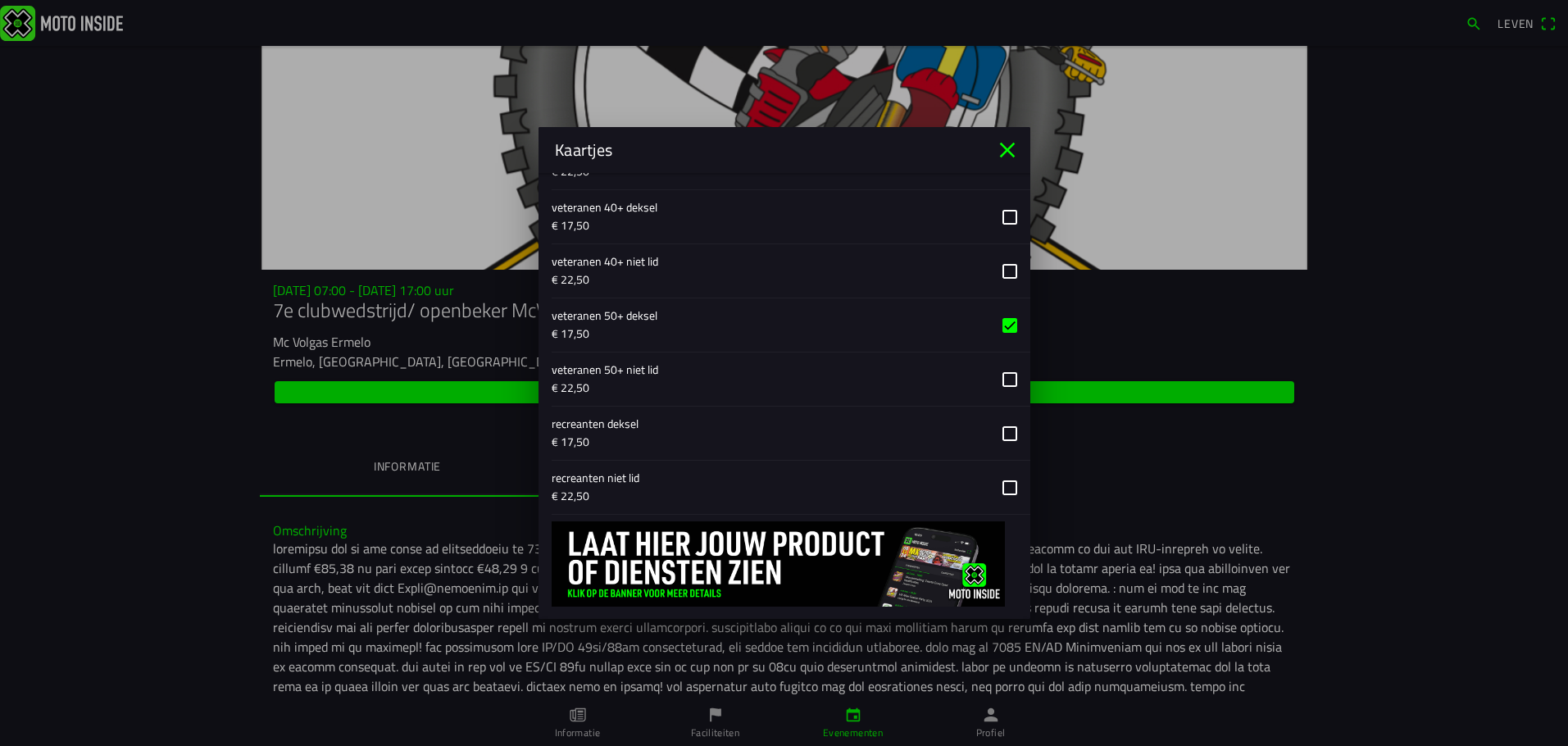
scroll to position [1893, 0]
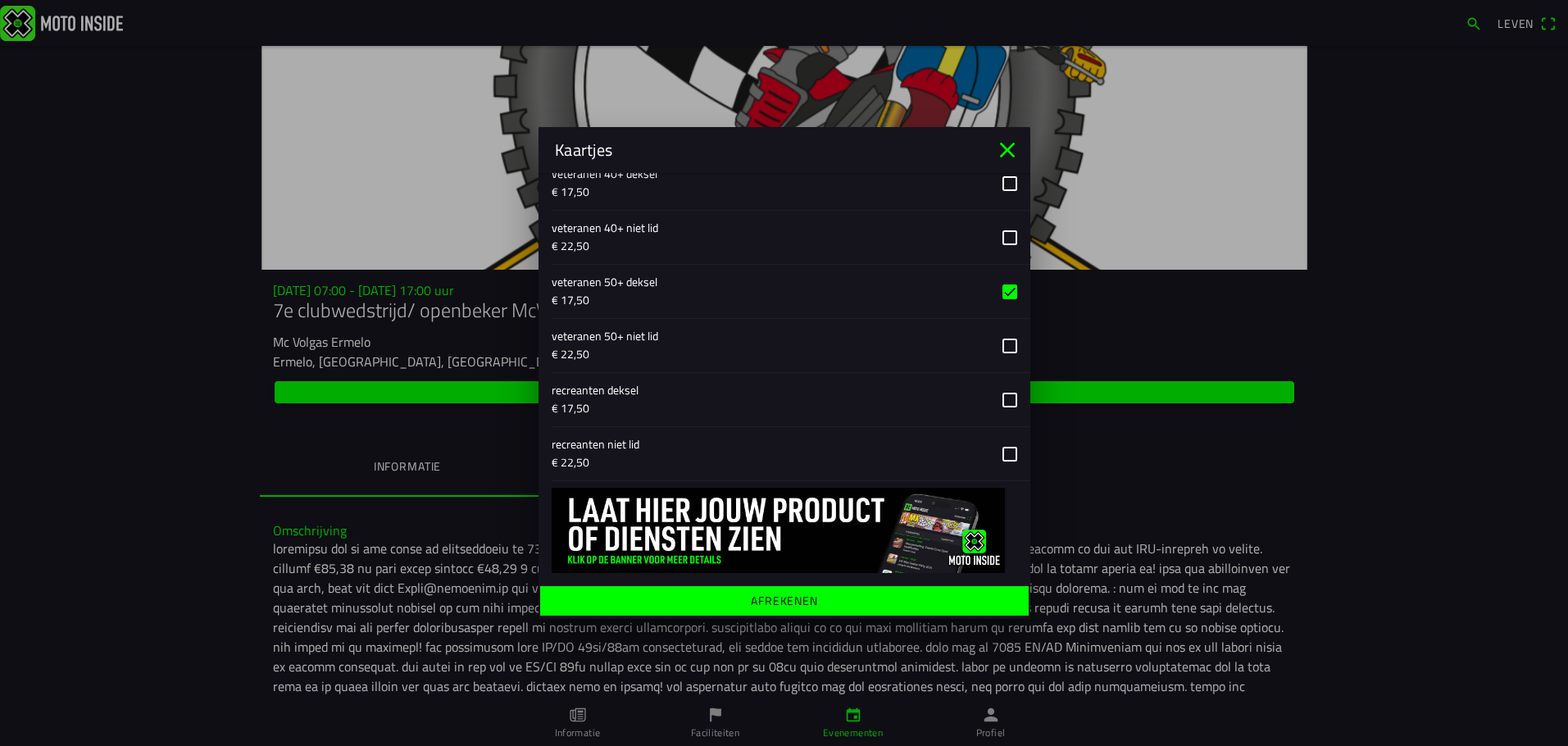
click at [764, 594] on font "Afrekenen" at bounding box center [784, 600] width 68 height 18
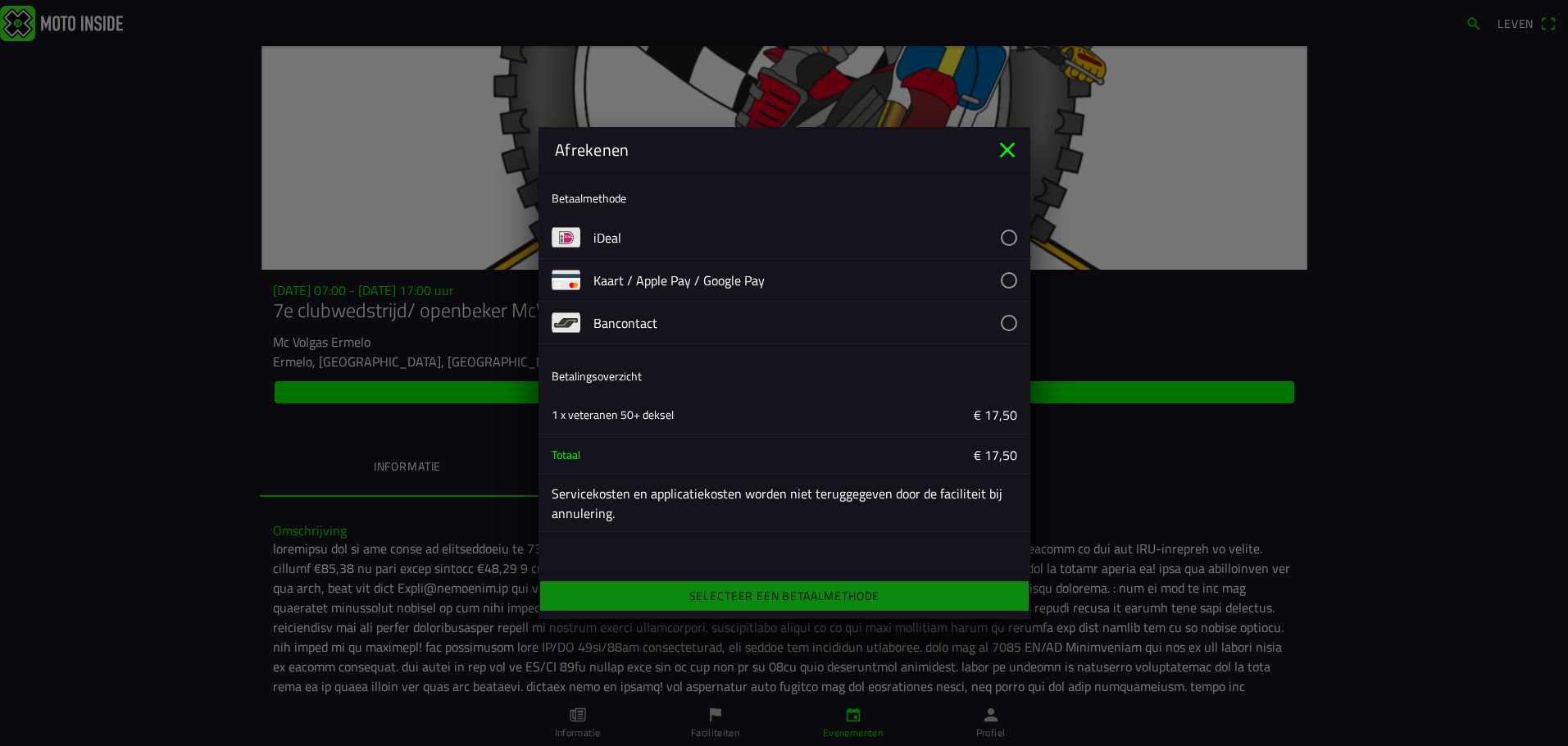
click at [760, 595] on div "Selecteer een betaalmethode" at bounding box center [784, 595] width 492 height 36
click at [613, 234] on button "button" at bounding box center [811, 237] width 436 height 42
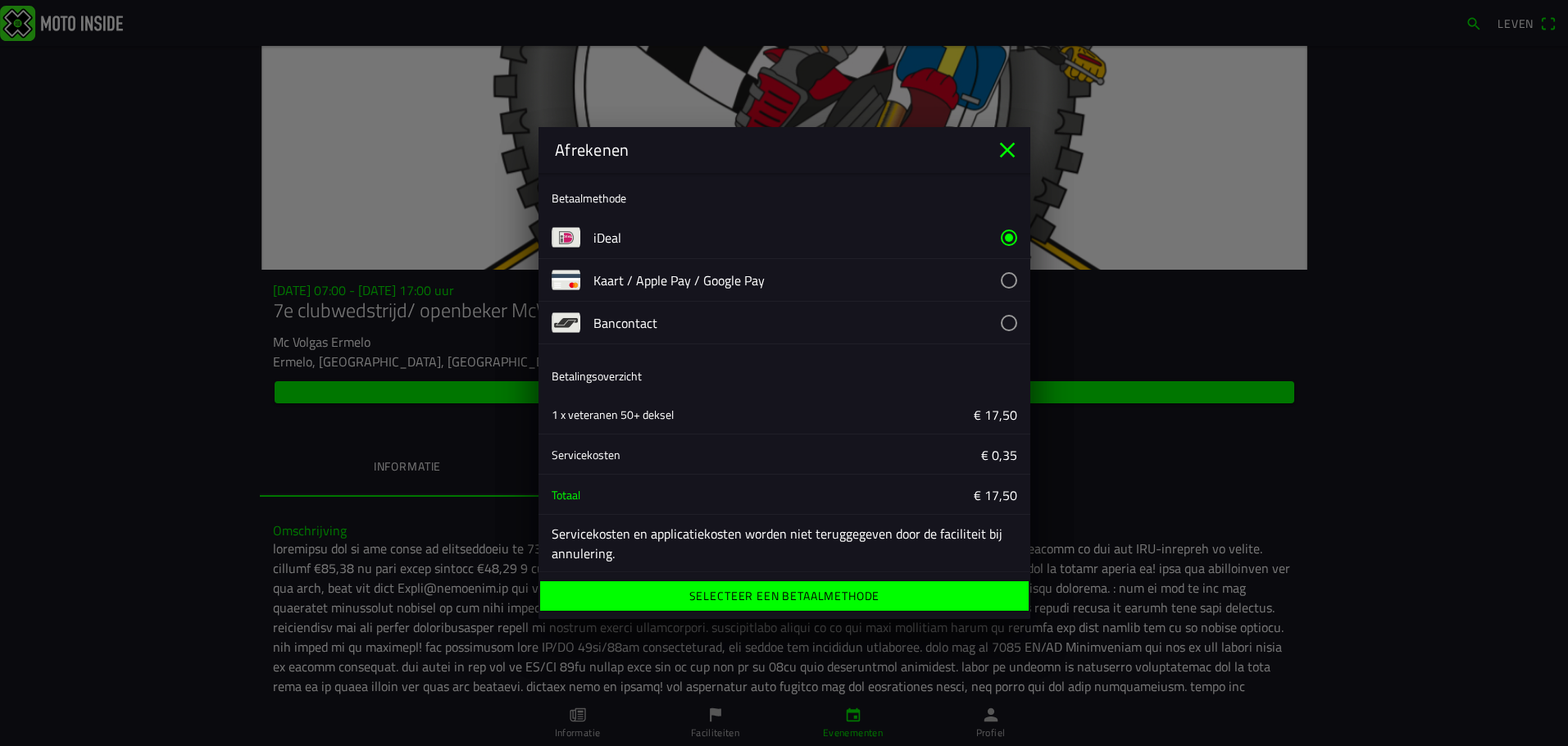
scroll to position [6, 0]
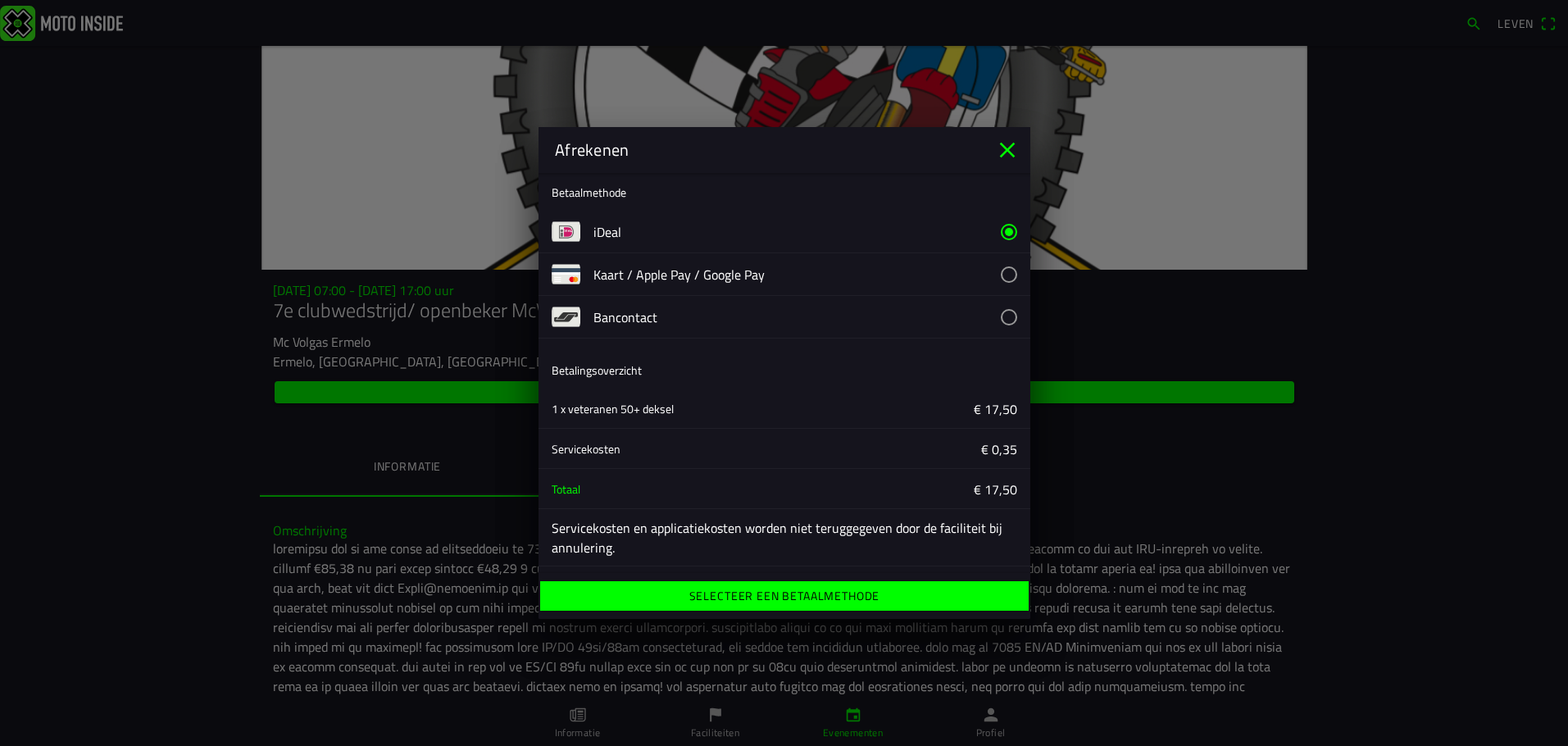
click at [778, 588] on font "Selecteer een betaalmethode" at bounding box center [784, 595] width 191 height 18
